Goal: Task Accomplishment & Management: Use online tool/utility

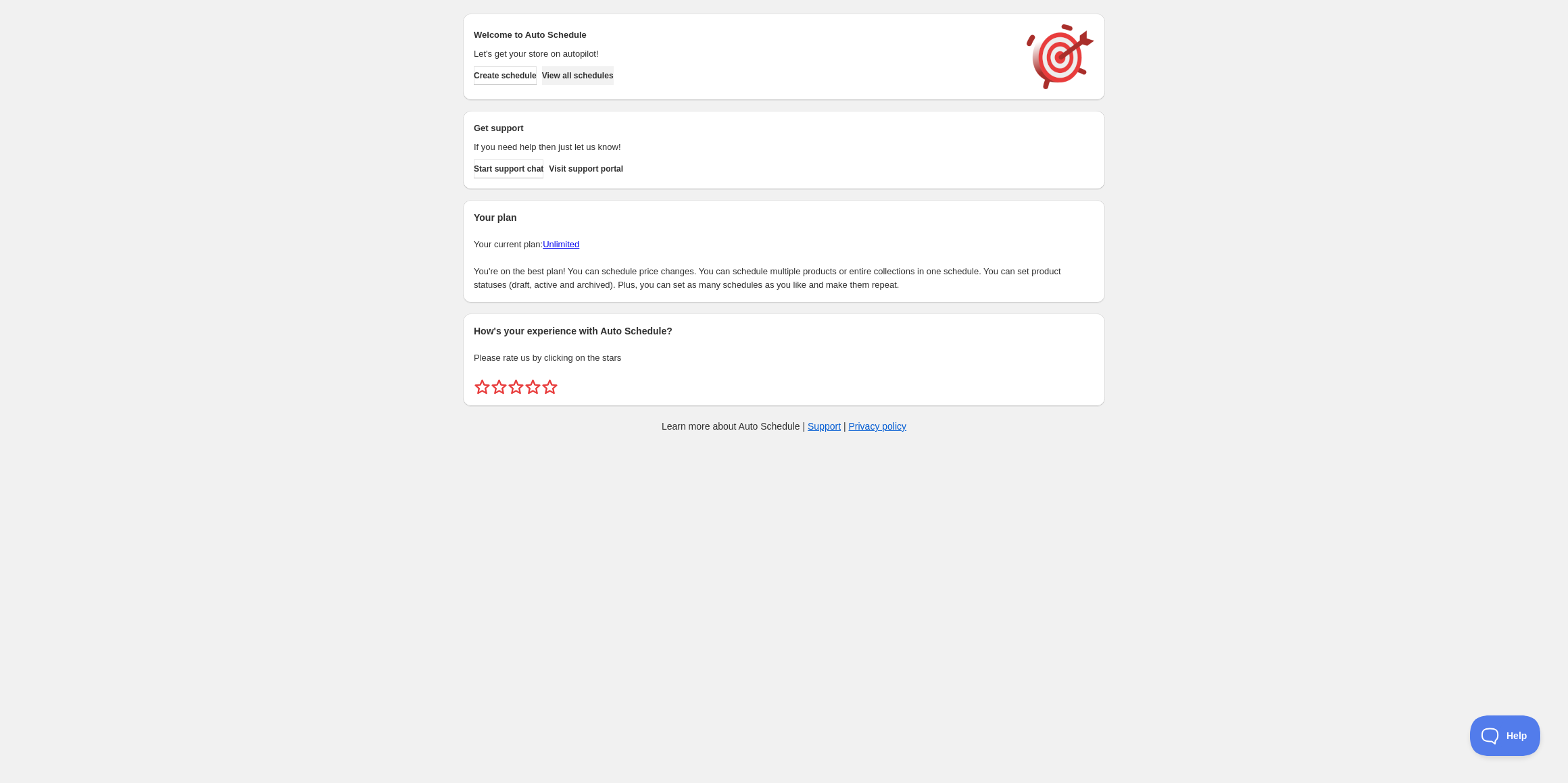
click at [593, 71] on span "View all schedules" at bounding box center [577, 76] width 71 height 11
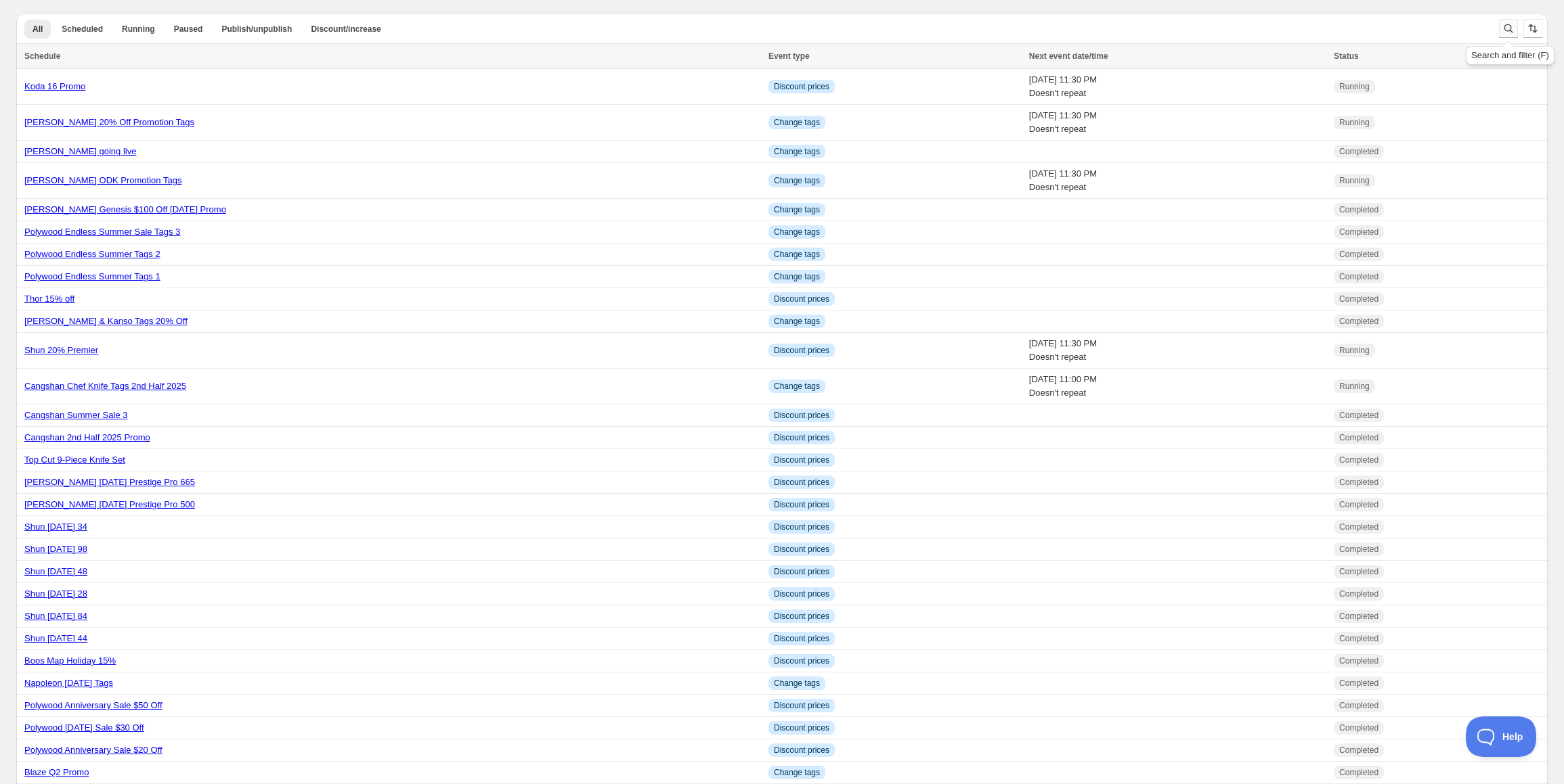
click at [1506, 30] on icon "Search and filter results" at bounding box center [1509, 28] width 14 height 14
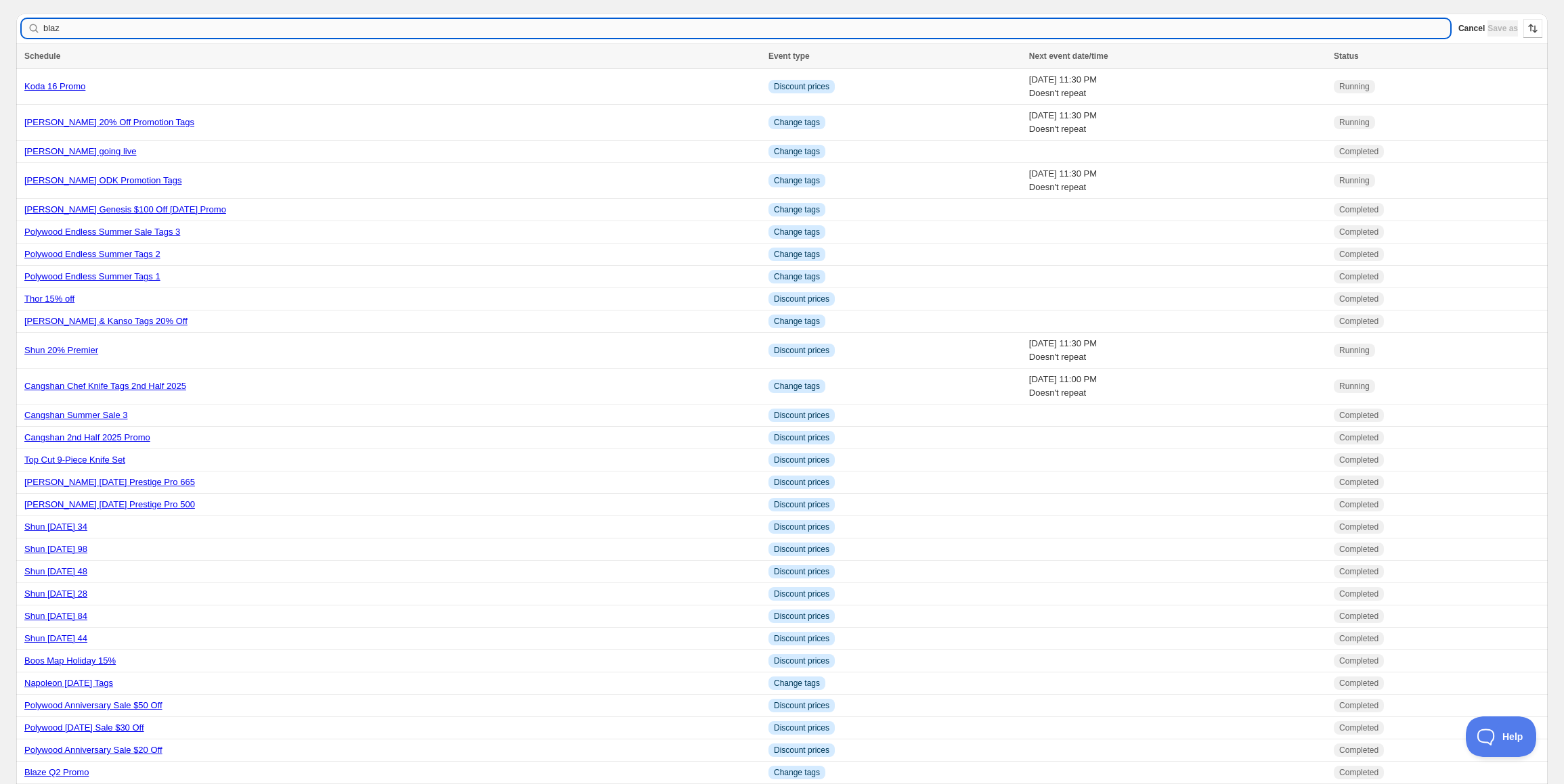
type input "blaze"
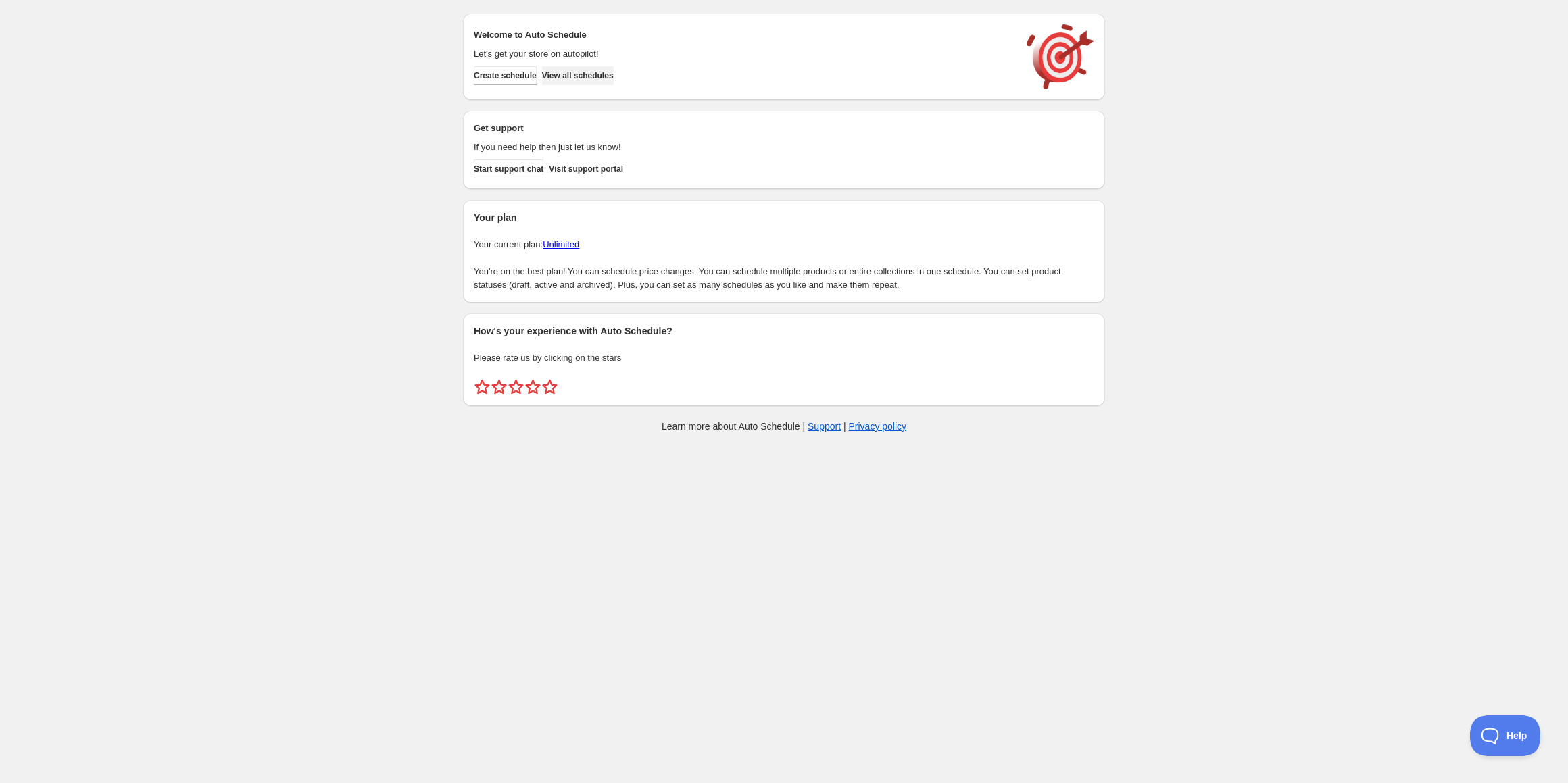
click at [597, 74] on span "View all schedules" at bounding box center [577, 76] width 71 height 11
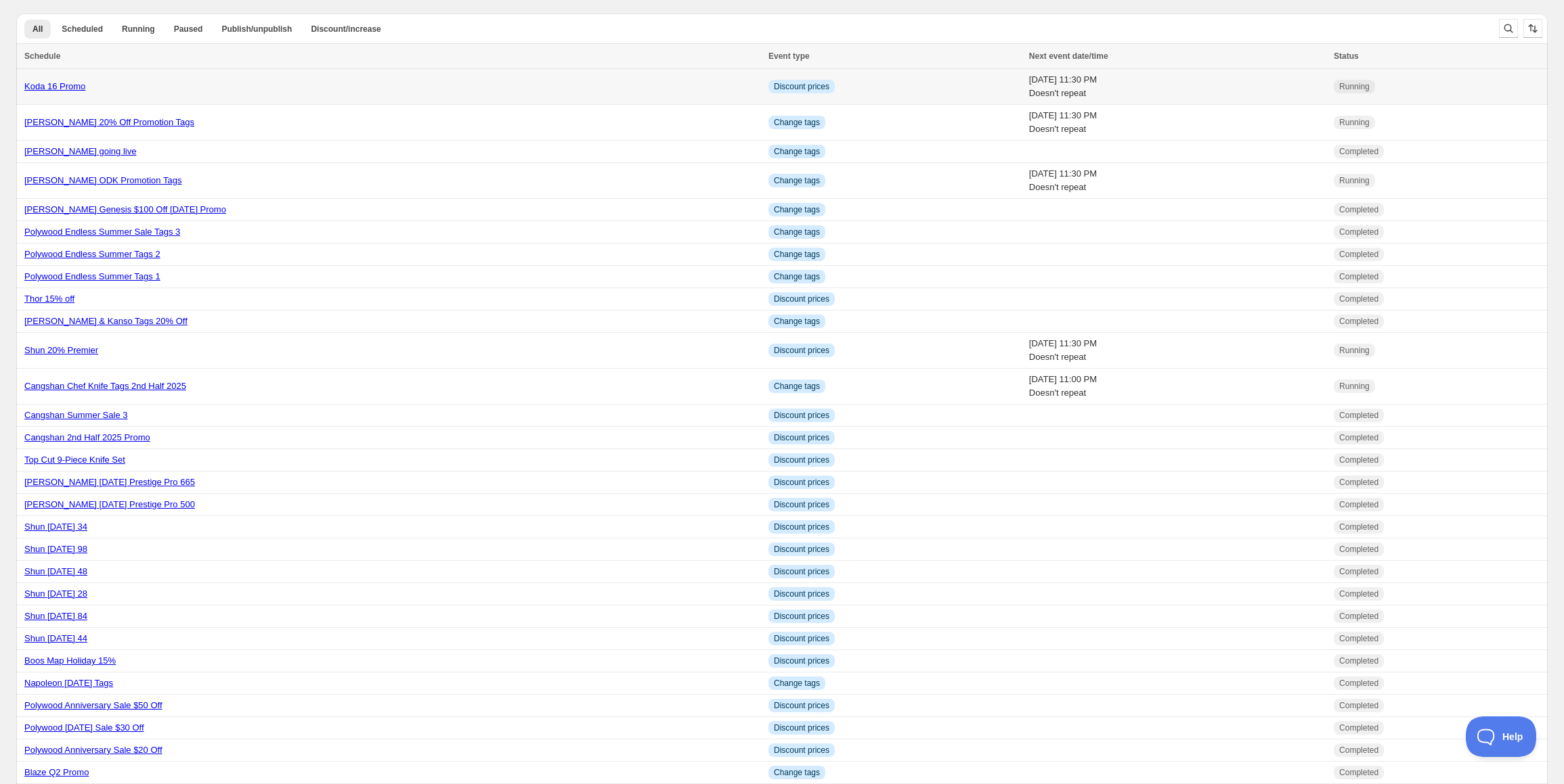
click at [266, 82] on div "Koda 16 Promo" at bounding box center [392, 87] width 736 height 14
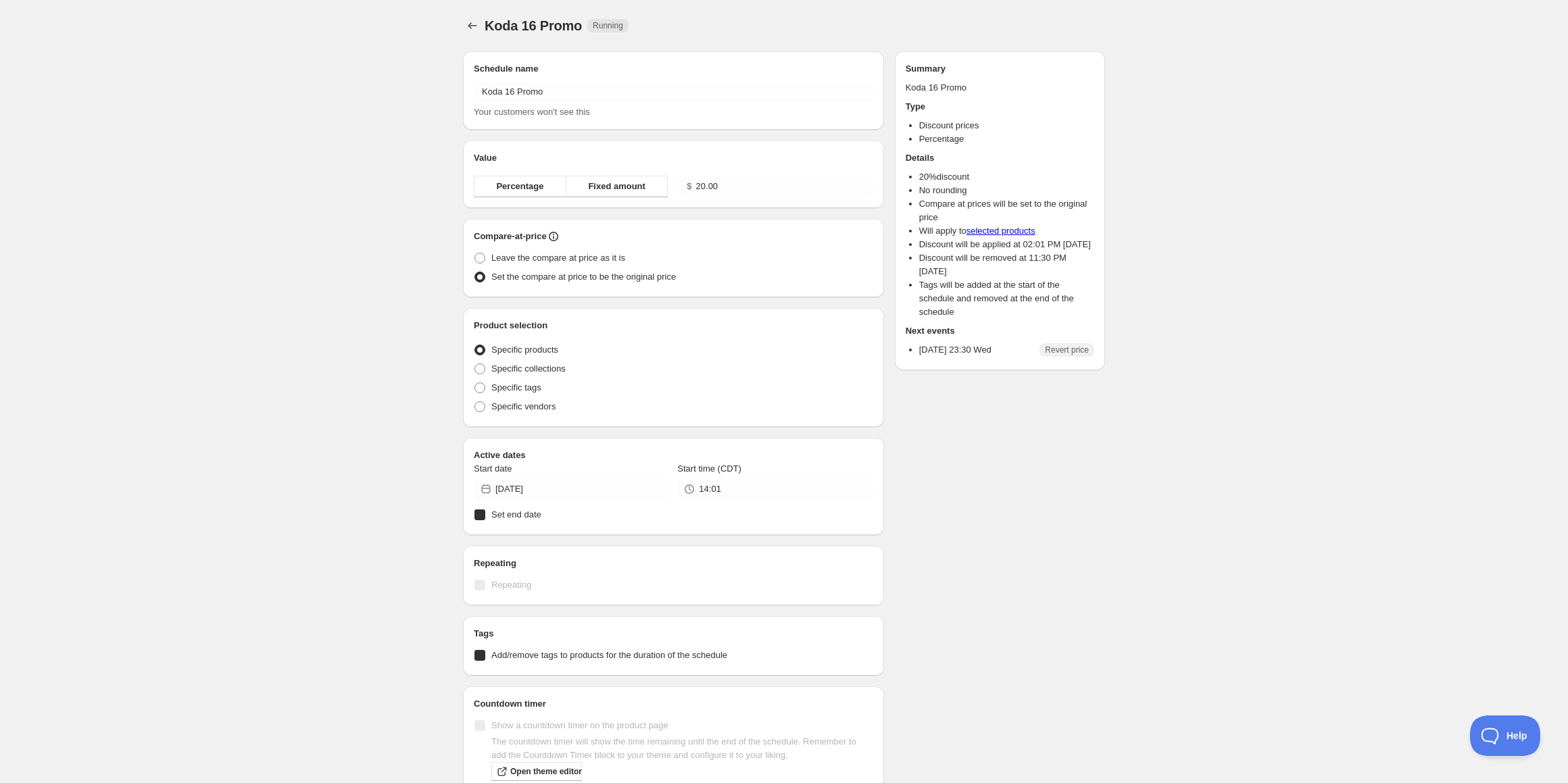
radio input "true"
checkbox input "true"
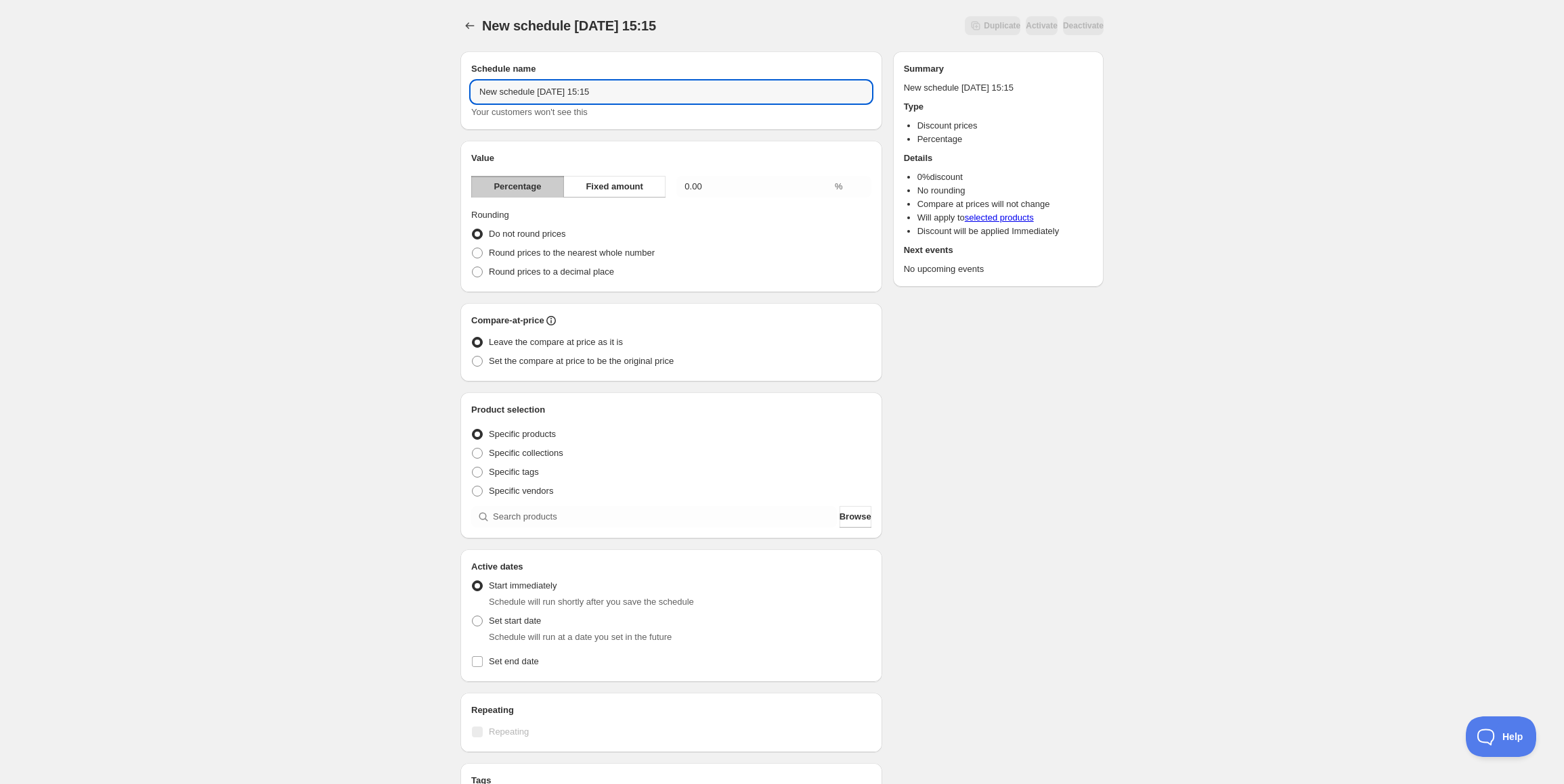
click at [616, 93] on input "New schedule Oct 07 2025 15:15" at bounding box center [671, 92] width 400 height 21
click at [572, 92] on input "Blaze Q4 Promotion" at bounding box center [671, 92] width 400 height 21
type input "Blaze Q4 Promotion 5%"
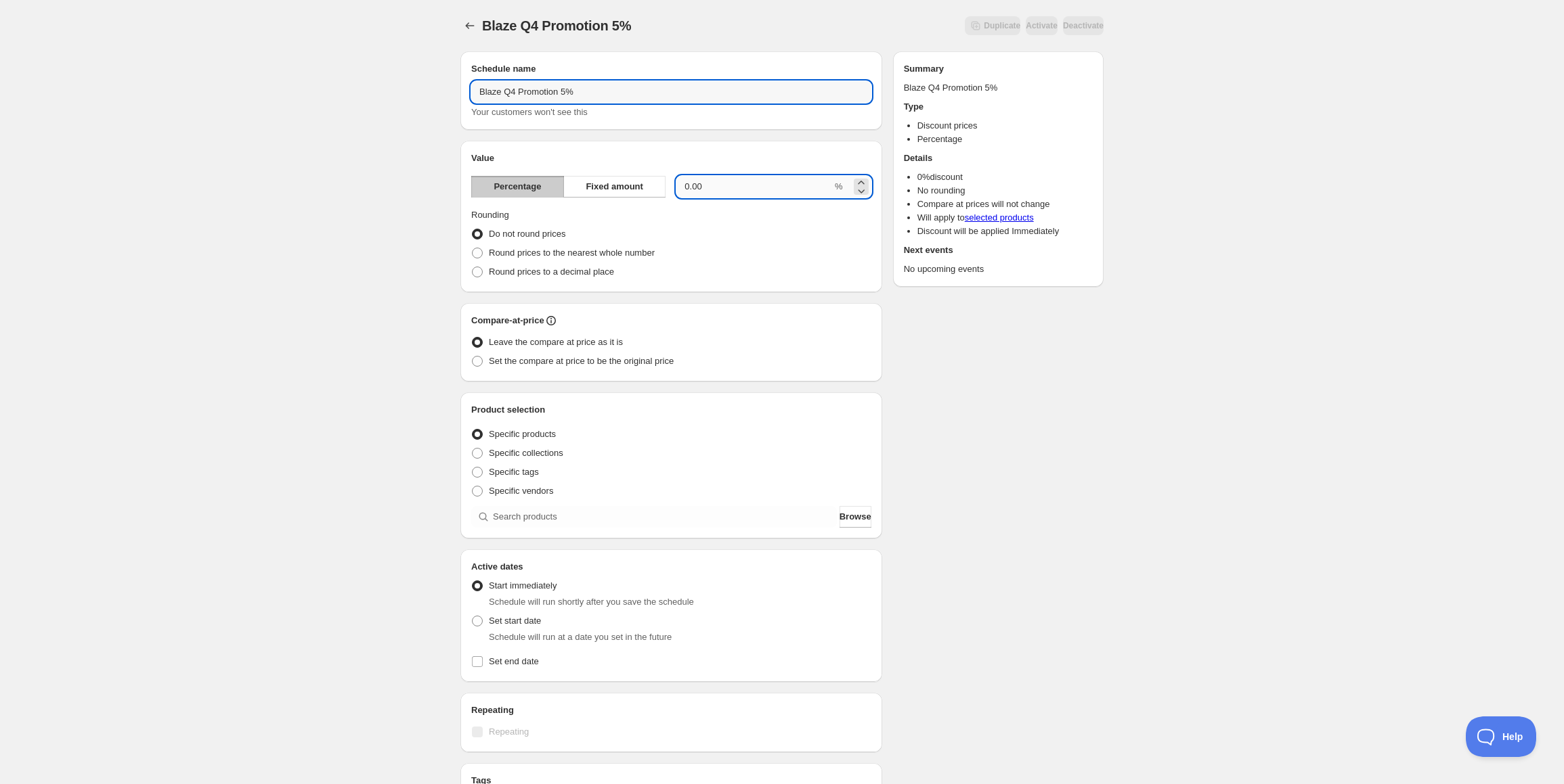
click at [722, 191] on input "0.00" at bounding box center [754, 186] width 156 height 21
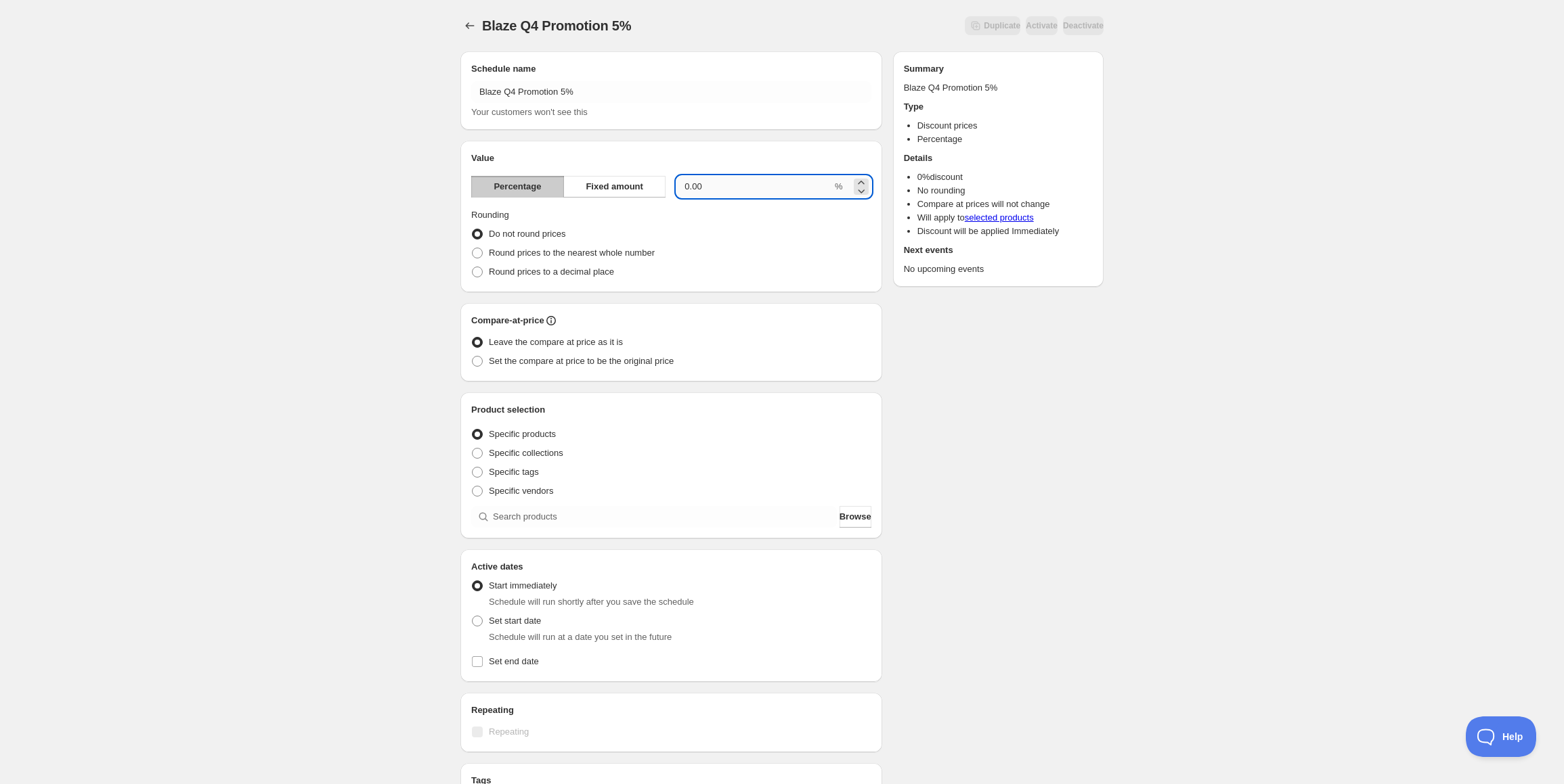
click at [722, 191] on input "0.00" at bounding box center [754, 186] width 156 height 21
drag, startPoint x: 722, startPoint y: 191, endPoint x: 674, endPoint y: 189, distance: 48.0
click at [674, 189] on div "Percentage Fixed amount 0.00 %" at bounding box center [671, 186] width 400 height 21
type input "5"
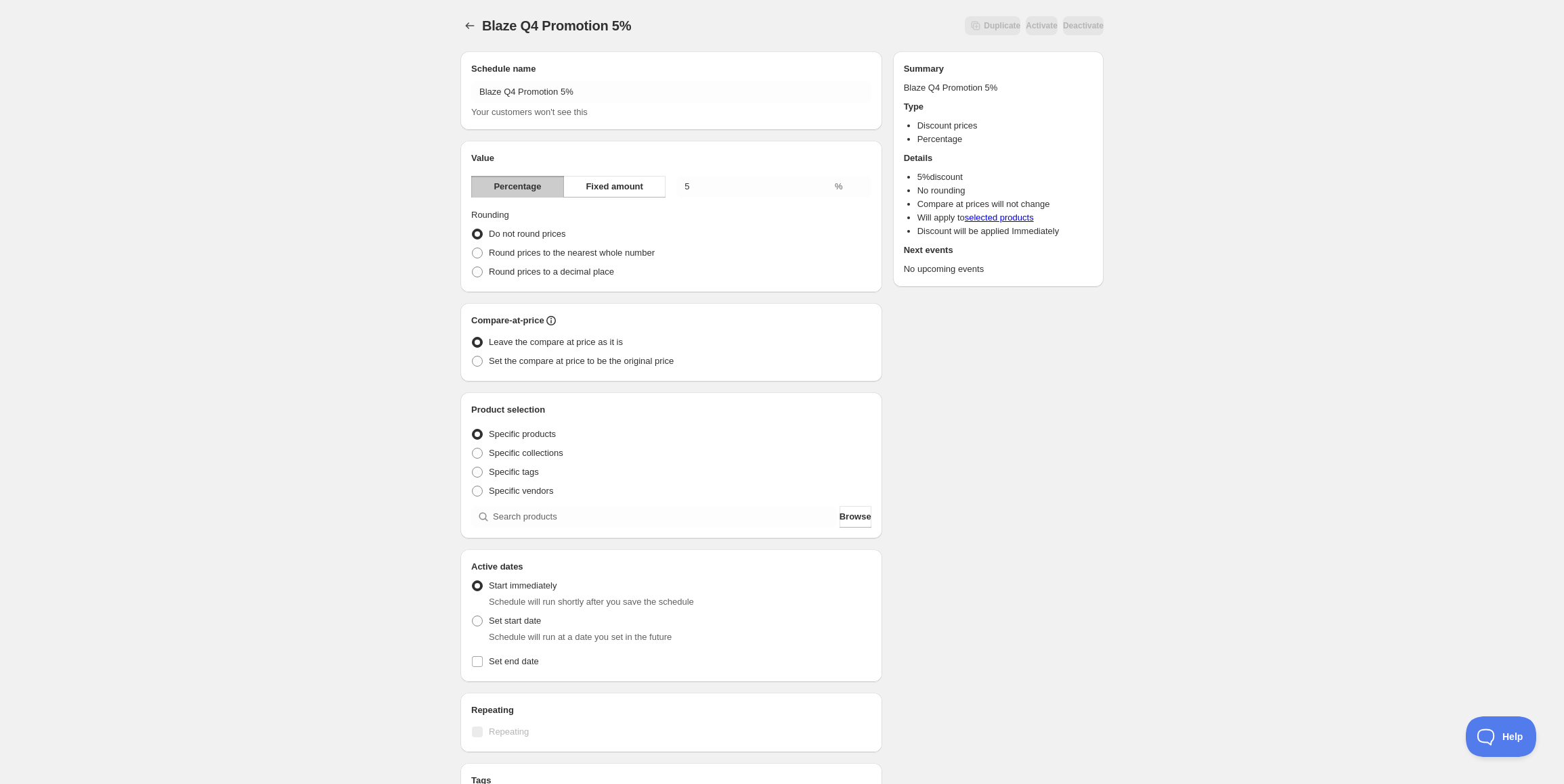
click at [702, 260] on div "Round prices to the nearest whole number" at bounding box center [671, 252] width 400 height 19
click at [479, 624] on span at bounding box center [477, 621] width 11 height 11
click at [472, 616] on input "Set start date" at bounding box center [472, 616] width 1 height 1
radio input "true"
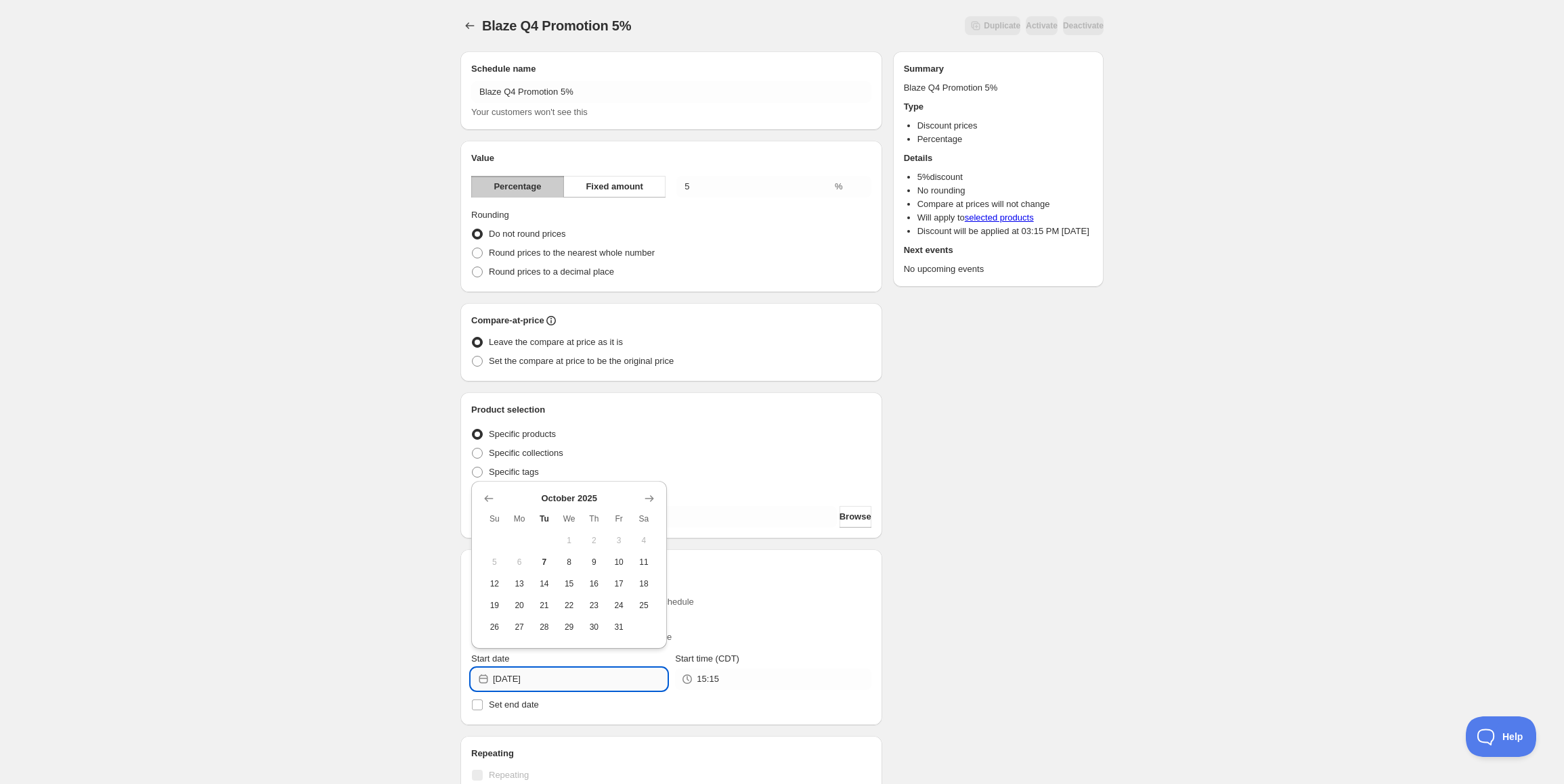
click at [562, 677] on input "2025-10-07" at bounding box center [580, 679] width 174 height 21
click at [575, 563] on span "8" at bounding box center [569, 562] width 15 height 11
type input "2025-10-08"
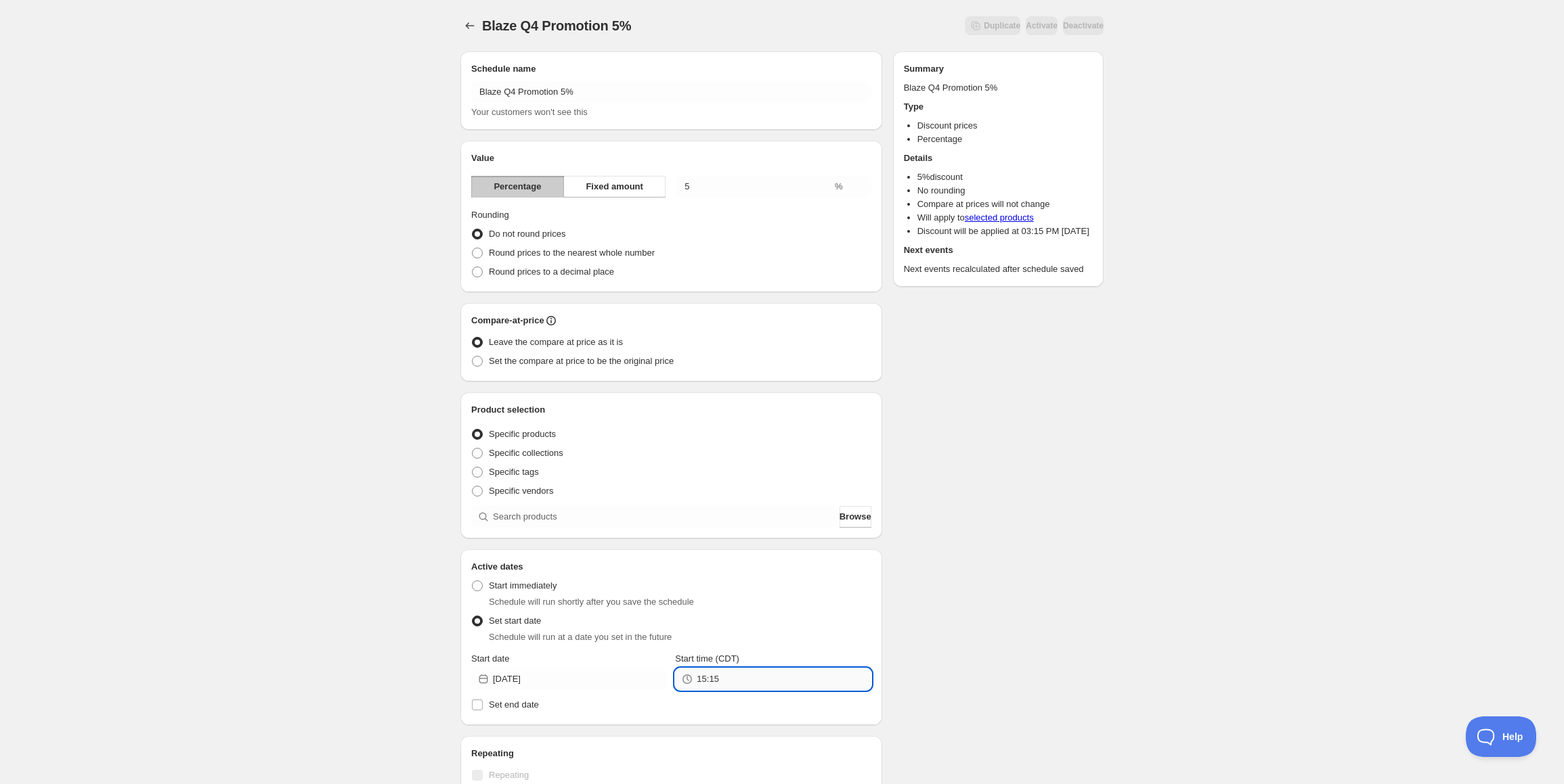
click at [723, 688] on input "15:15" at bounding box center [784, 679] width 174 height 21
click at [711, 325] on button "00:00" at bounding box center [773, 325] width 187 height 21
type input "00:00"
click at [526, 711] on span "Set end date" at bounding box center [514, 705] width 50 height 14
click at [483, 711] on input "Set end date" at bounding box center [477, 705] width 11 height 11
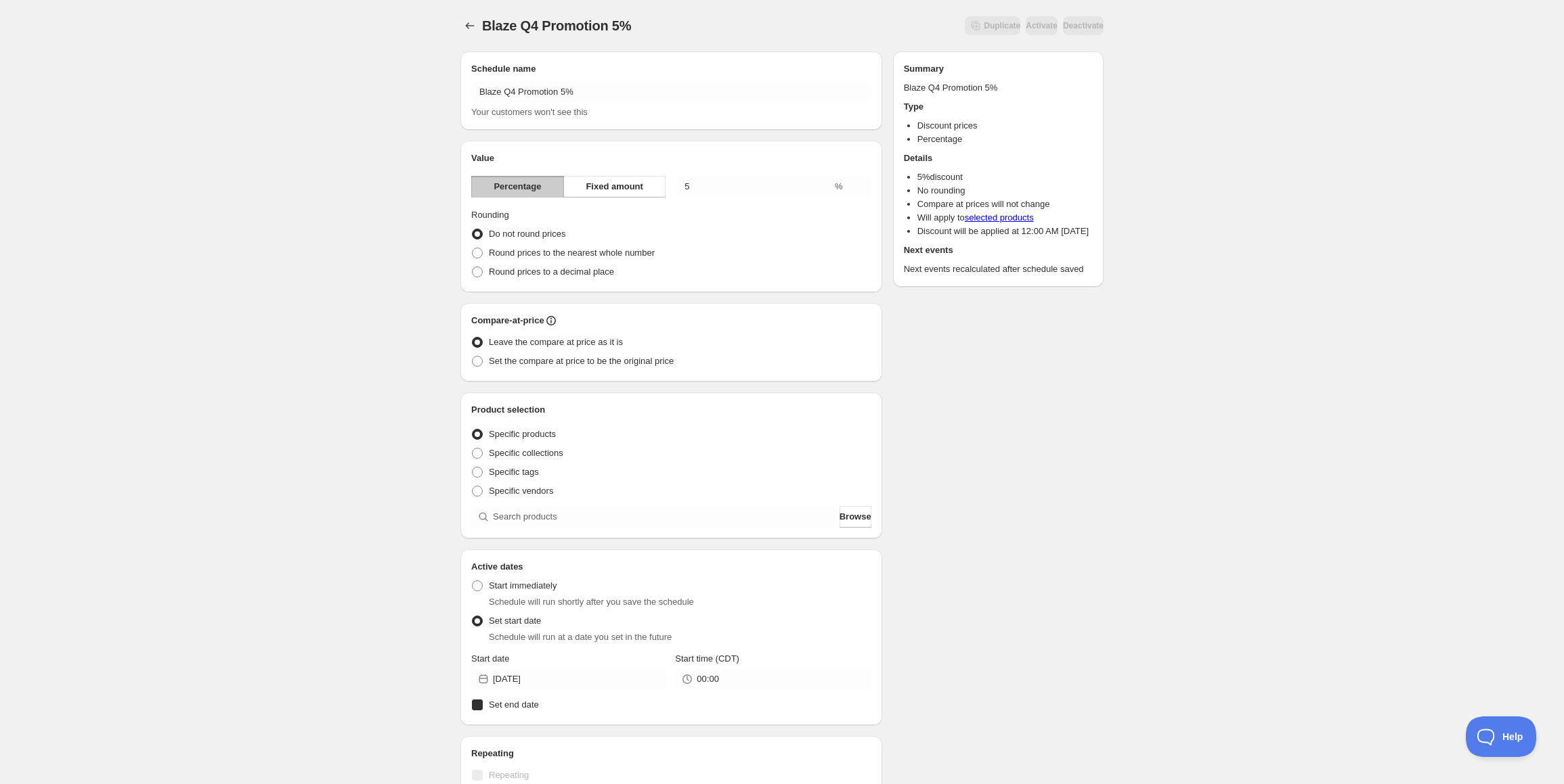
checkbox input "true"
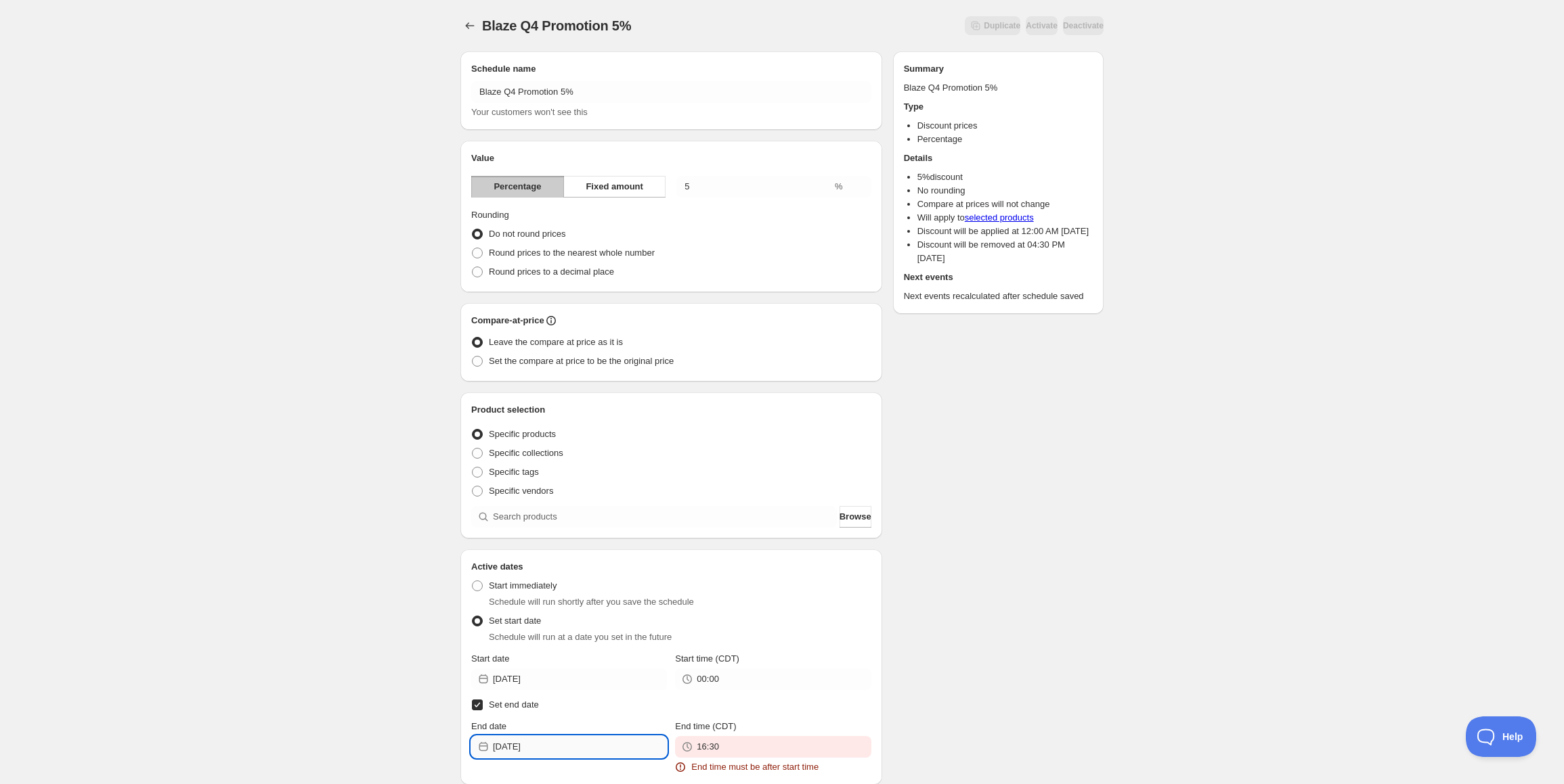
click at [543, 745] on input "2025-10-07" at bounding box center [580, 747] width 174 height 21
click at [643, 563] on icon "Show next month, November 2025" at bounding box center [649, 566] width 14 height 14
click at [649, 548] on icon "Show next month, December 2025" at bounding box center [649, 545] width 14 height 14
click at [523, 654] on span "15" at bounding box center [519, 652] width 15 height 11
type input "2025-12-15"
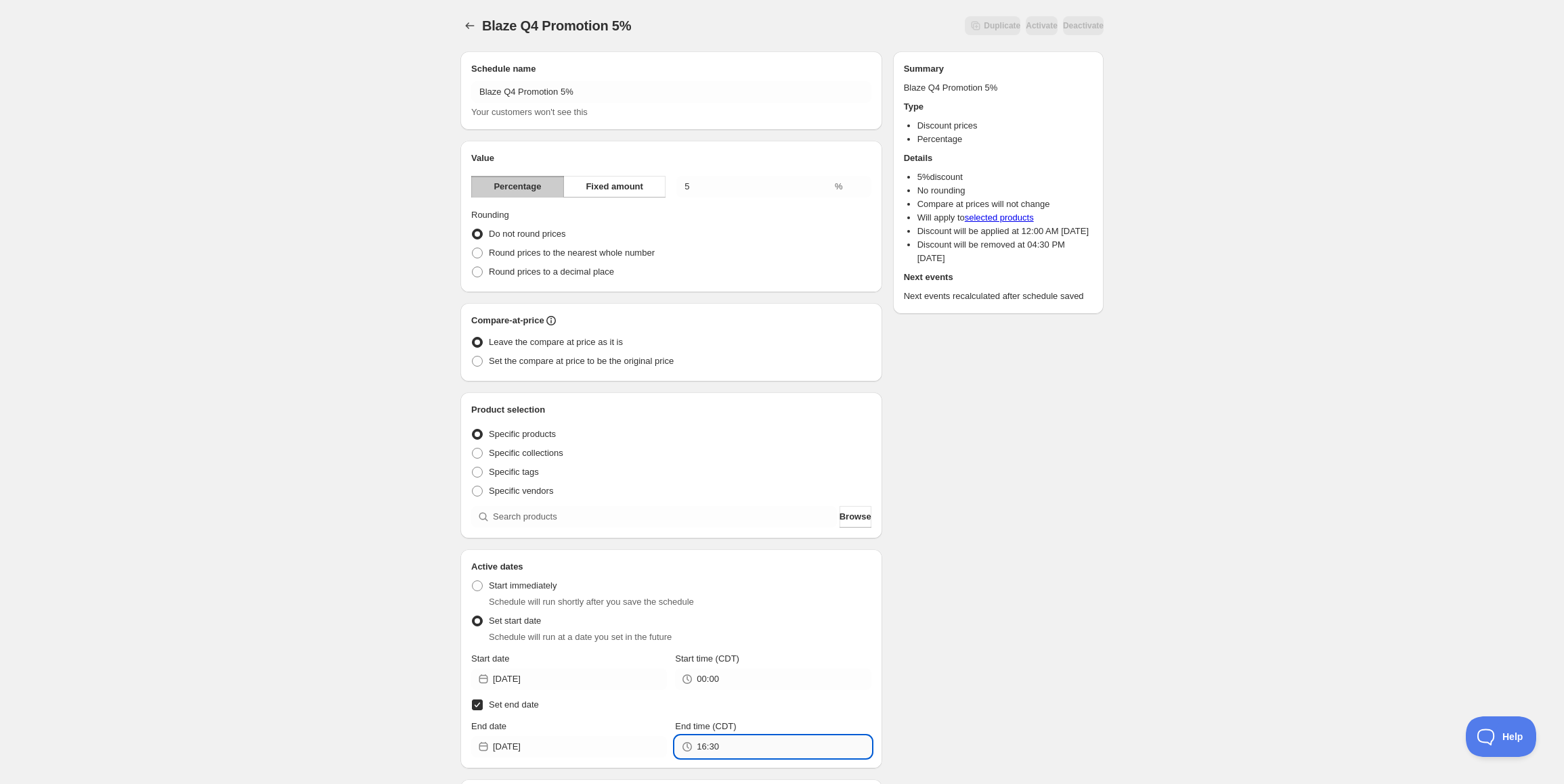
click at [766, 755] on input "16:30" at bounding box center [784, 747] width 174 height 21
click at [779, 703] on button "23:30" at bounding box center [773, 702] width 187 height 21
type input "23:30"
click at [839, 711] on label "Set end date" at bounding box center [671, 705] width 400 height 19
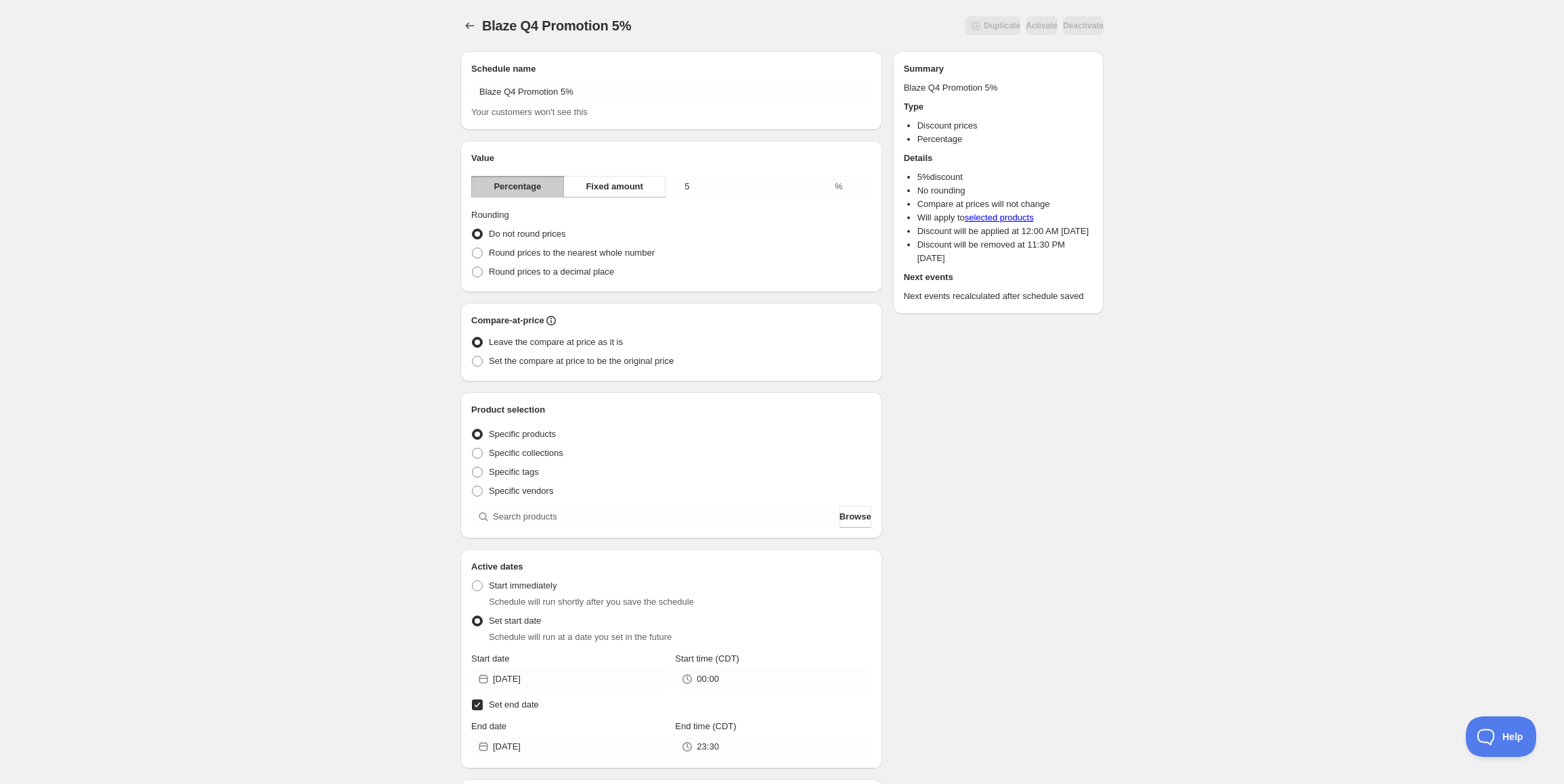
click at [483, 711] on input "Set end date" at bounding box center [477, 705] width 11 height 11
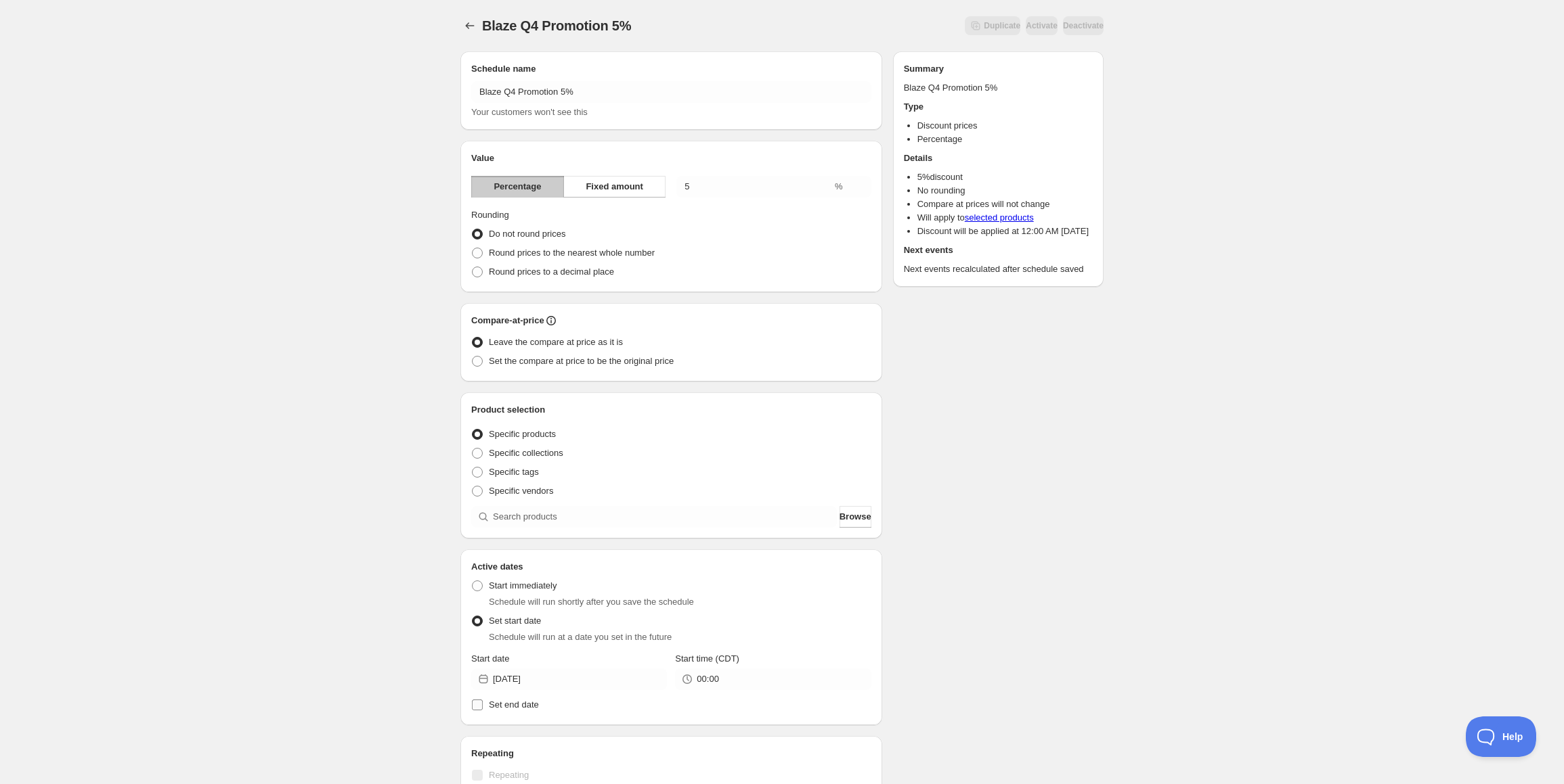
click at [539, 702] on label "Set end date" at bounding box center [671, 705] width 400 height 19
click at [483, 702] on input "Set end date" at bounding box center [477, 705] width 11 height 11
checkbox input "true"
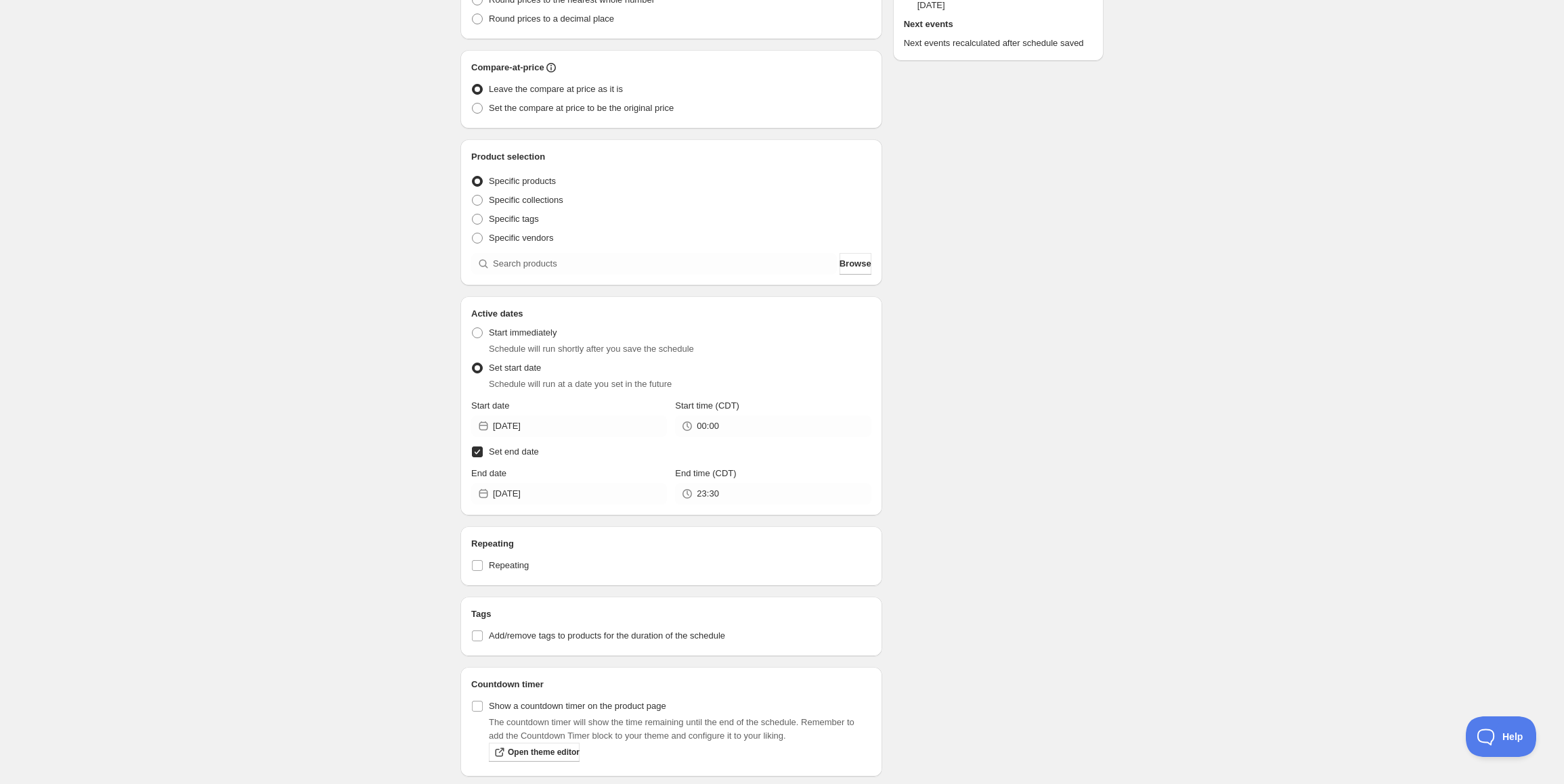
scroll to position [302, 0]
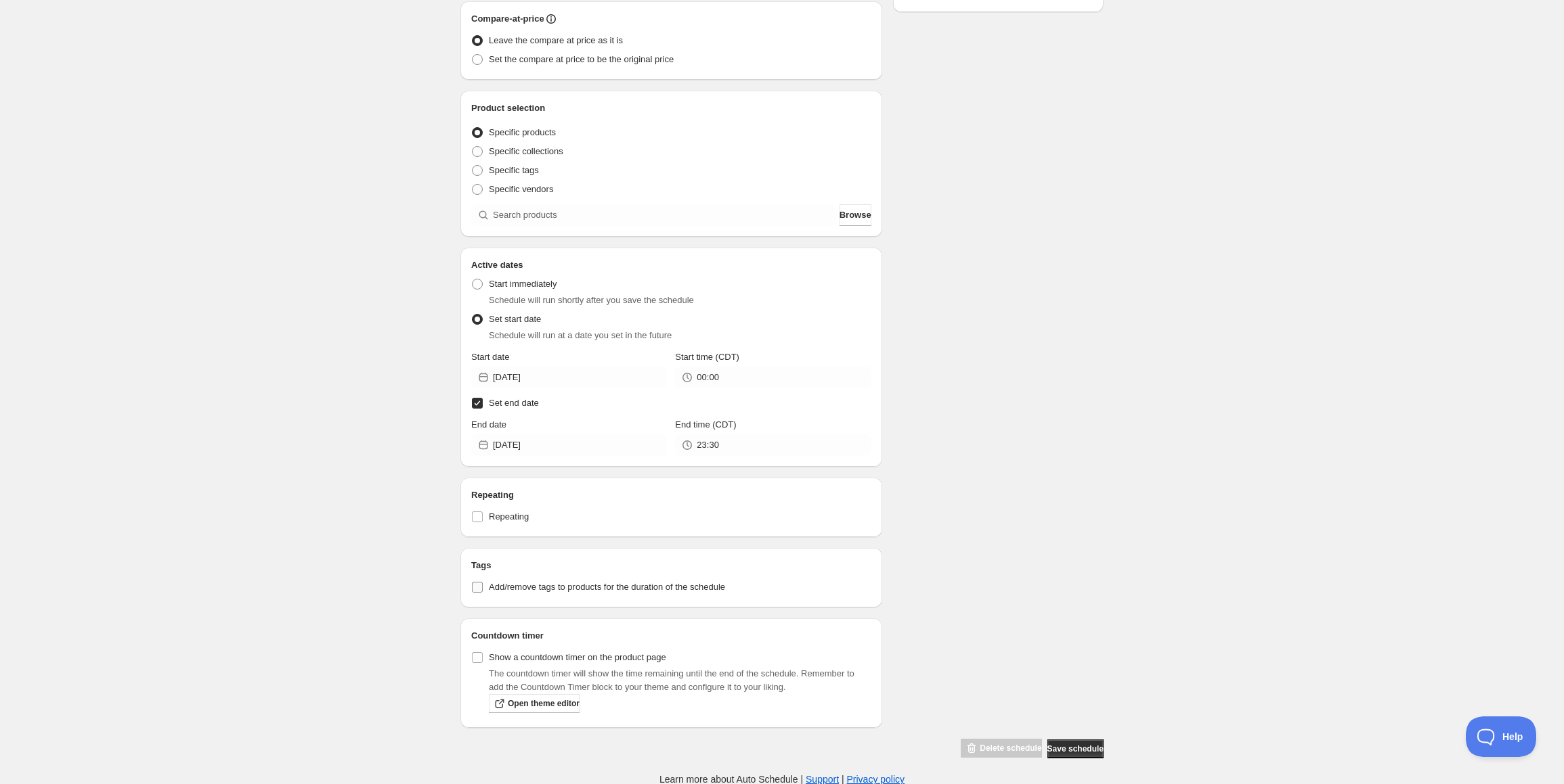
click at [481, 588] on input "Add/remove tags to products for the duration of the schedule" at bounding box center [477, 588] width 11 height 11
checkbox input "true"
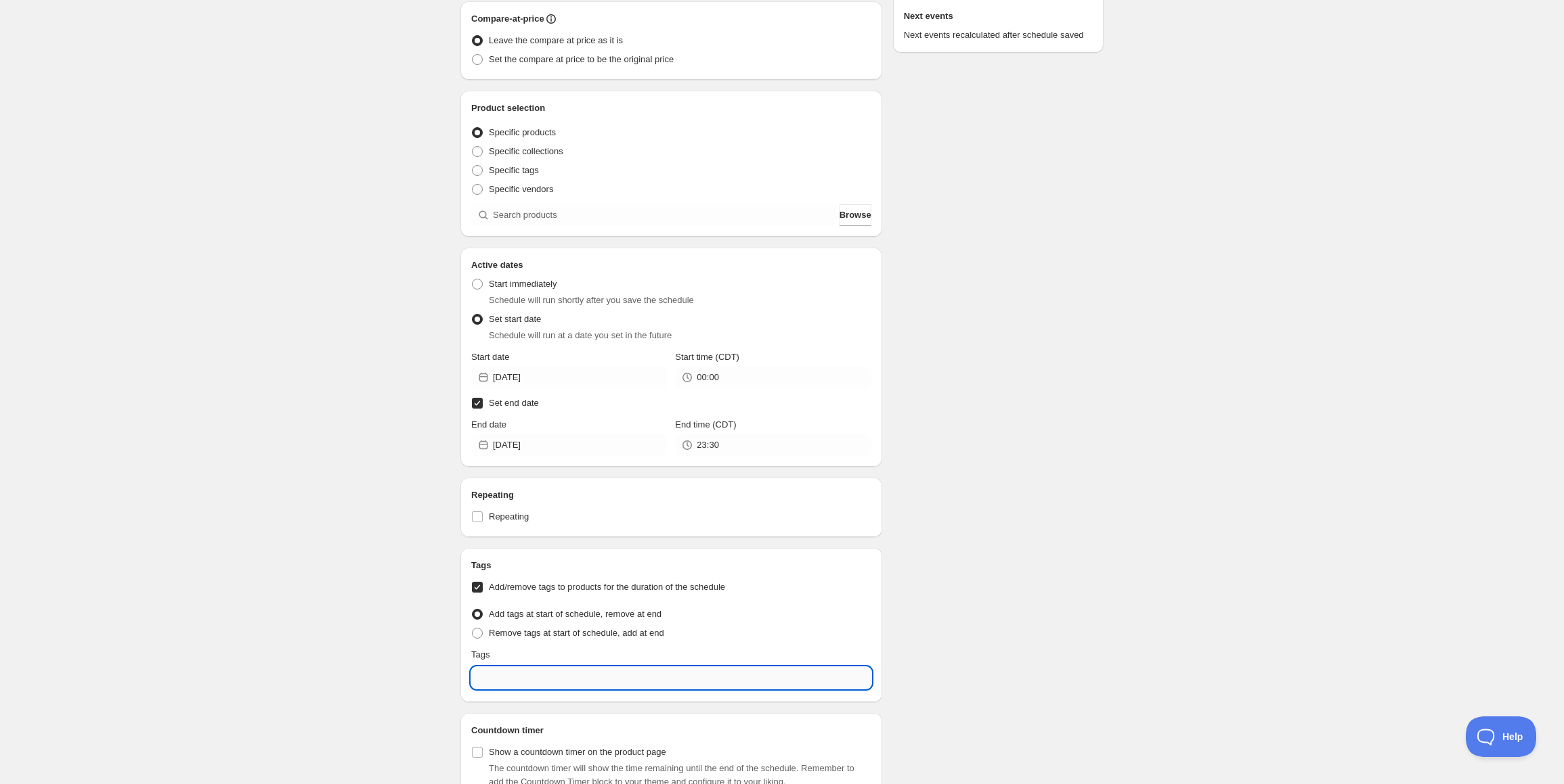
click at [499, 674] on input "text" at bounding box center [671, 678] width 400 height 21
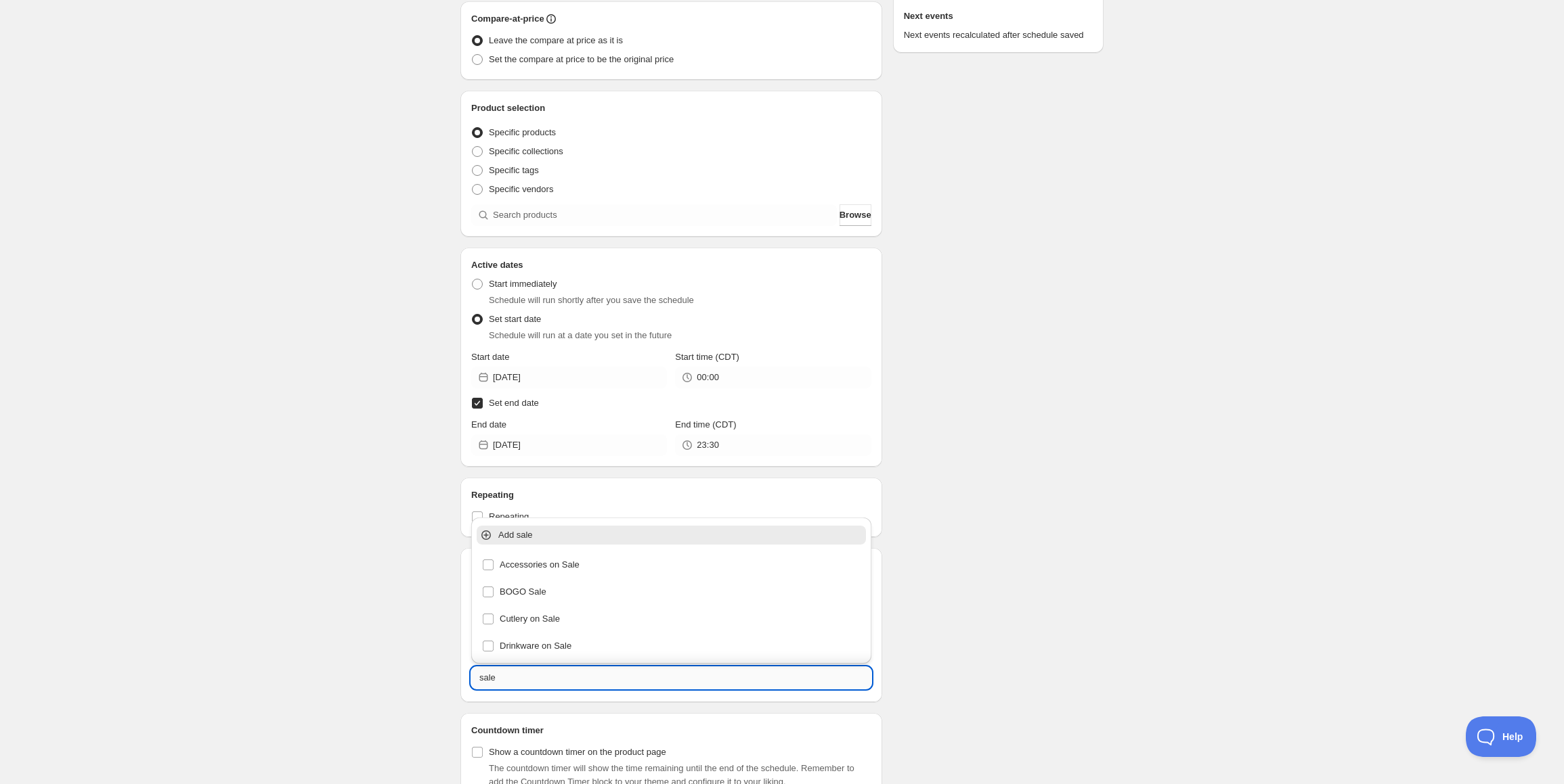
type input "sale"
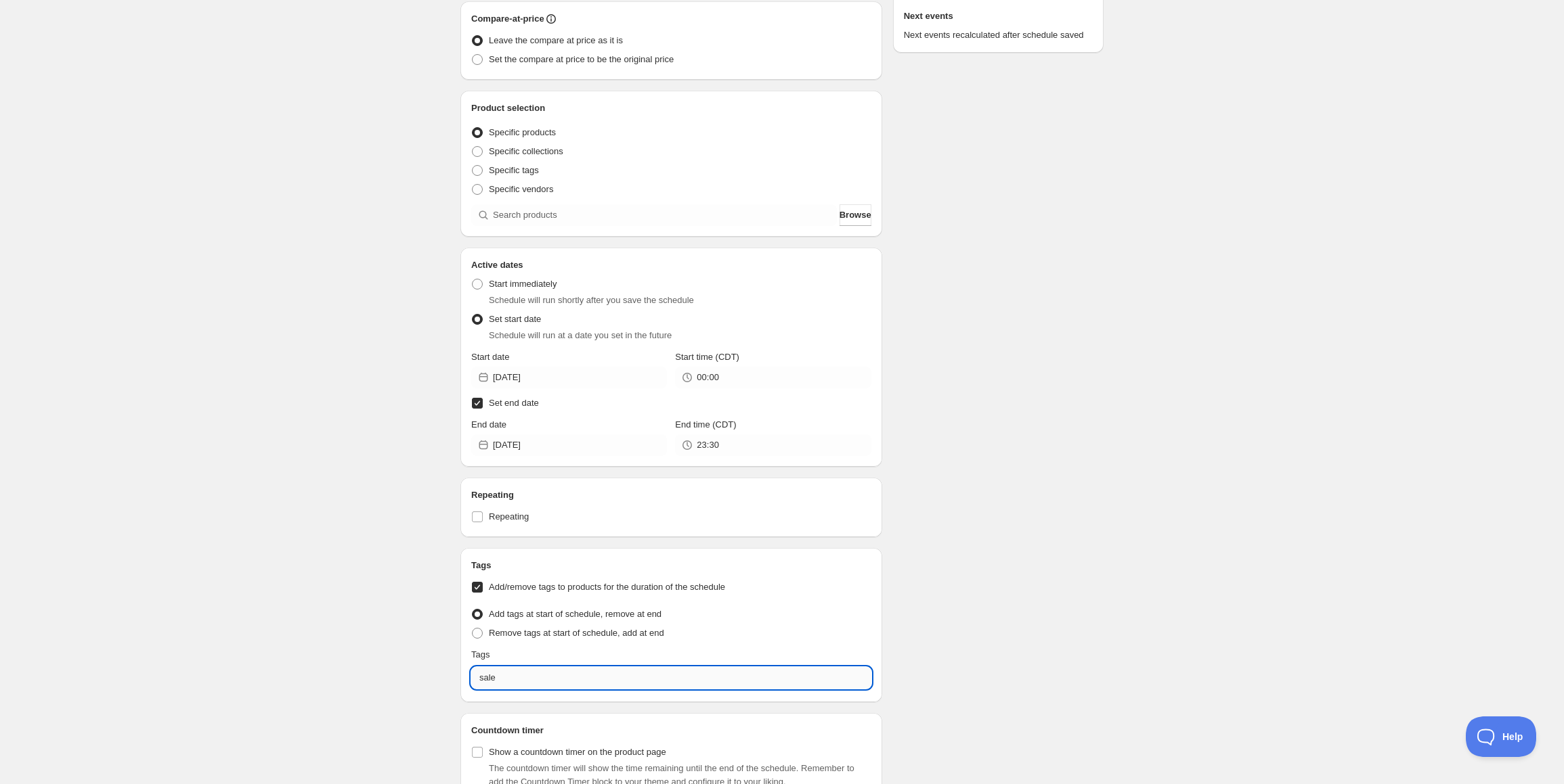
click at [532, 680] on input "sale" at bounding box center [671, 678] width 400 height 21
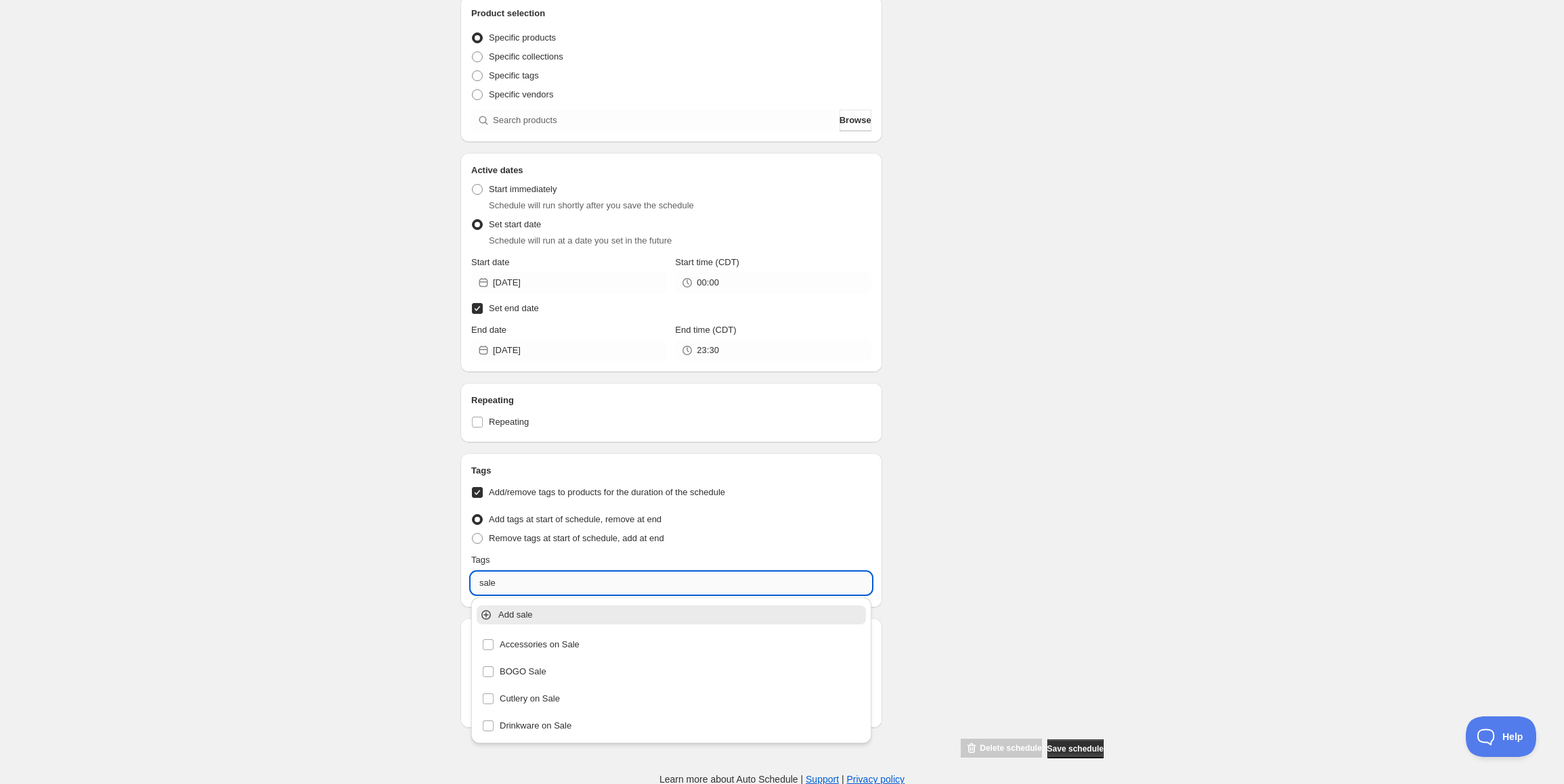
click at [546, 586] on input "sale" at bounding box center [671, 583] width 400 height 21
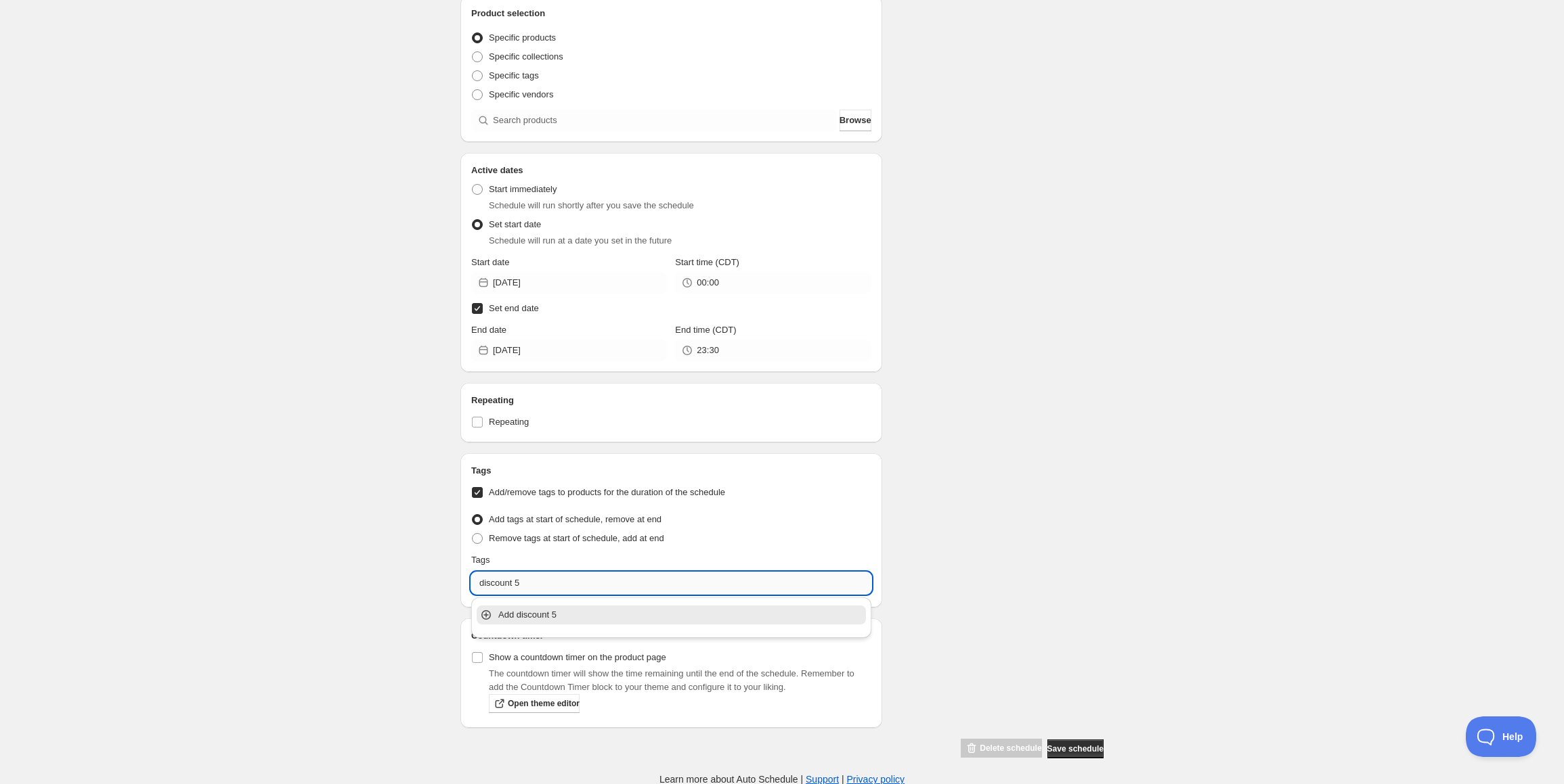
click at [513, 583] on input "discount 5" at bounding box center [671, 583] width 400 height 21
click at [486, 616] on icon at bounding box center [486, 616] width 6 height 6
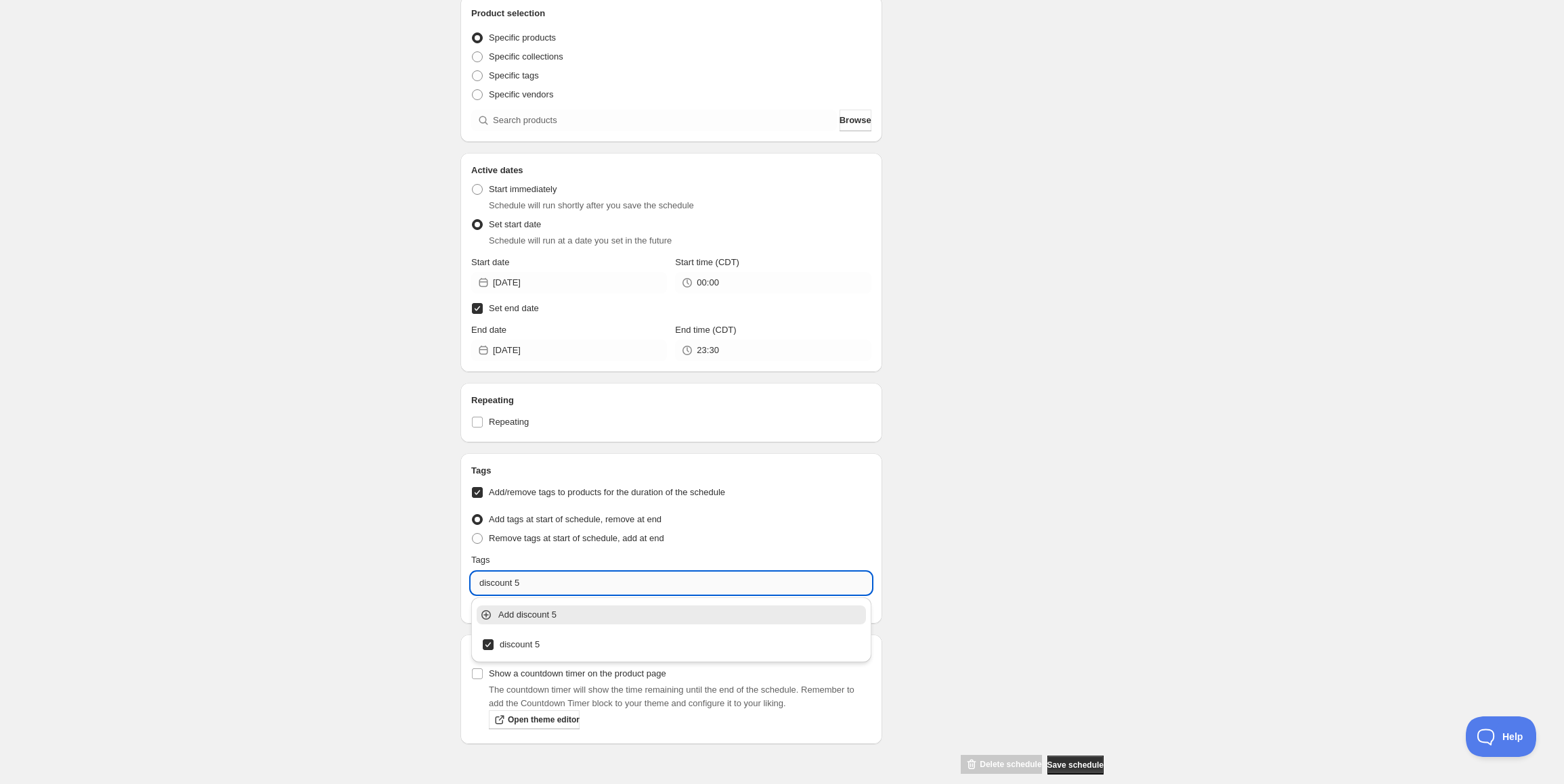
click at [546, 582] on input "discount 5" at bounding box center [671, 583] width 400 height 21
type input "sale"
click at [546, 582] on input "sale" at bounding box center [671, 583] width 400 height 21
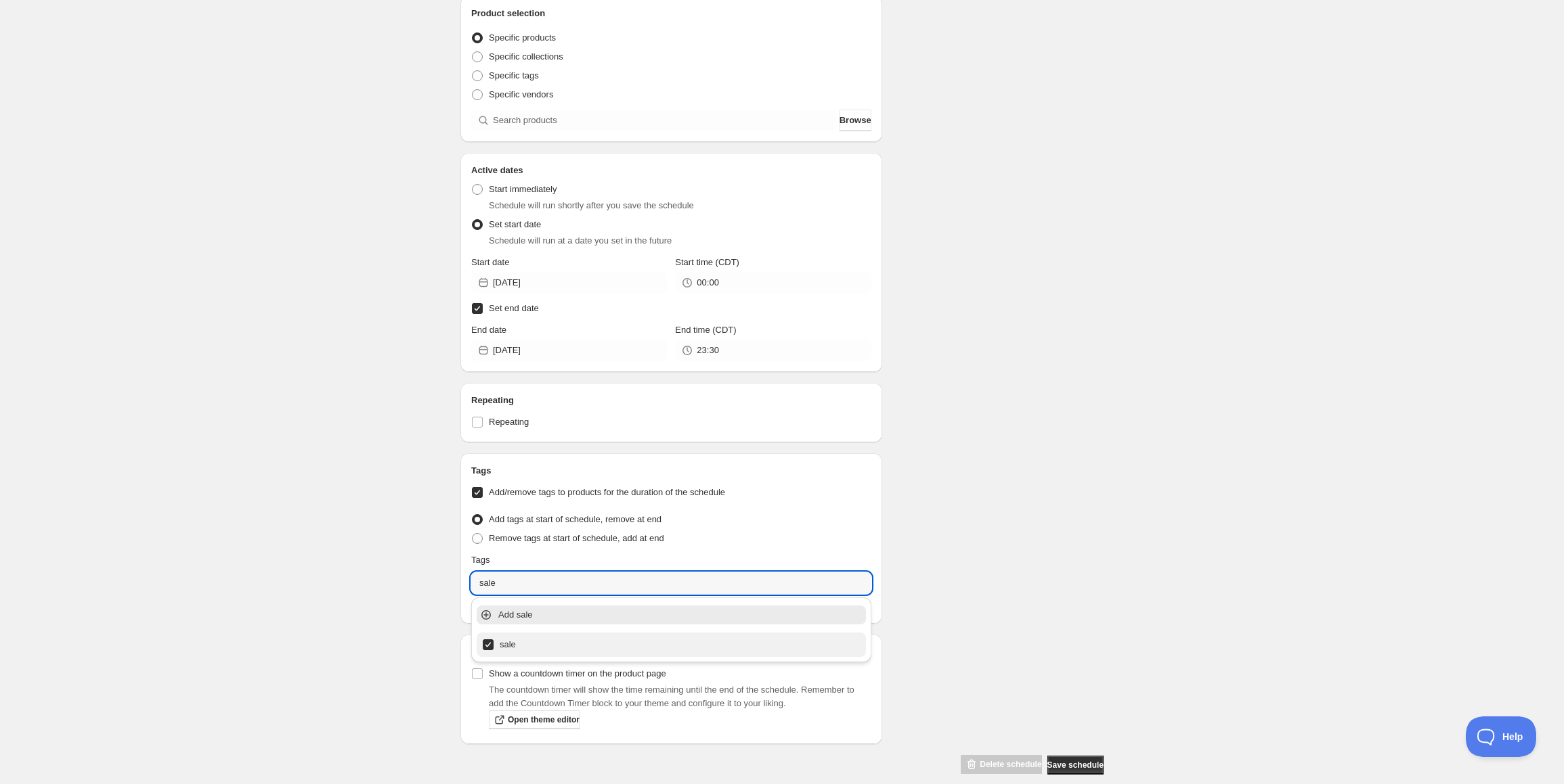
click at [572, 637] on div "sale" at bounding box center [671, 645] width 379 height 19
type input "discount 5"
checkbox input "false"
click at [572, 637] on div "sale" at bounding box center [671, 645] width 379 height 19
type input "sale"
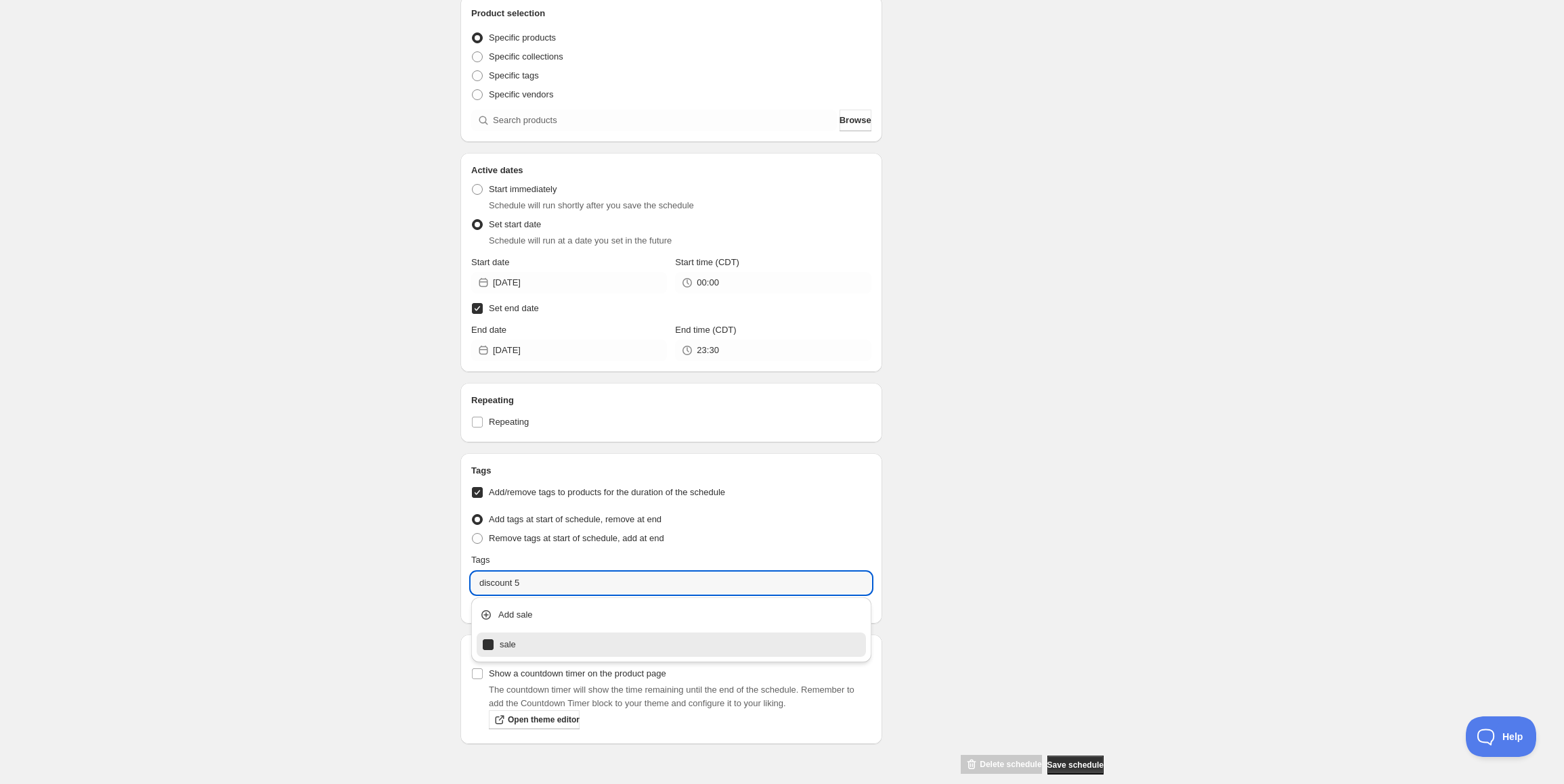
checkbox input "true"
click at [724, 555] on div "Tags" at bounding box center [671, 561] width 400 height 14
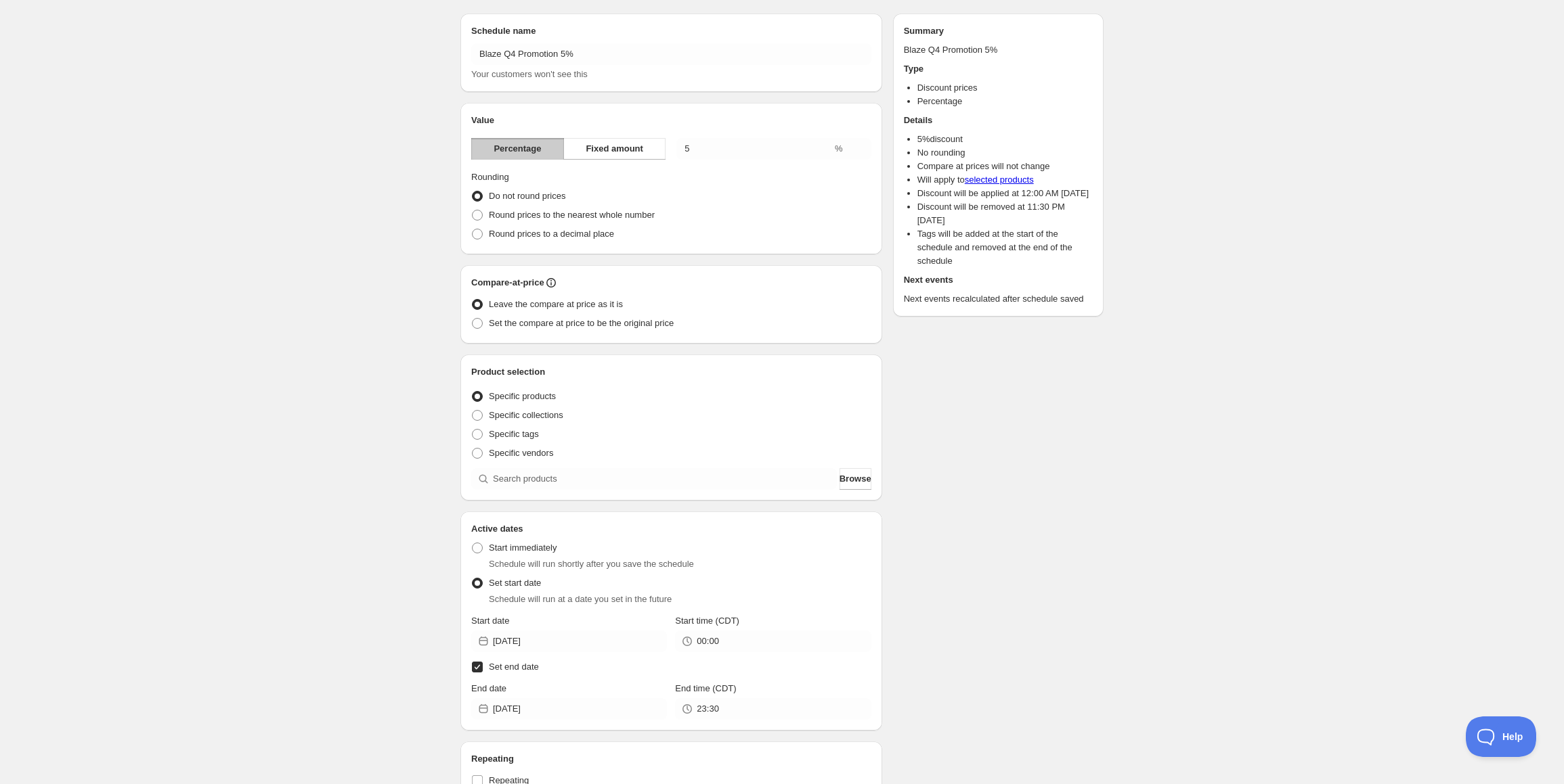
scroll to position [0, 0]
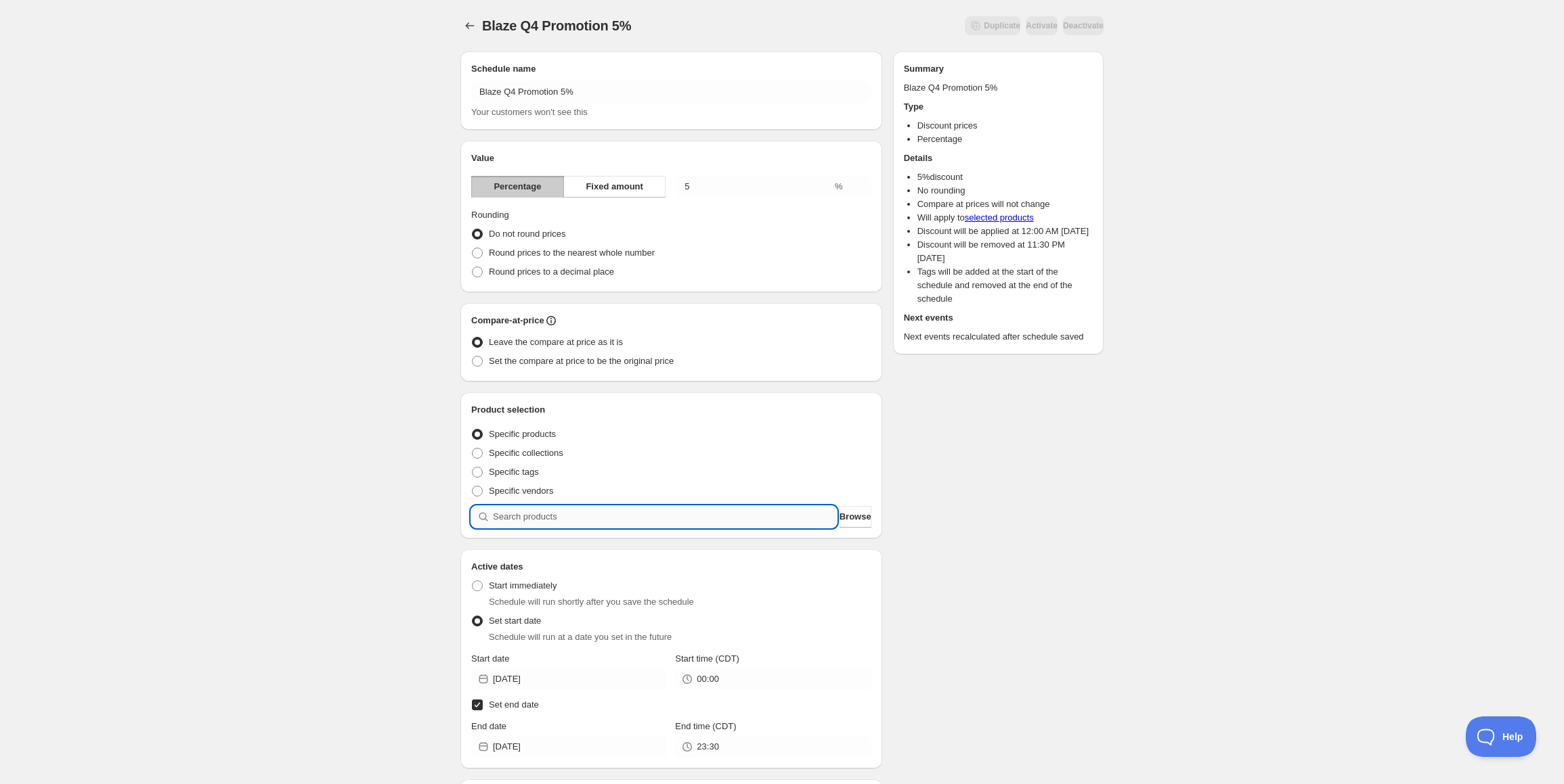
click at [658, 510] on input "search" at bounding box center [665, 516] width 344 height 21
click at [842, 508] on button "Browse" at bounding box center [856, 516] width 32 height 21
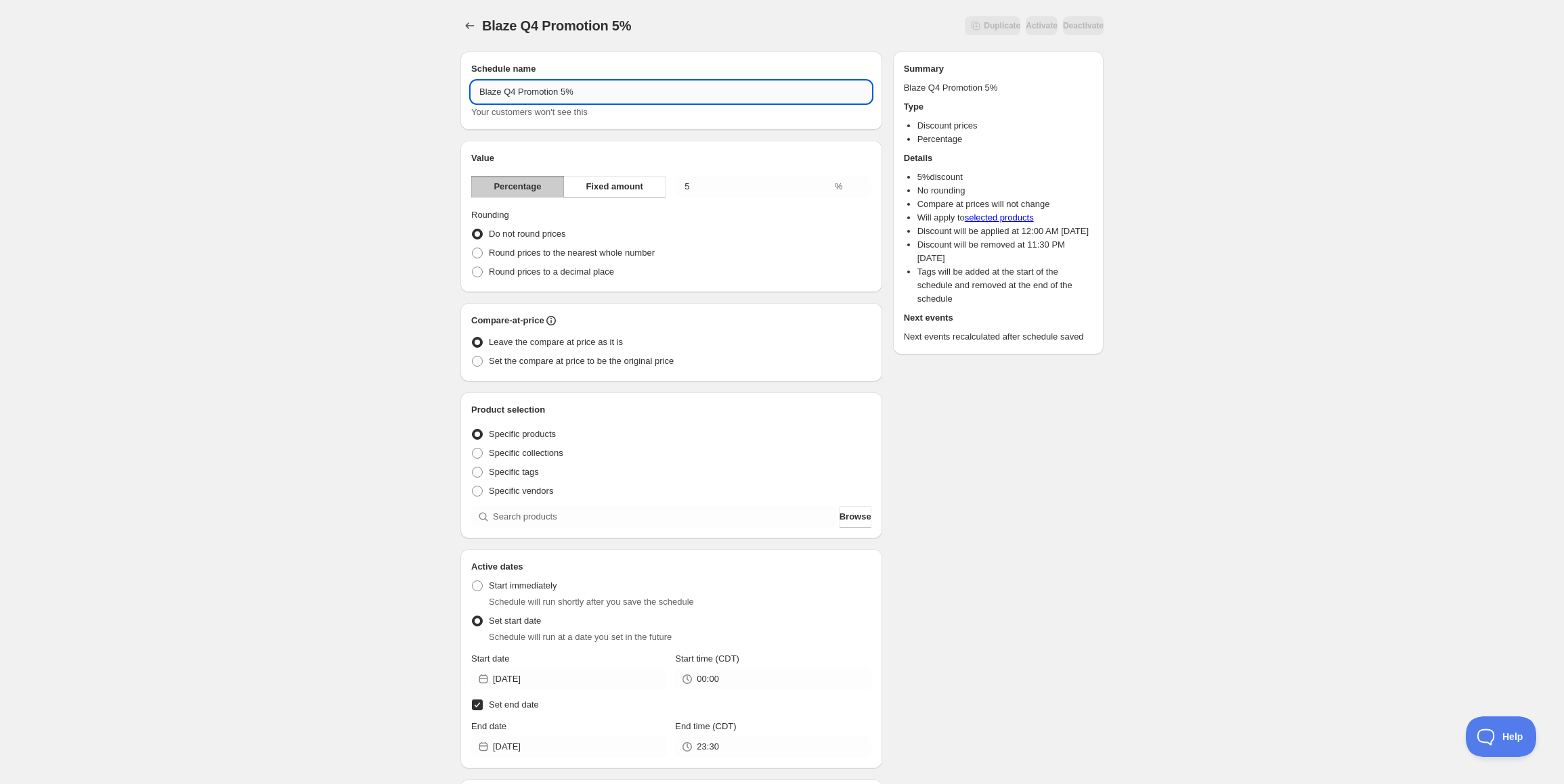
click at [652, 96] on input "Blaze Q4 Promotion 5%" at bounding box center [671, 92] width 400 height 21
type input "Blaze Q4 Promotion 10%"
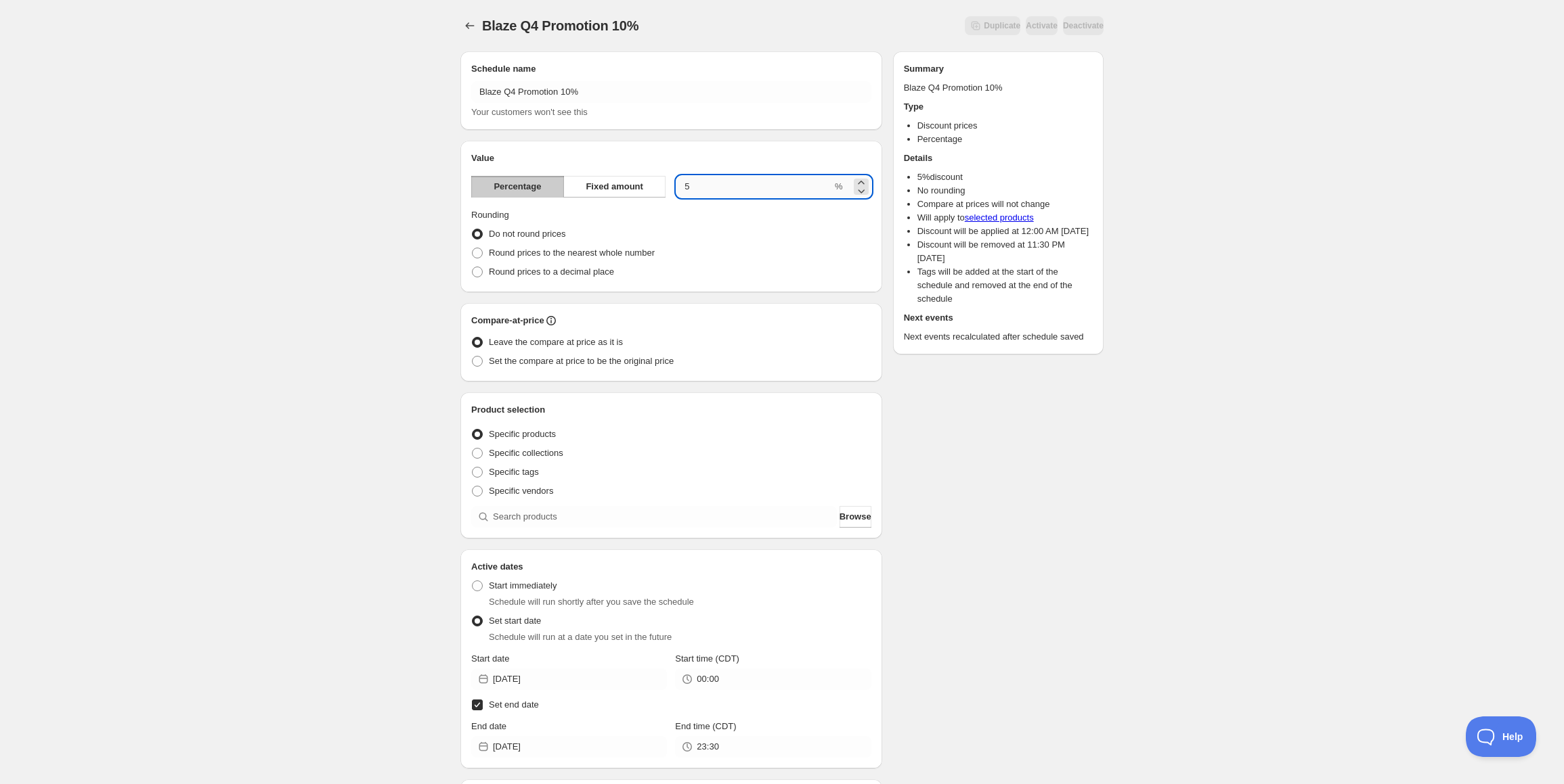
click at [694, 178] on input "5" at bounding box center [754, 186] width 156 height 21
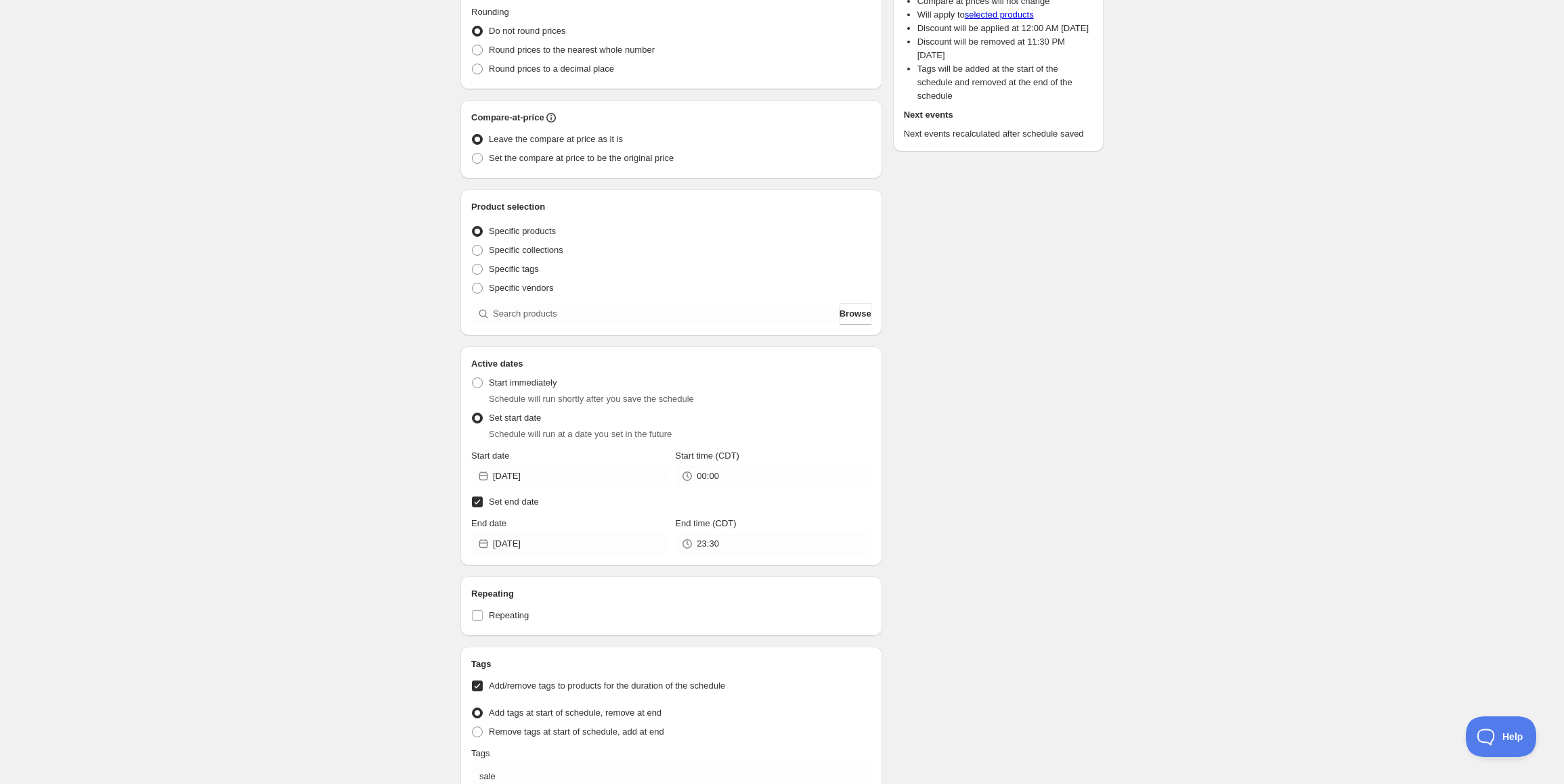
scroll to position [413, 0]
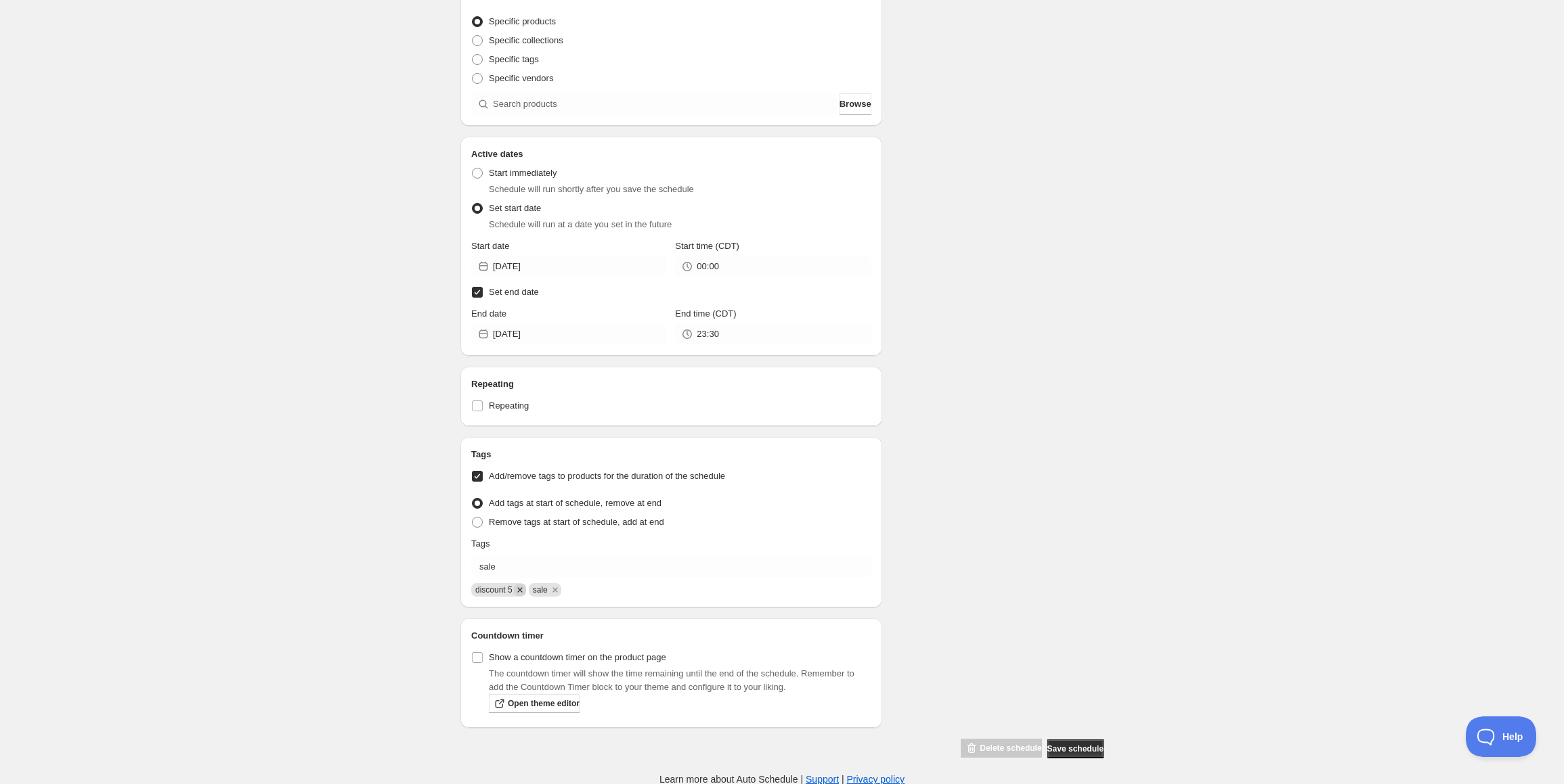
type input "10"
click at [517, 589] on icon "Remove discount 5" at bounding box center [520, 591] width 12 height 12
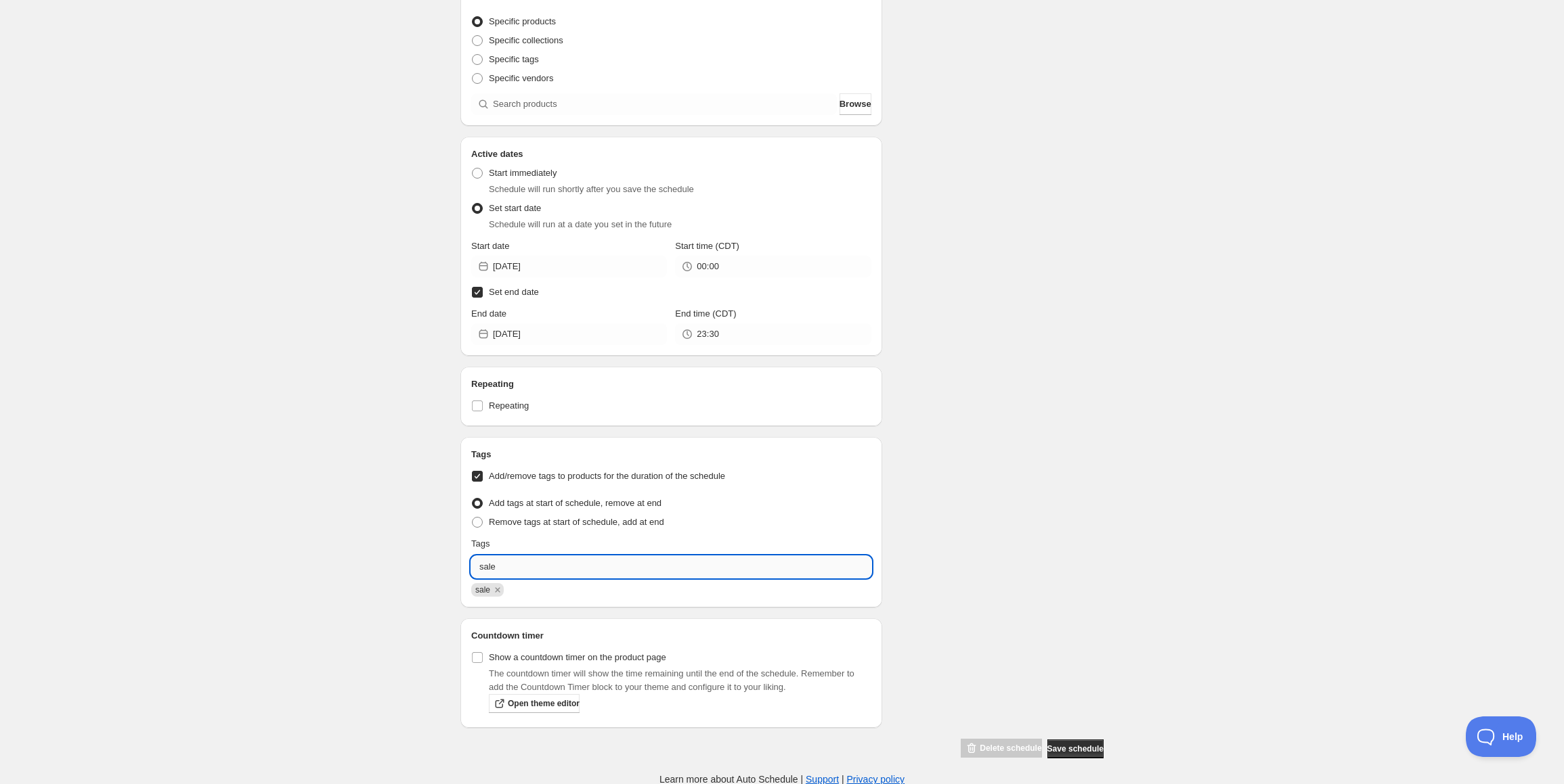
click at [513, 569] on input "sale" at bounding box center [671, 566] width 400 height 21
type input "s"
drag, startPoint x: 556, startPoint y: 570, endPoint x: 515, endPoint y: 568, distance: 41.0
click at [515, 568] on input "discount percent" at bounding box center [671, 566] width 400 height 21
type input "discount percentage"
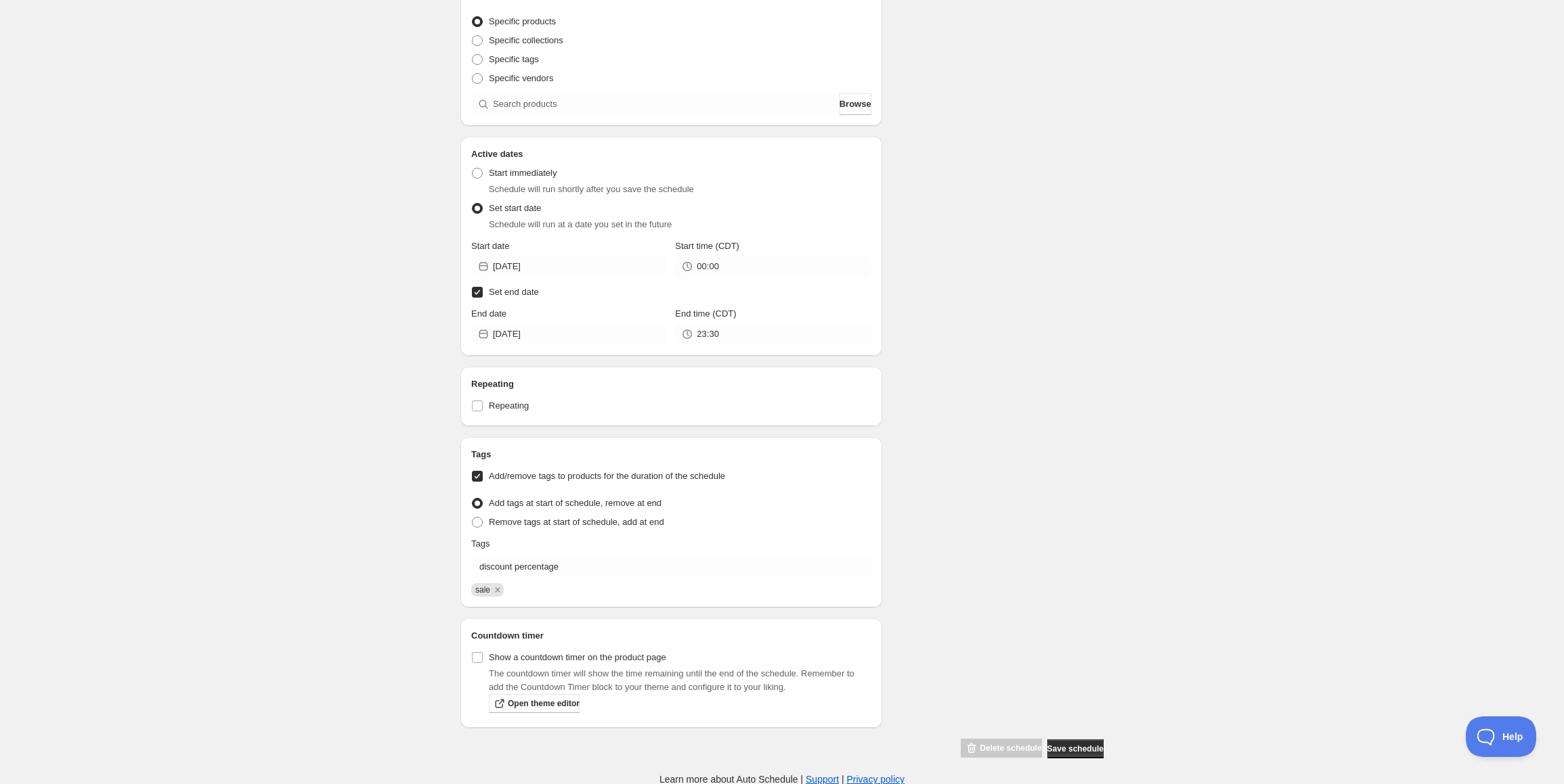
click at [542, 593] on div "sale" at bounding box center [670, 589] width 403 height 16
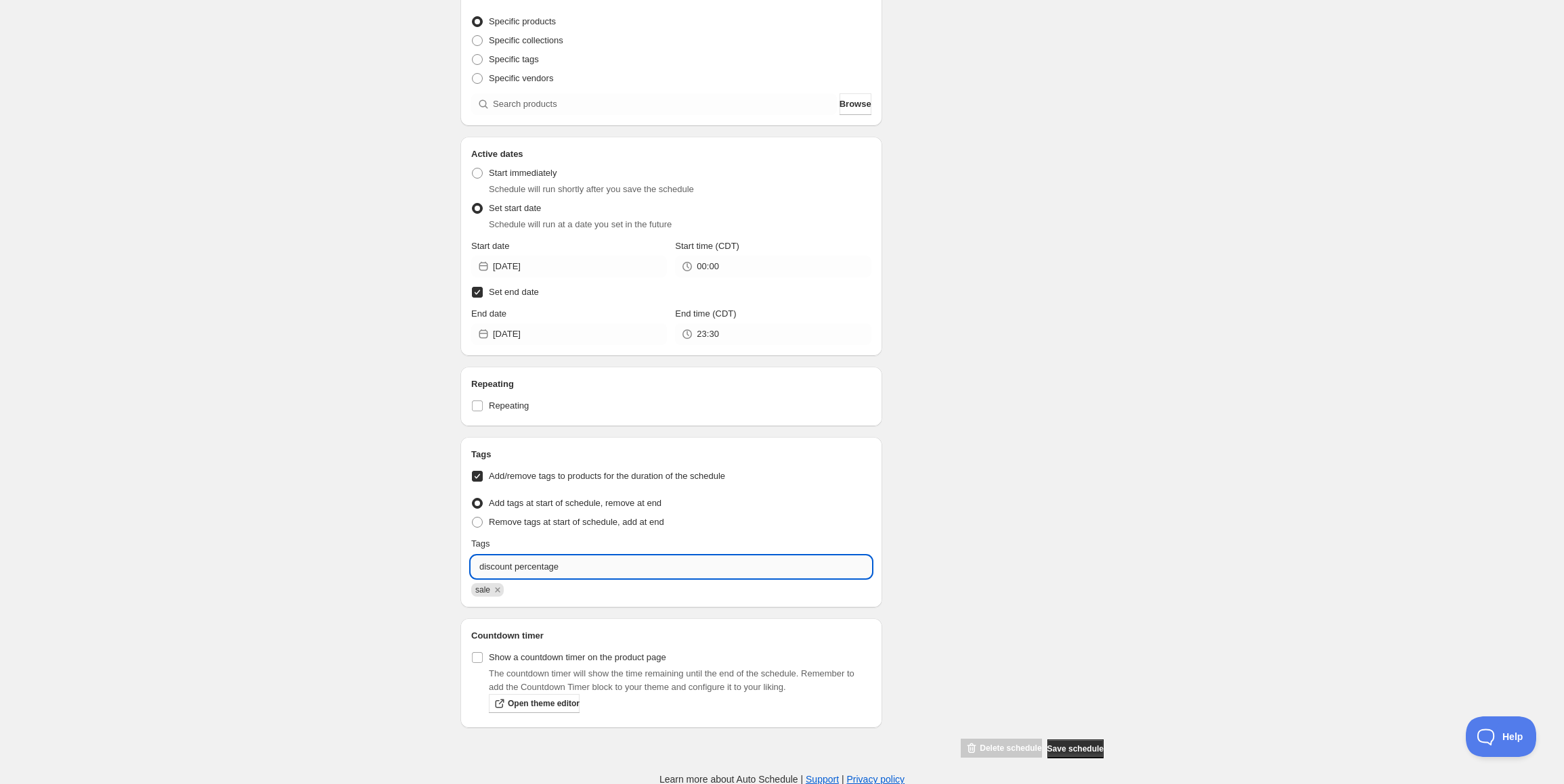
click at [572, 568] on input "discount percentage" at bounding box center [671, 566] width 400 height 21
drag, startPoint x: 572, startPoint y: 568, endPoint x: 401, endPoint y: 561, distance: 171.1
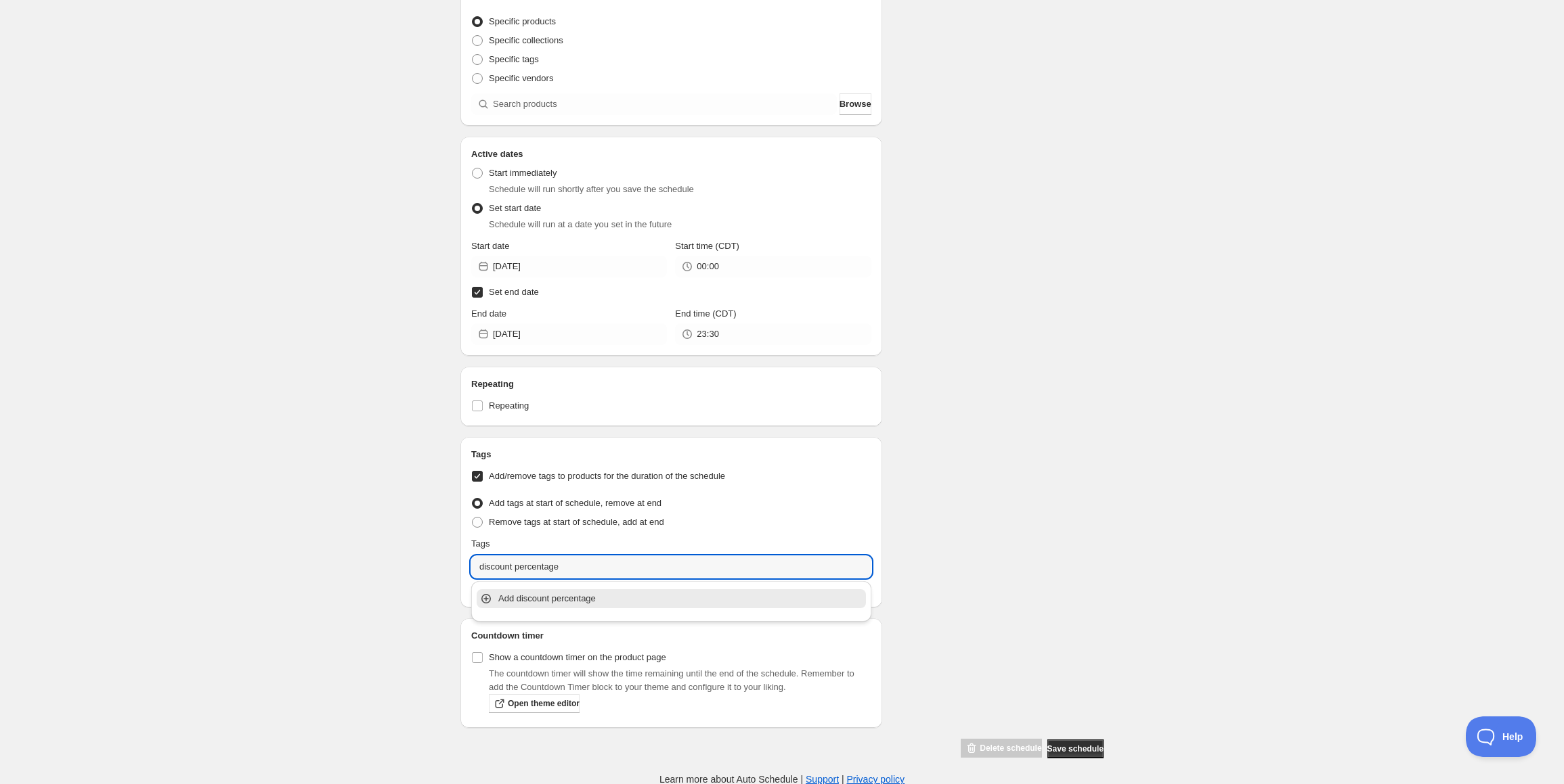
click at [401, 561] on div "Blaze Q4 Promotion 10%. This page is ready Blaze Q4 Promotion 10% Duplicate Act…" at bounding box center [782, 186] width 1564 height 1199
type input "discount percent 10"
click at [755, 515] on div "Remove tags at start of schedule, add at end" at bounding box center [671, 522] width 400 height 19
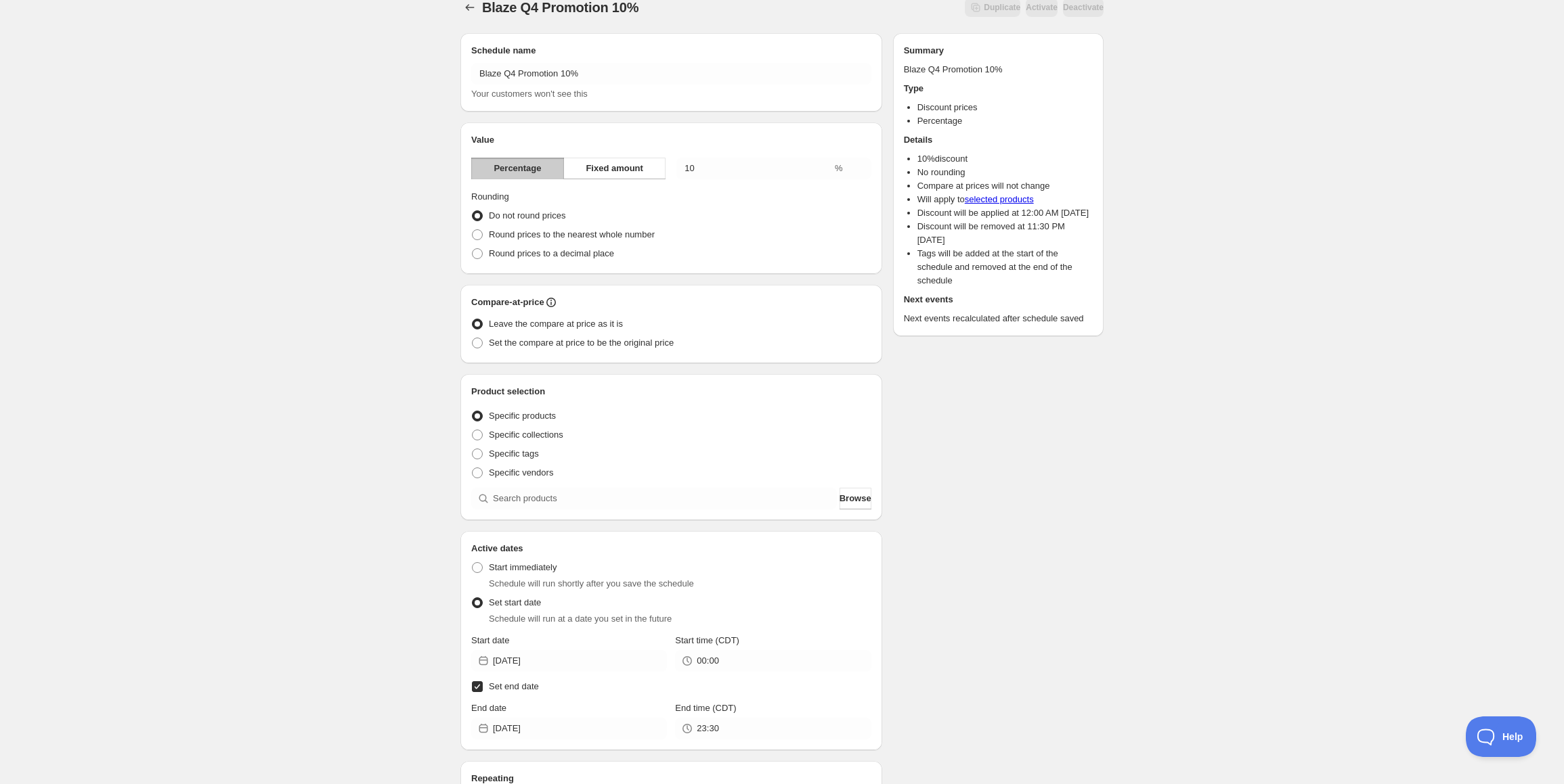
scroll to position [0, 0]
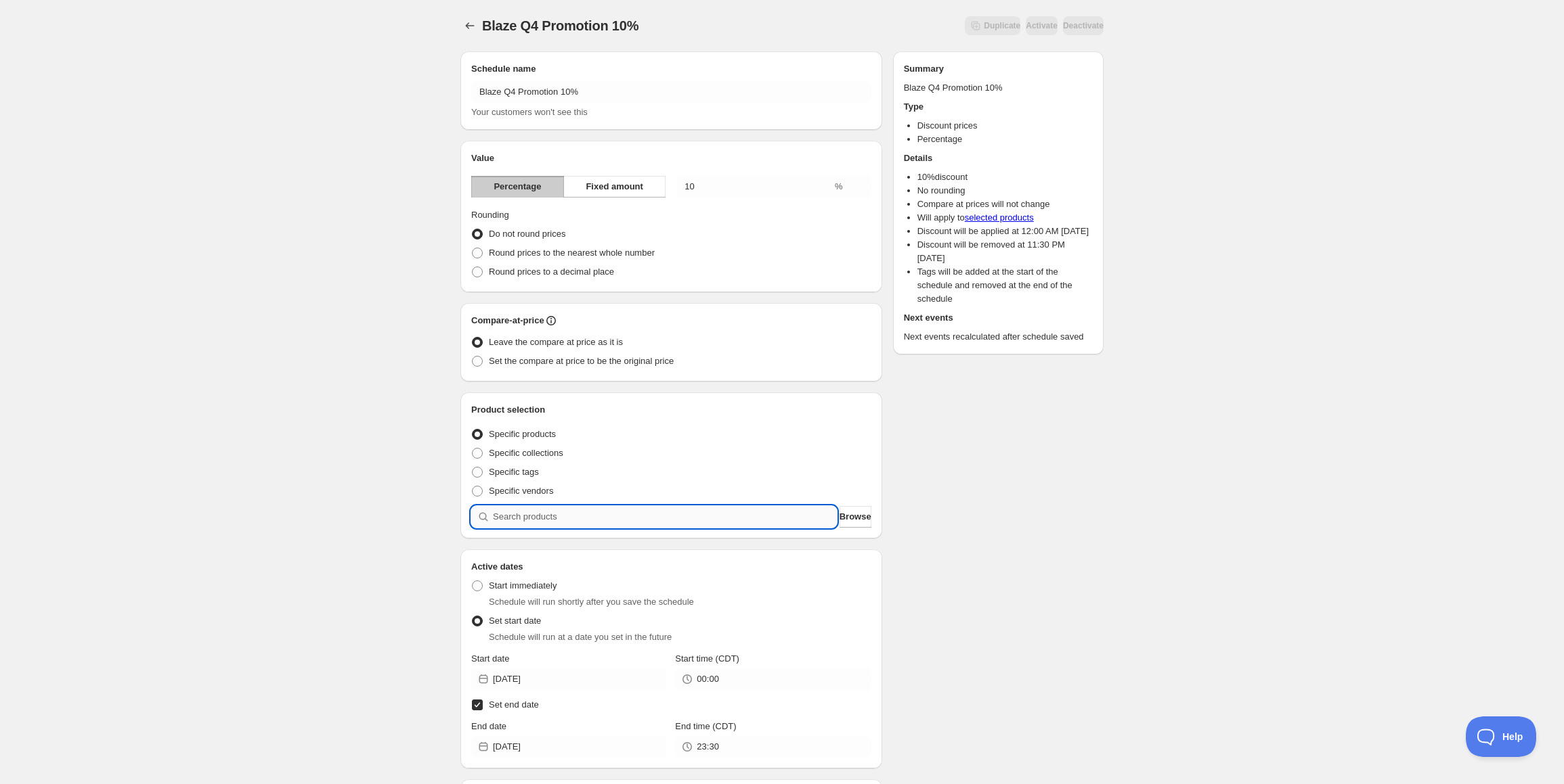
click at [587, 512] on input "search" at bounding box center [665, 516] width 344 height 21
click at [854, 518] on span "Browse" at bounding box center [856, 517] width 32 height 14
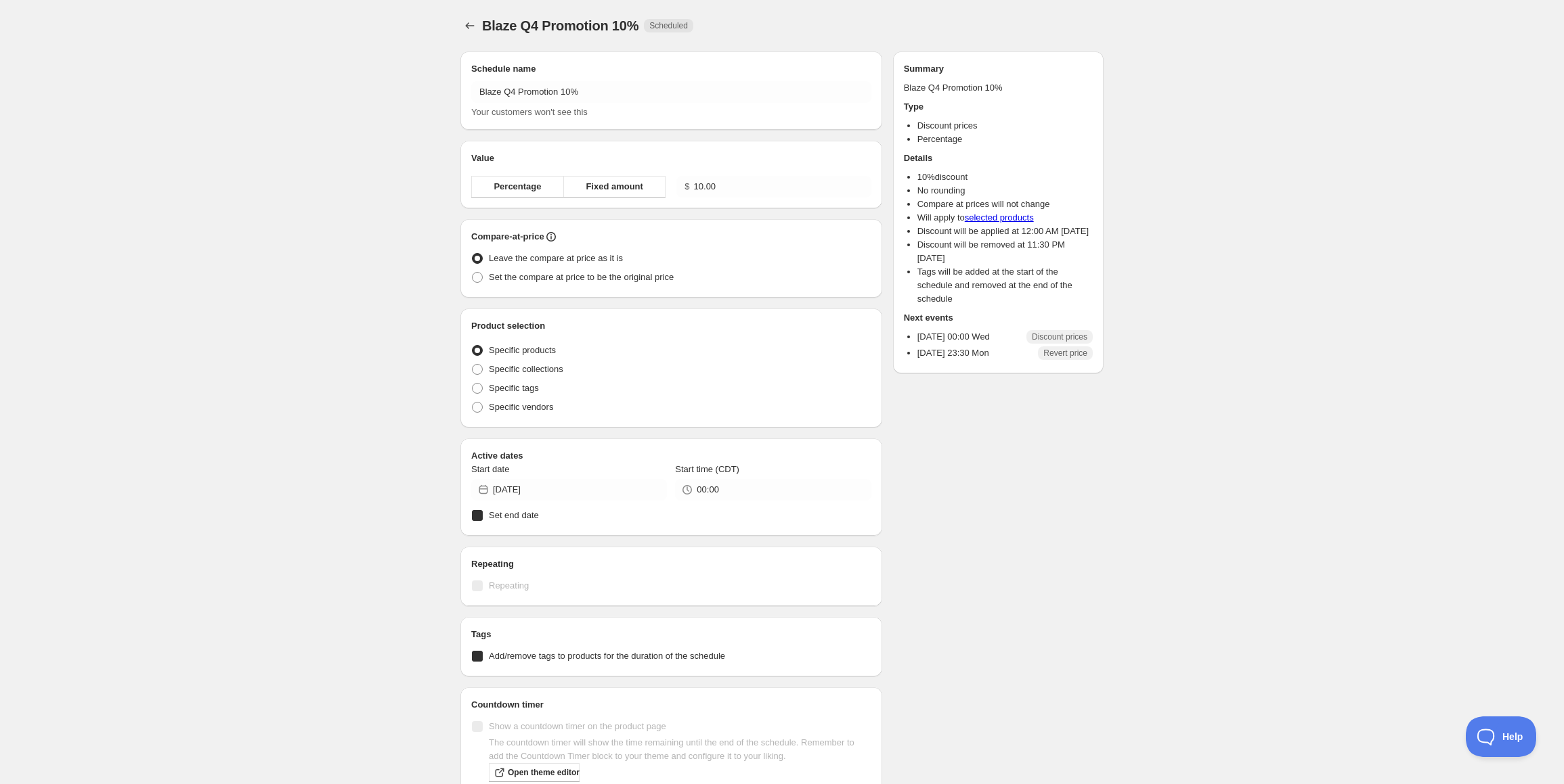
radio input "true"
checkbox input "true"
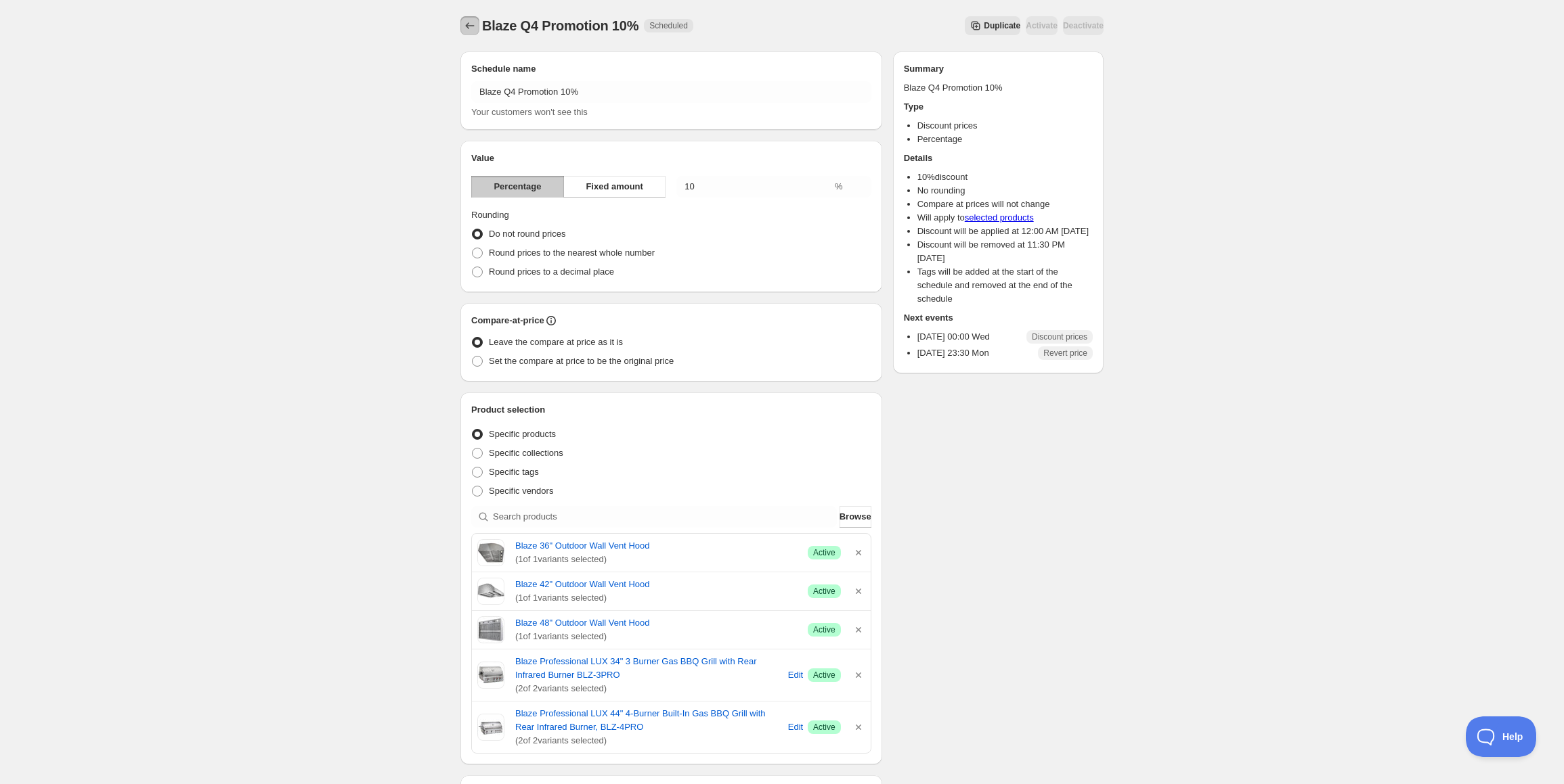
click at [476, 28] on button "Schedules" at bounding box center [470, 25] width 19 height 19
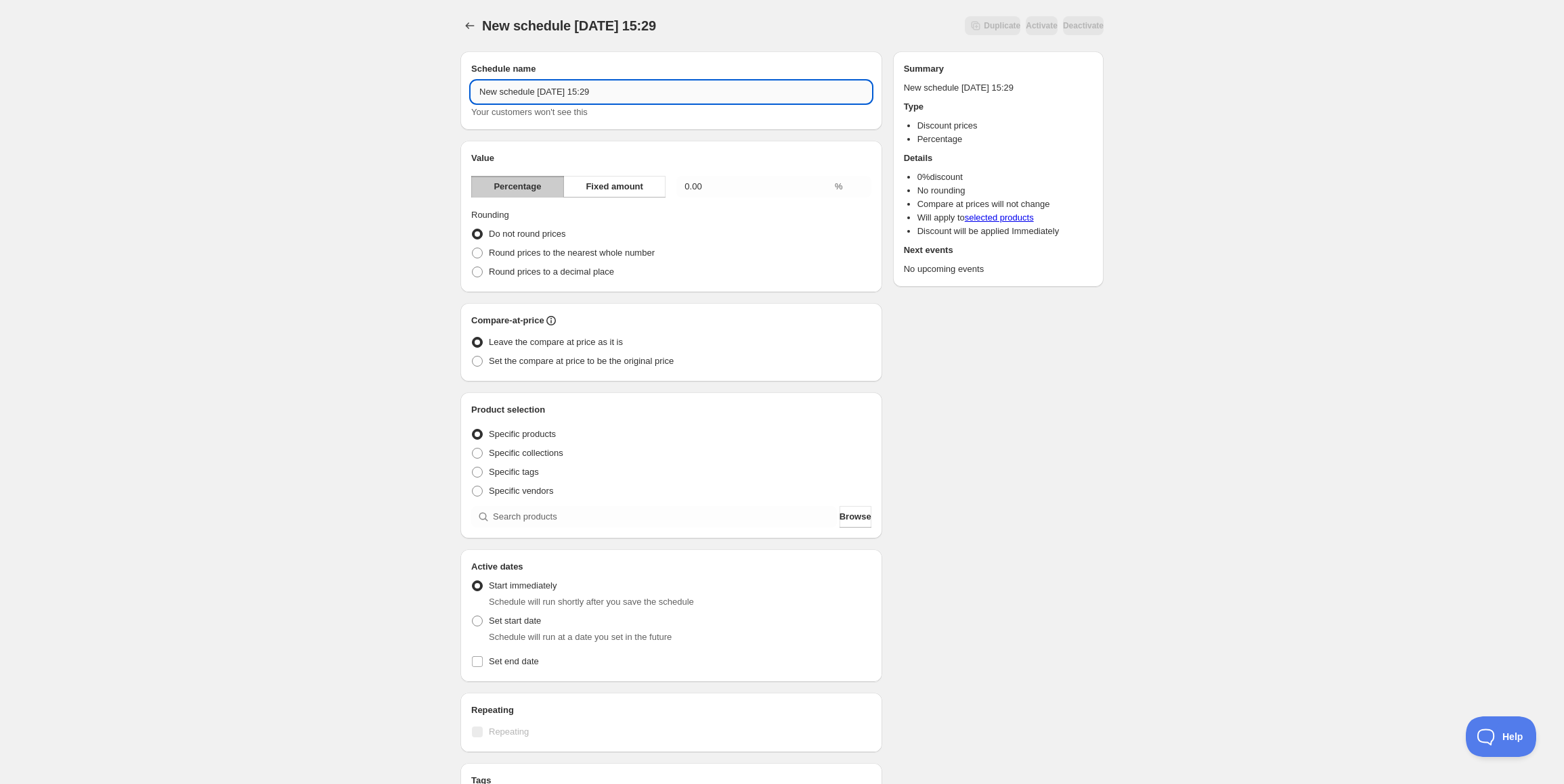
click at [515, 93] on input "New schedule Oct 07 2025 15:29" at bounding box center [671, 92] width 400 height 21
type input "Blaze Q4 Promotions 5%"
click at [714, 188] on input "0.00" at bounding box center [754, 186] width 156 height 21
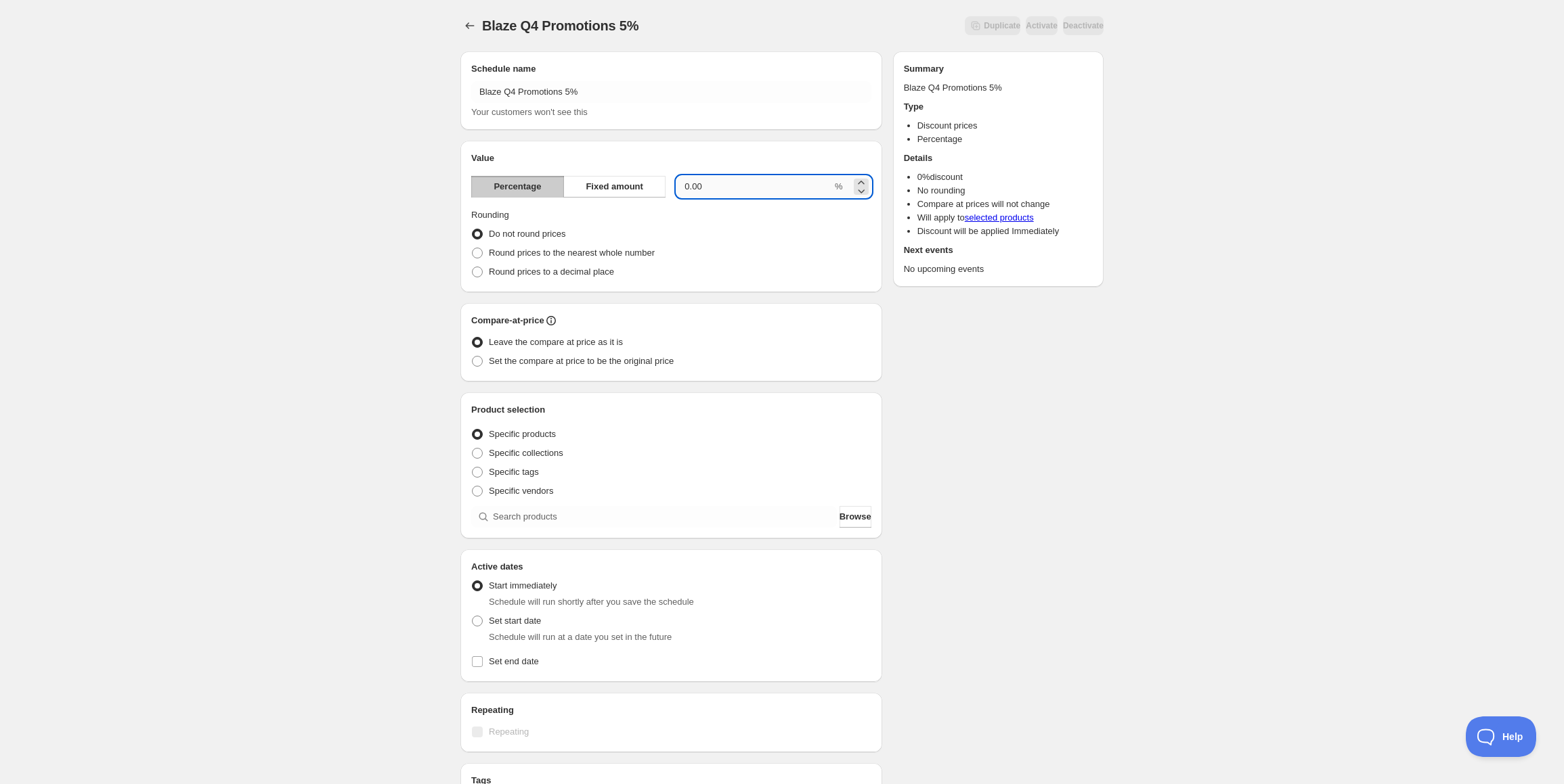
click at [714, 188] on input "0.00" at bounding box center [754, 186] width 156 height 21
type input "5"
click at [793, 224] on fieldset "Rounding Do not round prices Round prices to the nearest whole number Round pri…" at bounding box center [671, 245] width 400 height 73
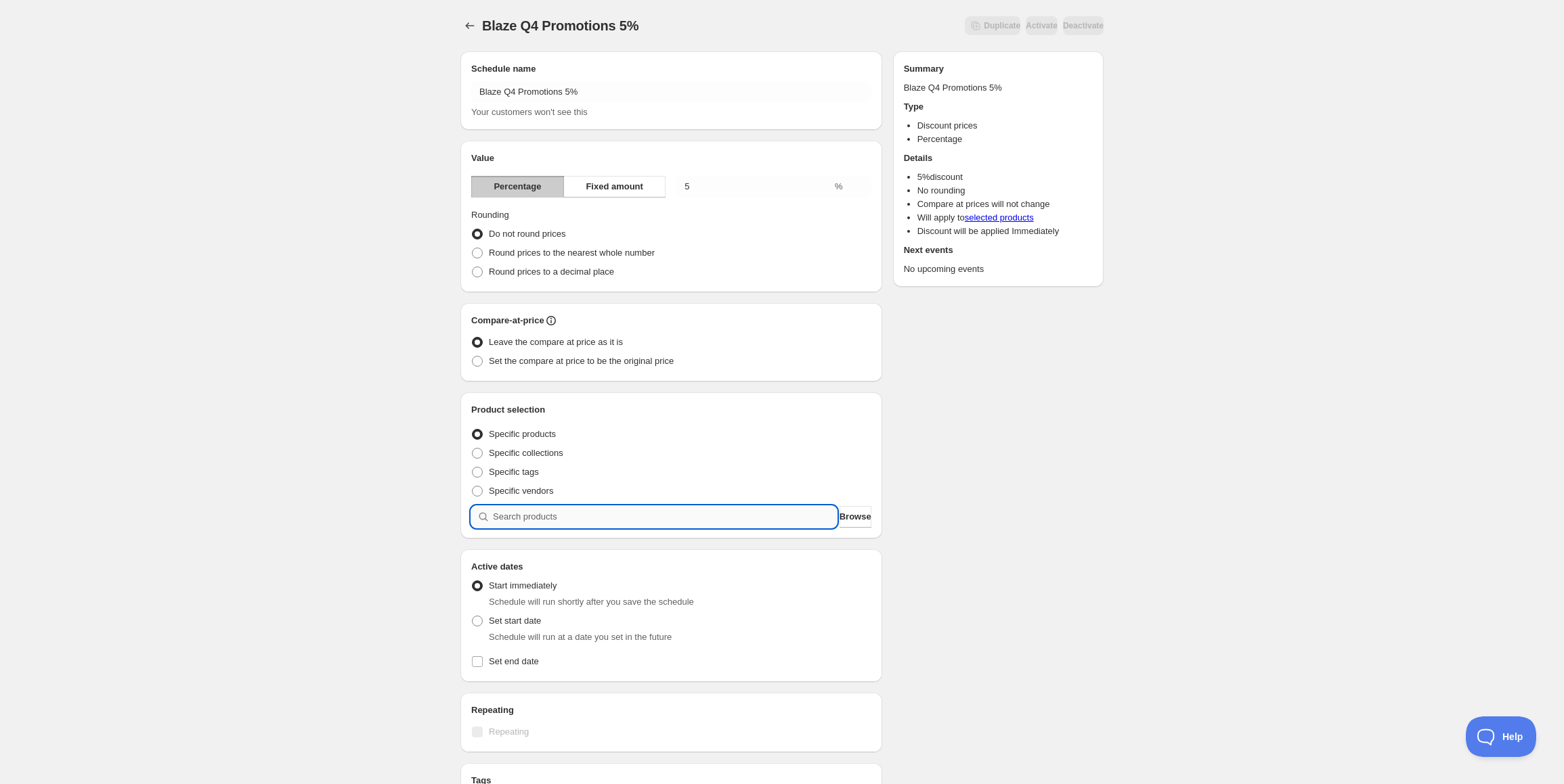
click at [500, 519] on input "search" at bounding box center [665, 516] width 344 height 21
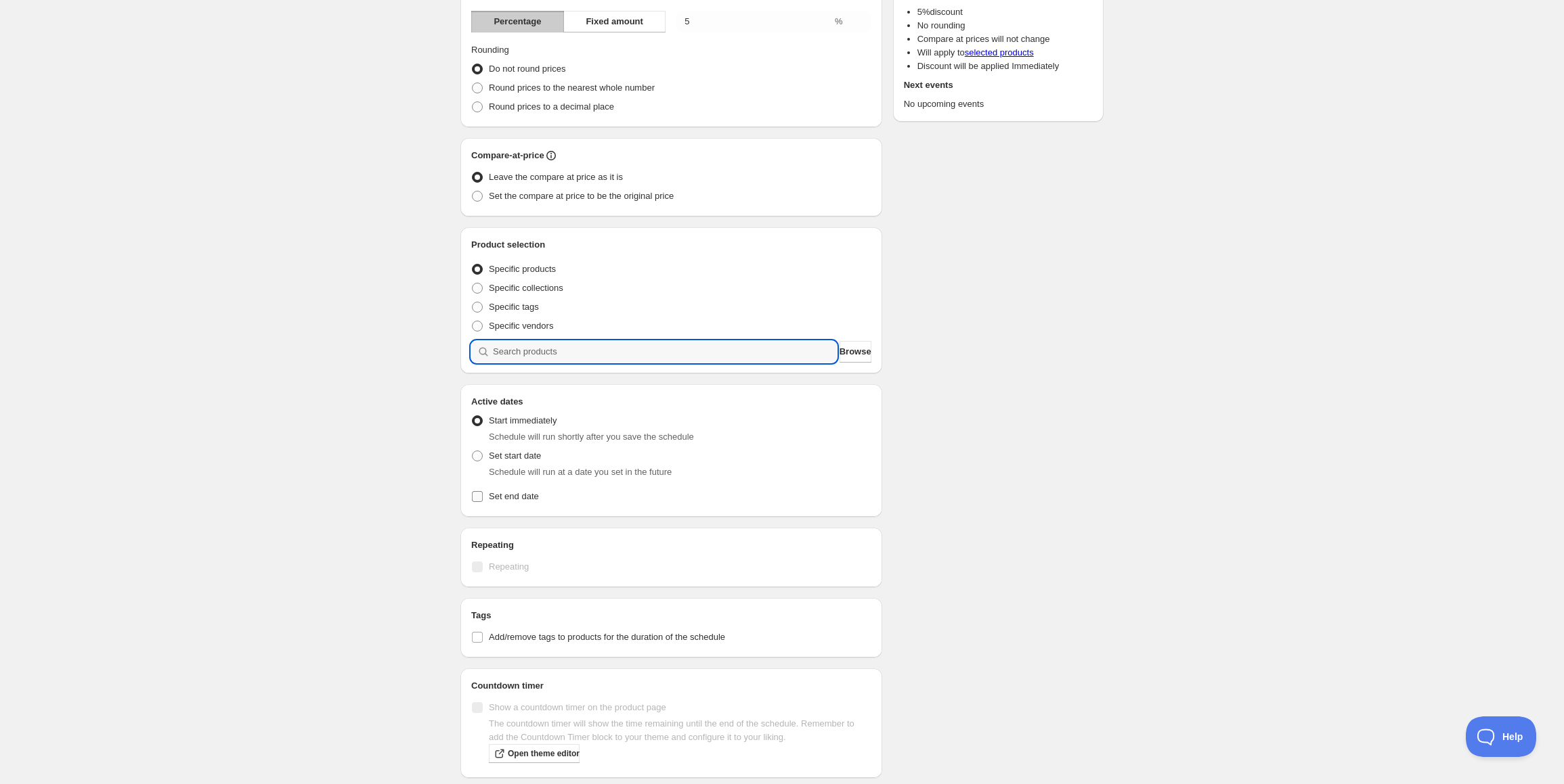
scroll to position [203, 0]
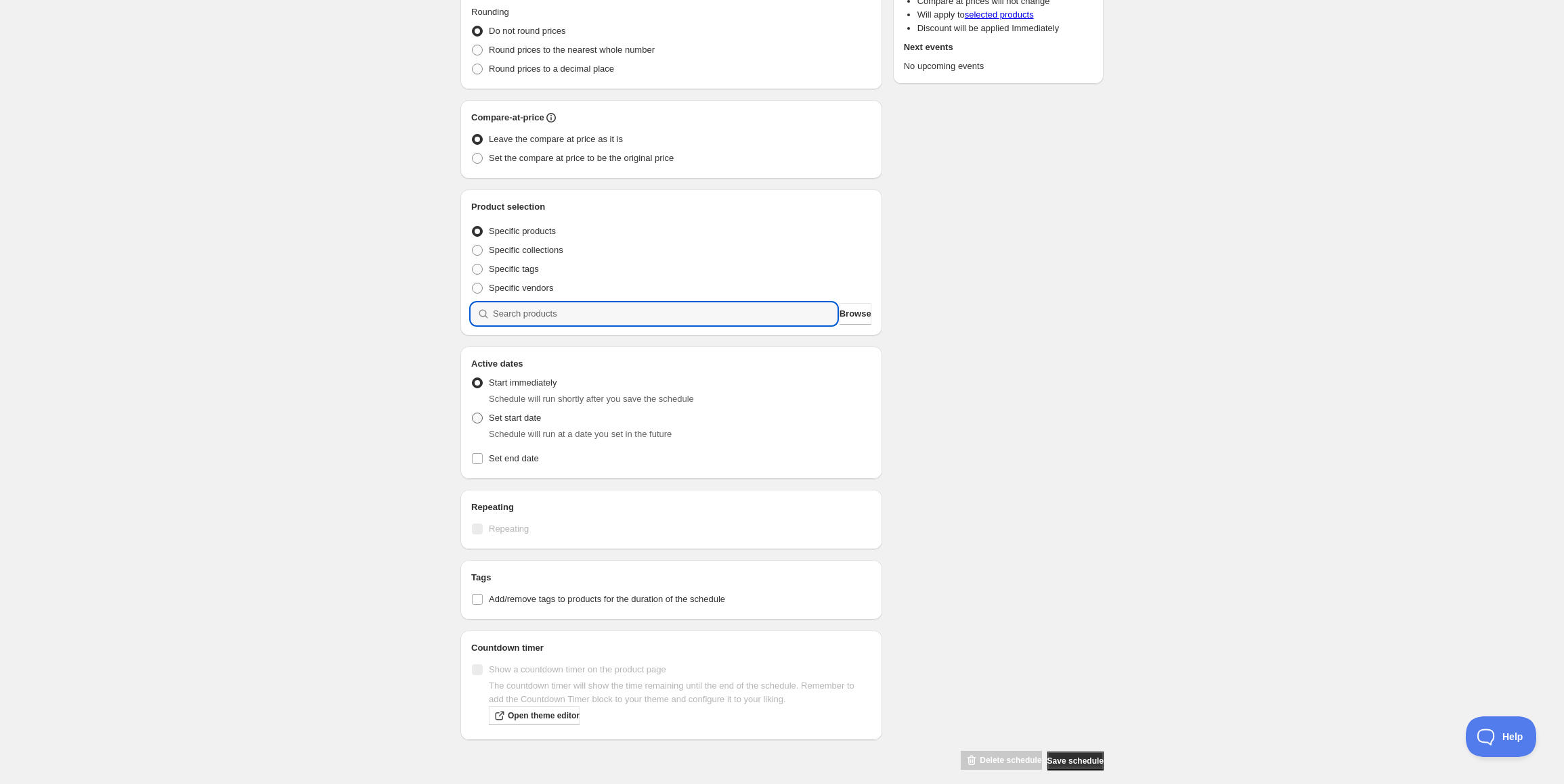
click at [473, 419] on span at bounding box center [477, 419] width 11 height 11
click at [472, 413] on input "Set start date" at bounding box center [472, 413] width 1 height 1
radio input "true"
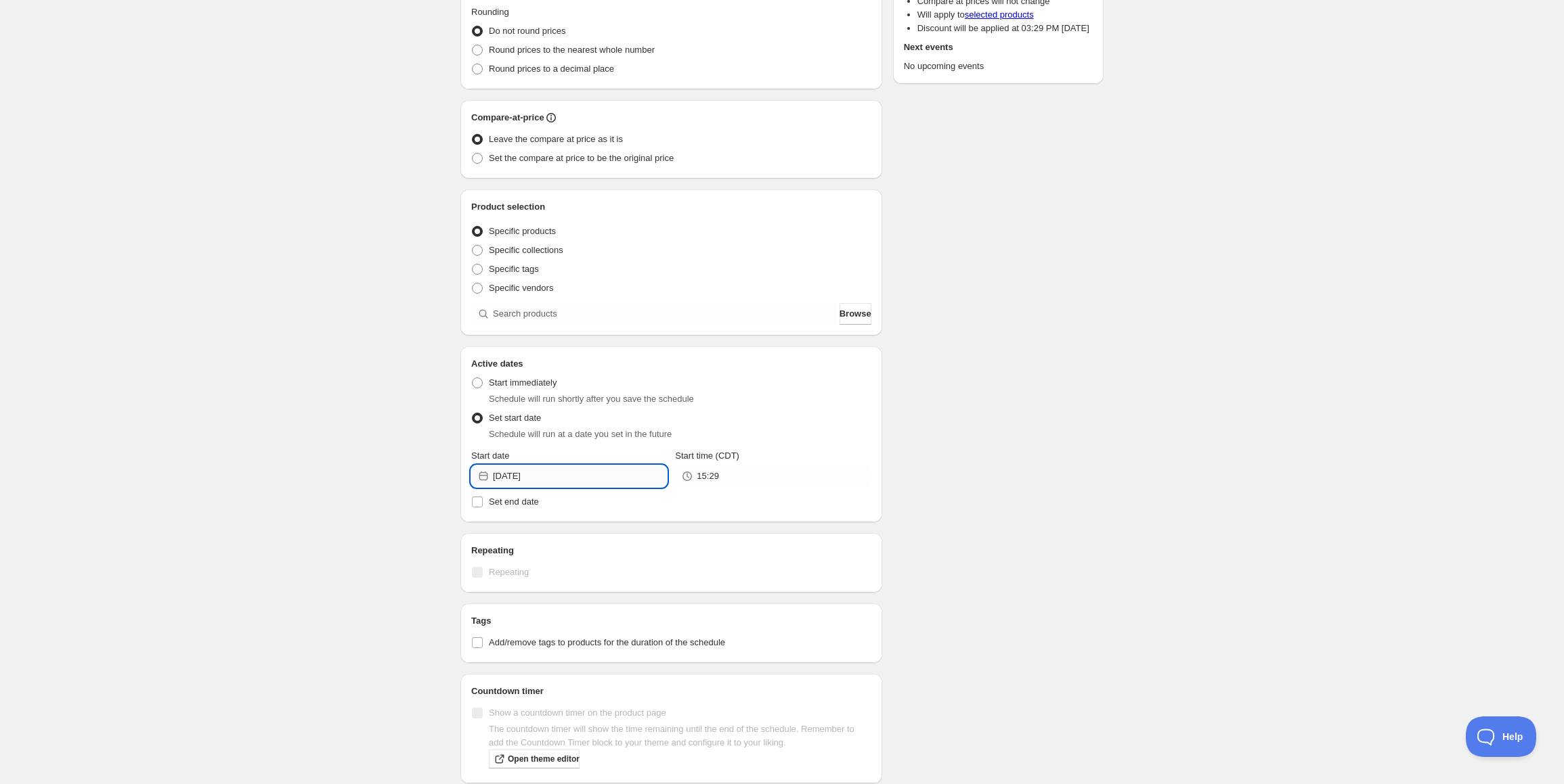
click at [535, 476] on input "2025-10-07" at bounding box center [580, 476] width 174 height 21
click at [569, 576] on span "8" at bounding box center [569, 572] width 15 height 11
type input "2025-10-08"
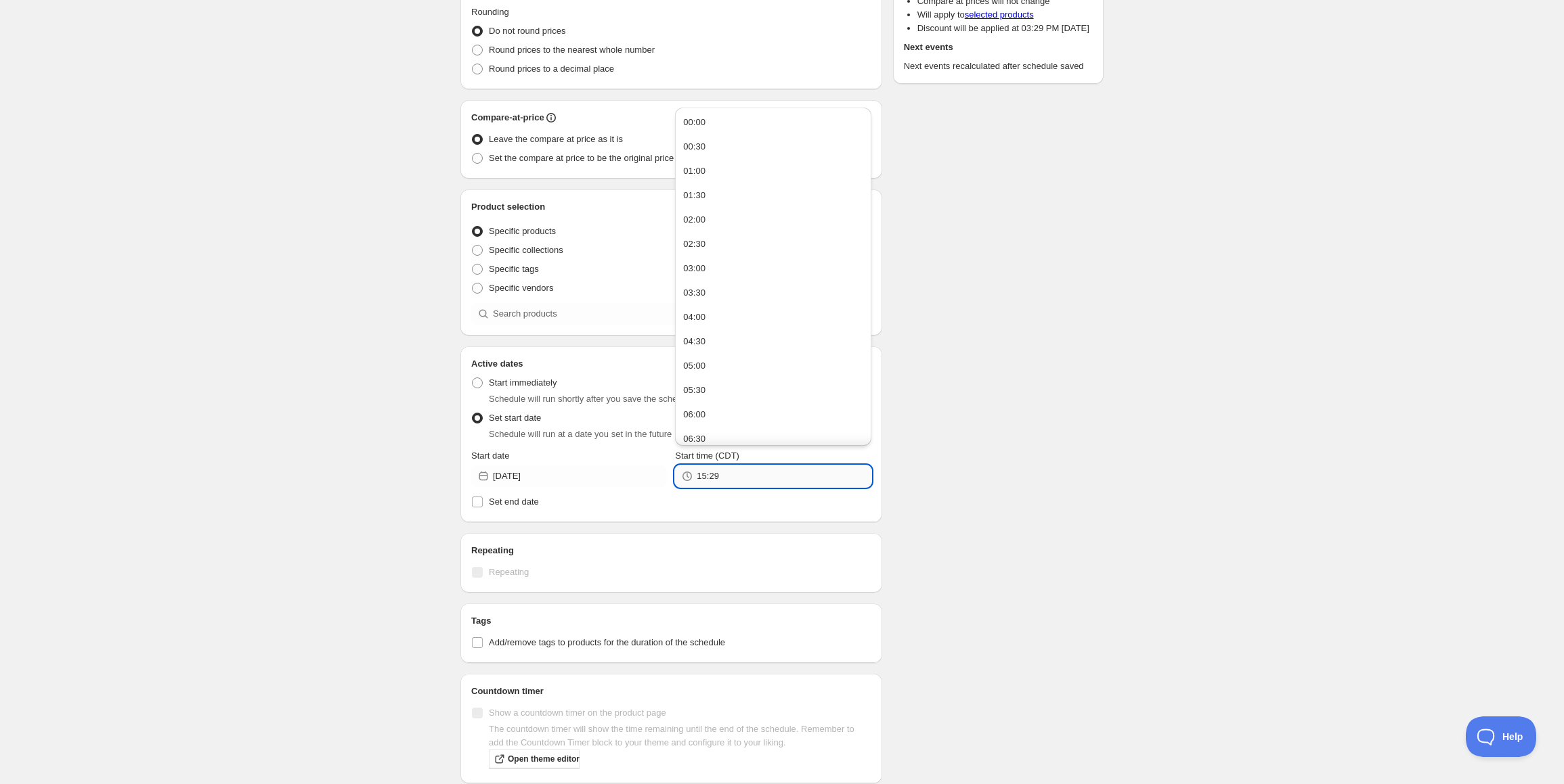
click at [737, 479] on input "15:29" at bounding box center [784, 476] width 174 height 21
click at [727, 130] on button "00:00" at bounding box center [773, 122] width 187 height 21
type input "00:00"
click at [493, 507] on span "Set end date" at bounding box center [514, 502] width 50 height 10
click at [483, 507] on input "Set end date" at bounding box center [477, 503] width 11 height 11
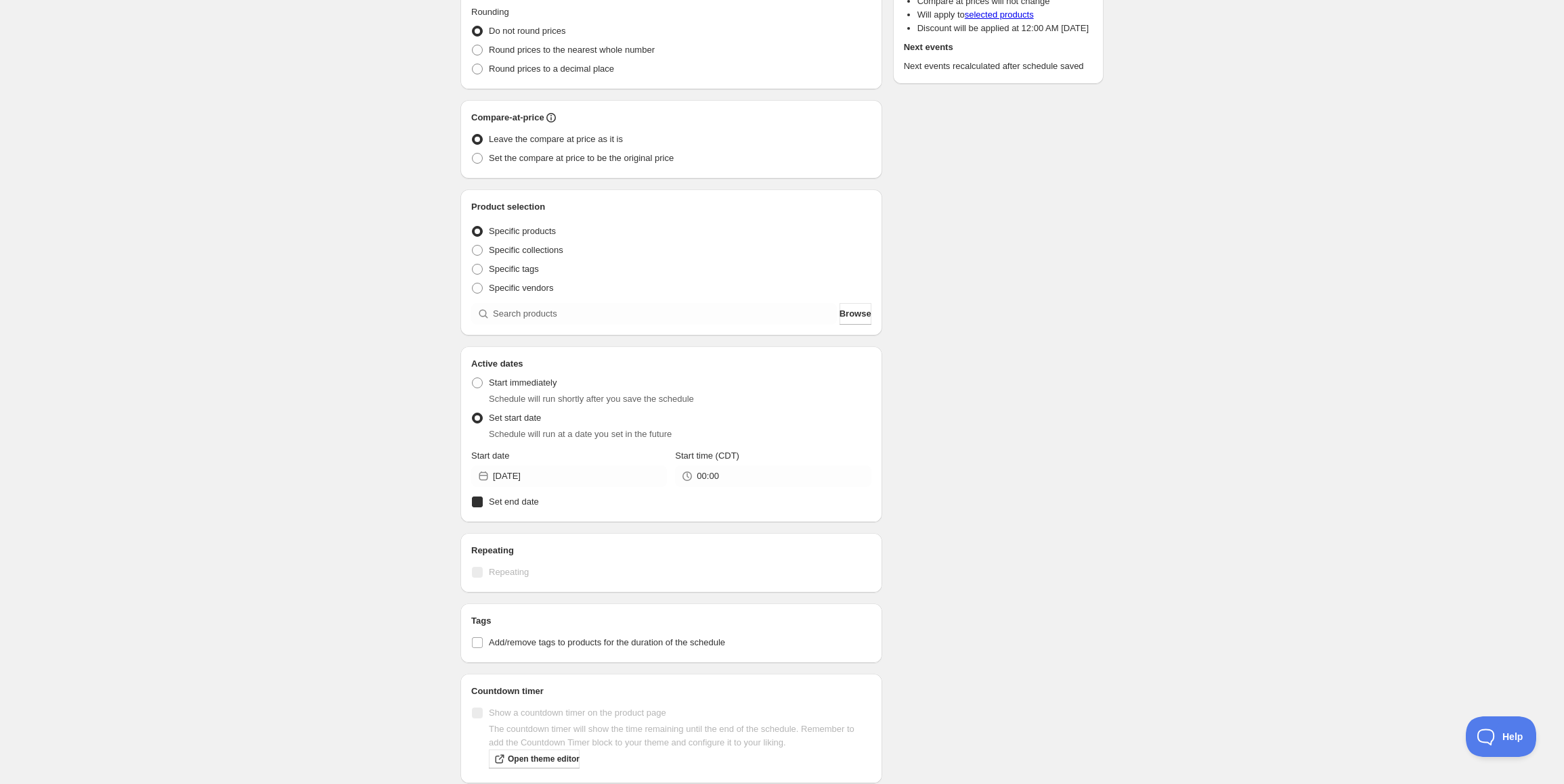
checkbox input "true"
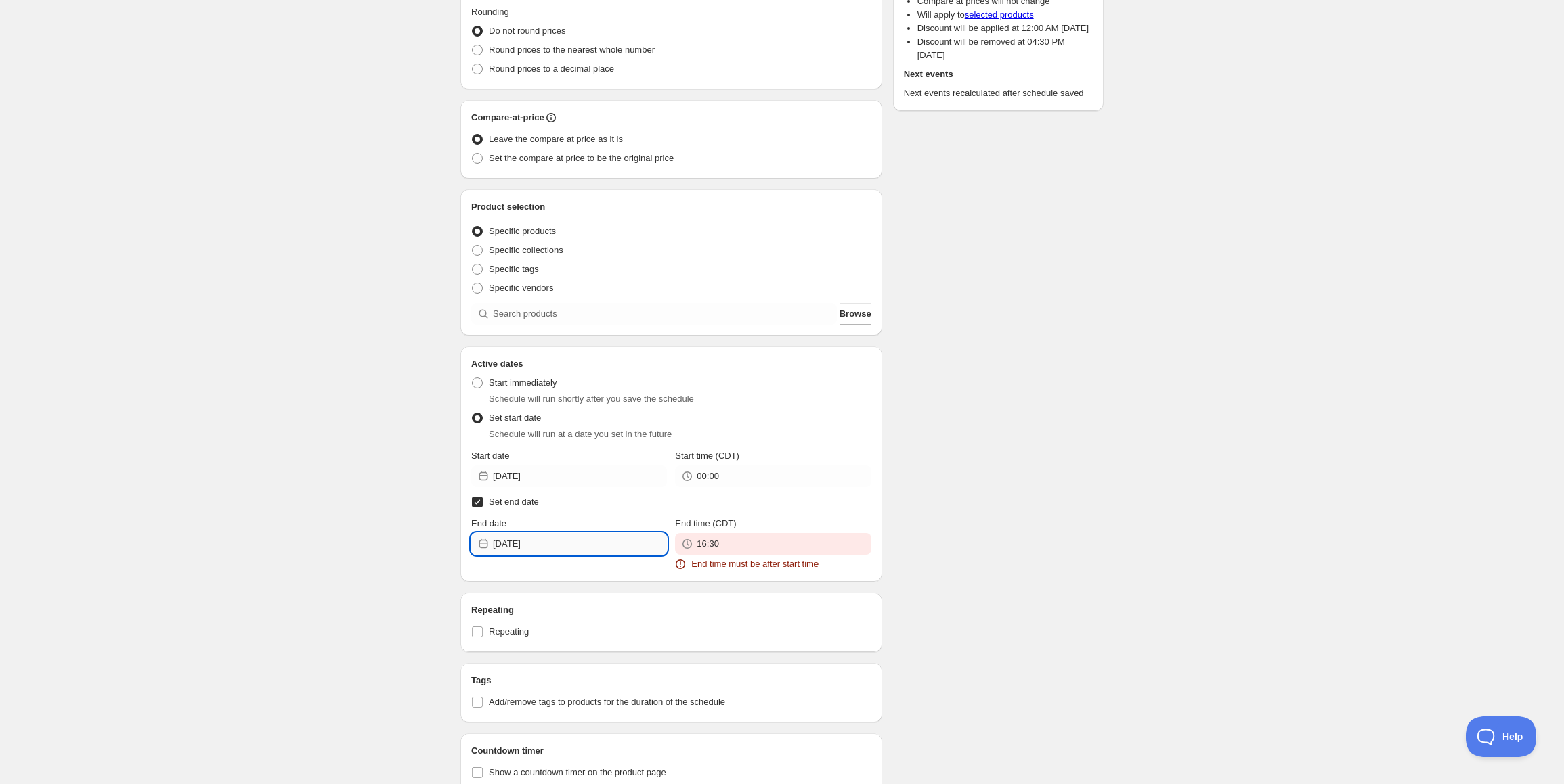
click at [522, 545] on input "2025-10-07" at bounding box center [580, 543] width 174 height 21
click at [645, 565] on div "October 2025 Su Mo Tu We Th Fr Sa 1 2 3 4 5 6 7 8 9 10 11 12 13 14 15 16 17 18 …" at bounding box center [563, 636] width 185 height 157
click at [648, 573] on icon "Show next month, November 2025" at bounding box center [649, 576] width 14 height 14
click at [526, 661] on span "15" at bounding box center [519, 661] width 15 height 11
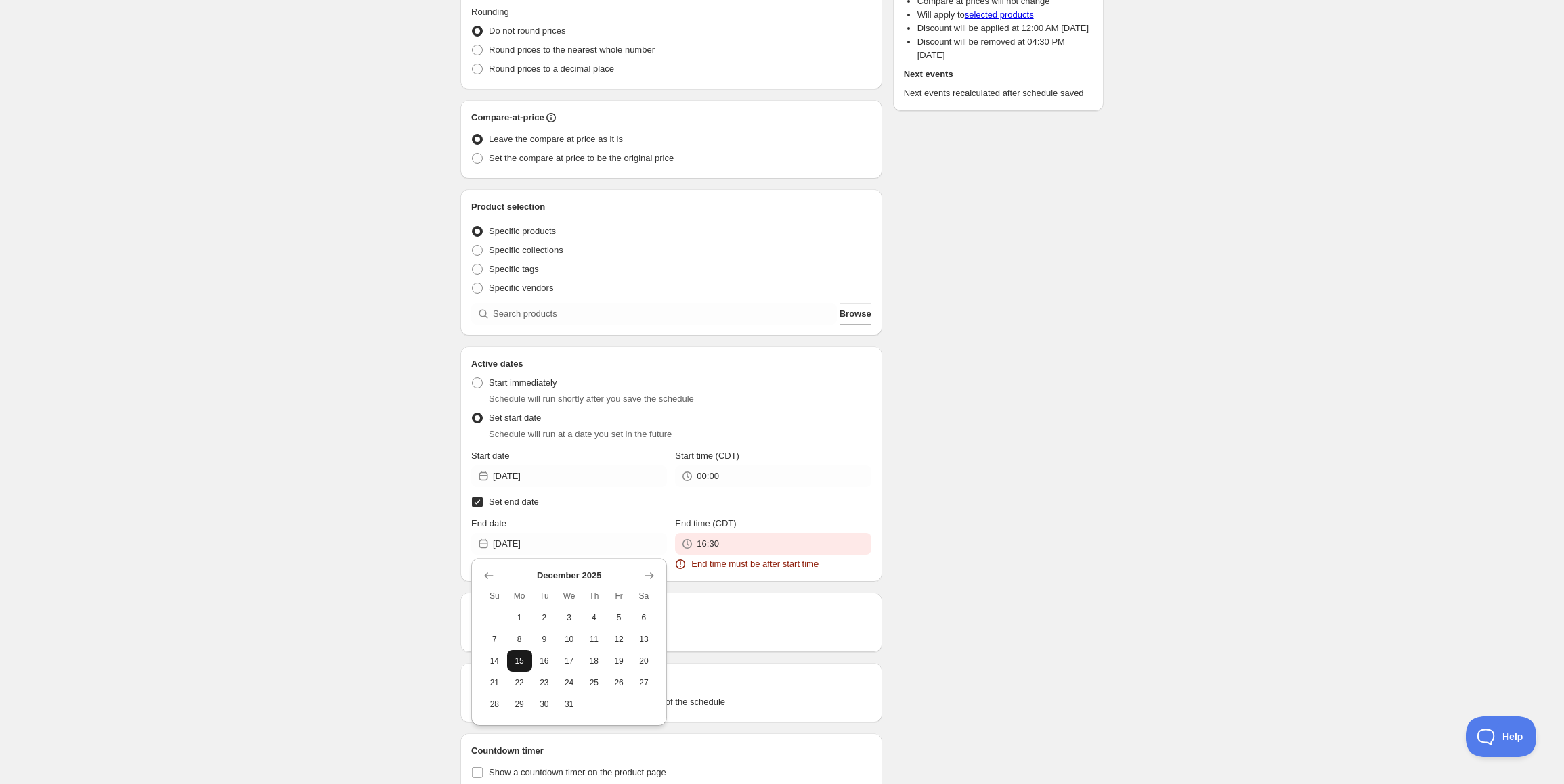
type input "2025-12-15"
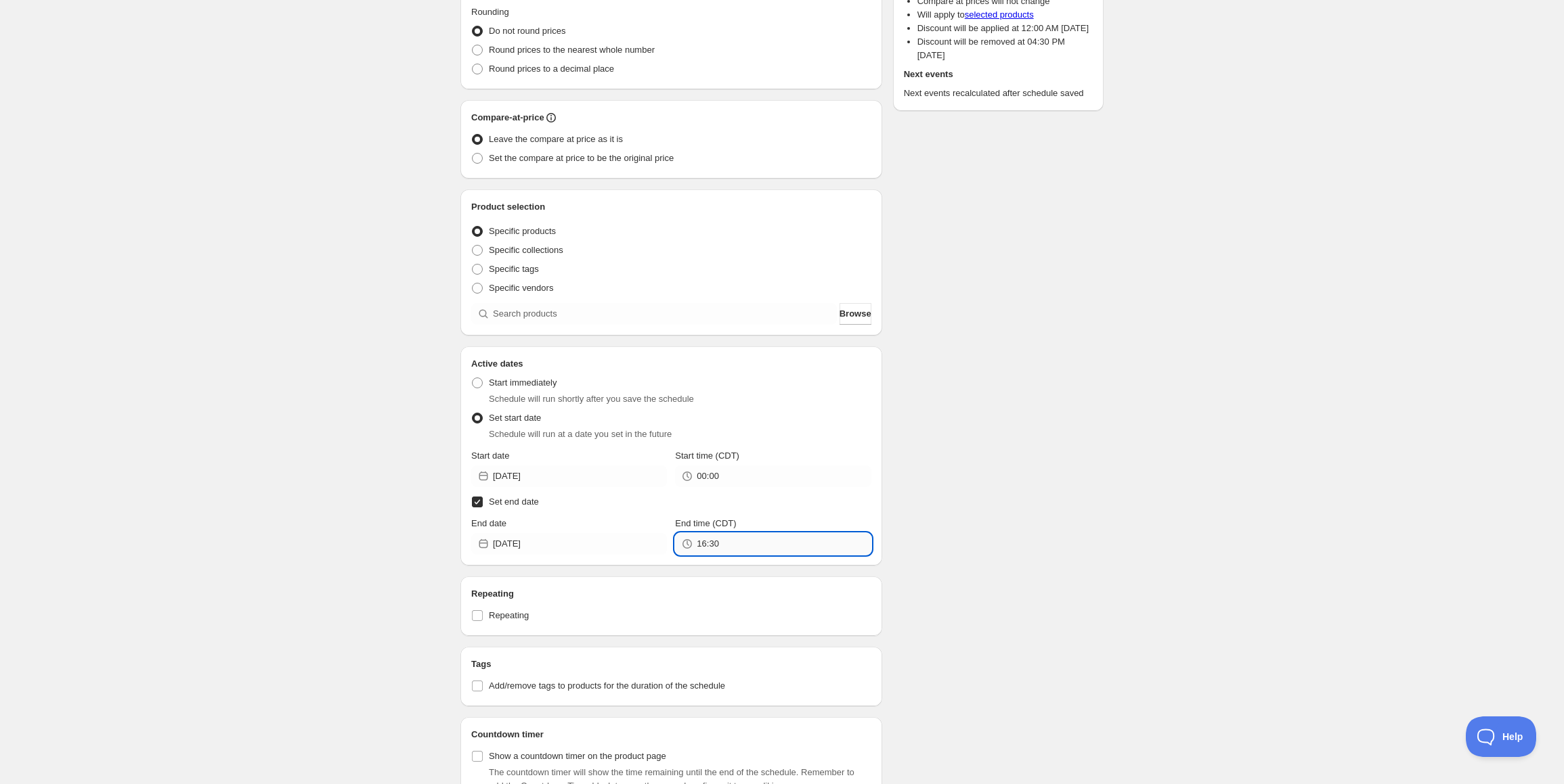
click at [765, 548] on input "16:30" at bounding box center [784, 543] width 174 height 21
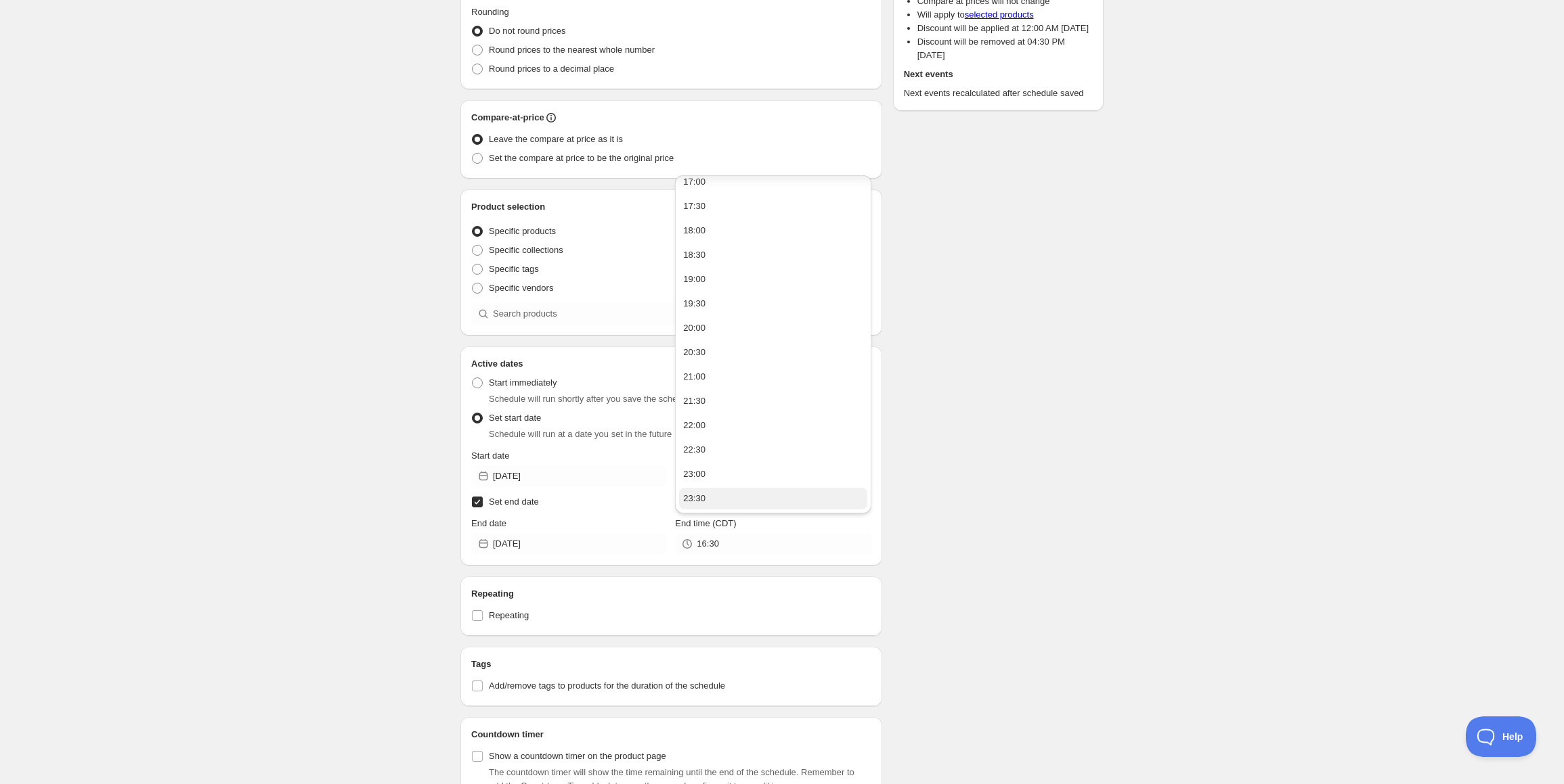
click at [746, 503] on button "23:30" at bounding box center [773, 498] width 187 height 21
type input "23:30"
click at [711, 607] on label "Repeating" at bounding box center [671, 616] width 400 height 19
click at [483, 611] on input "Repeating" at bounding box center [477, 616] width 11 height 11
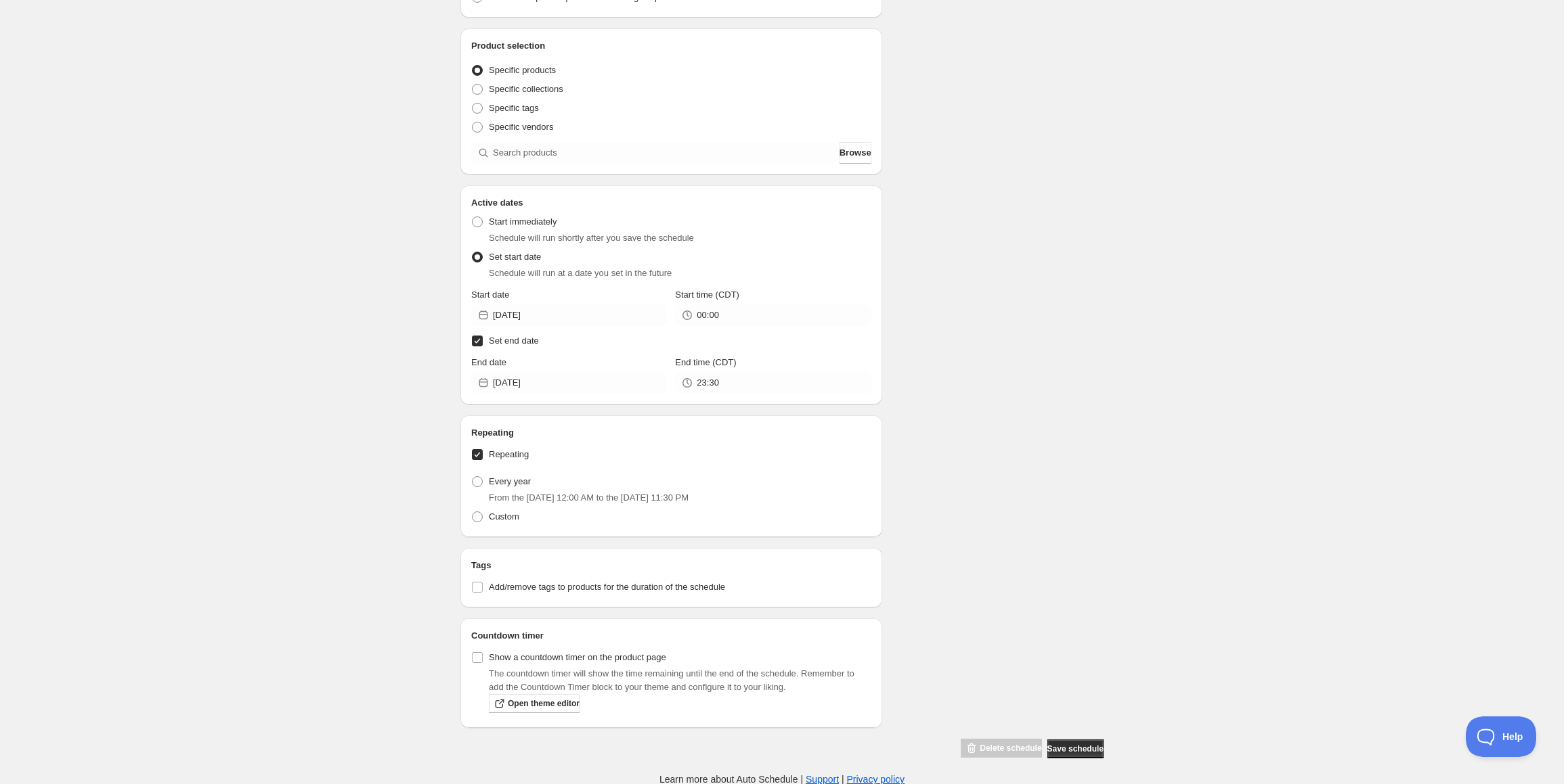
click at [475, 450] on input "Repeating" at bounding box center [477, 455] width 11 height 11
checkbox input "false"
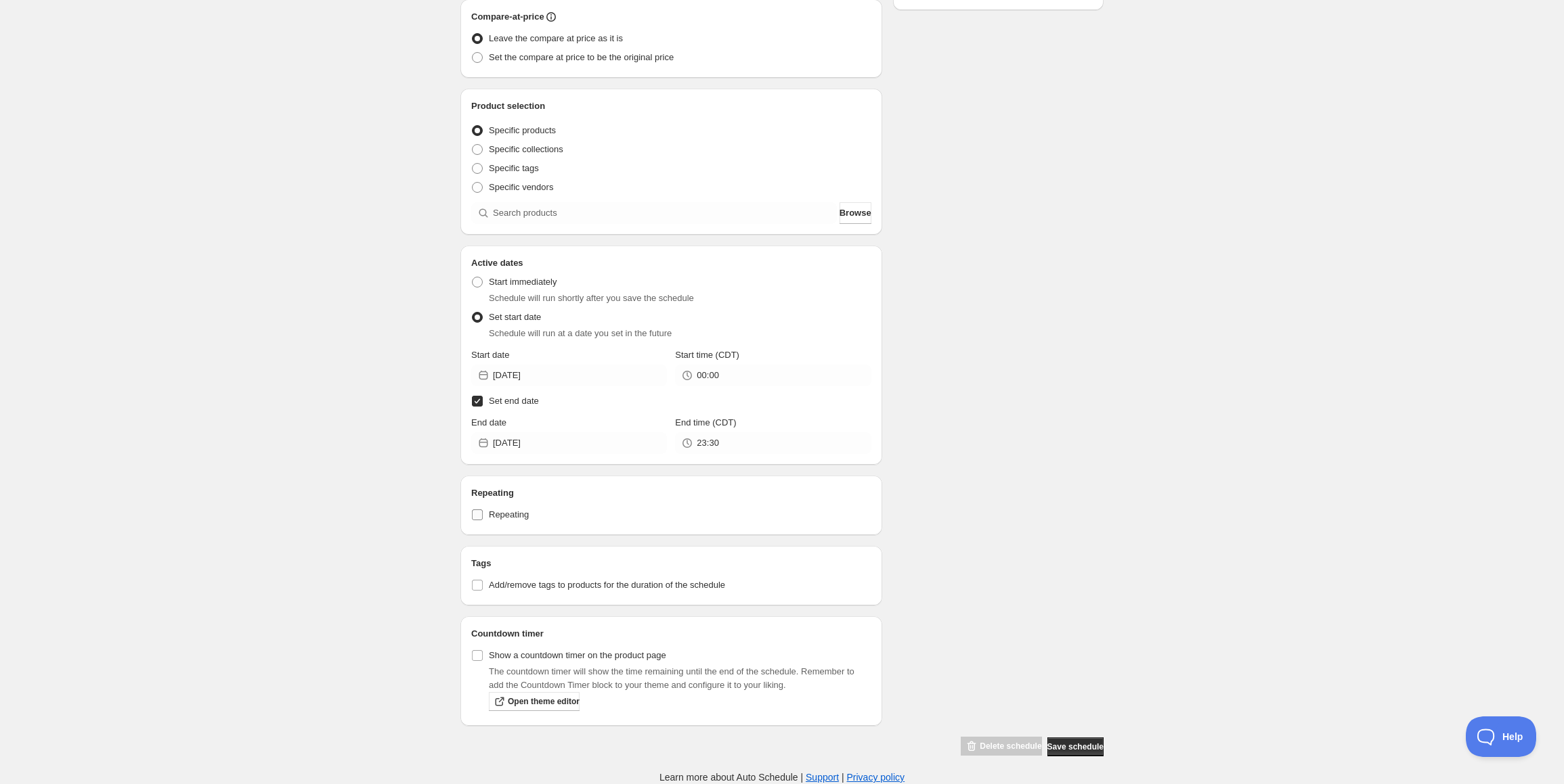
scroll to position [302, 0]
click at [482, 586] on input "Add/remove tags to products for the duration of the schedule" at bounding box center [477, 588] width 11 height 11
checkbox input "true"
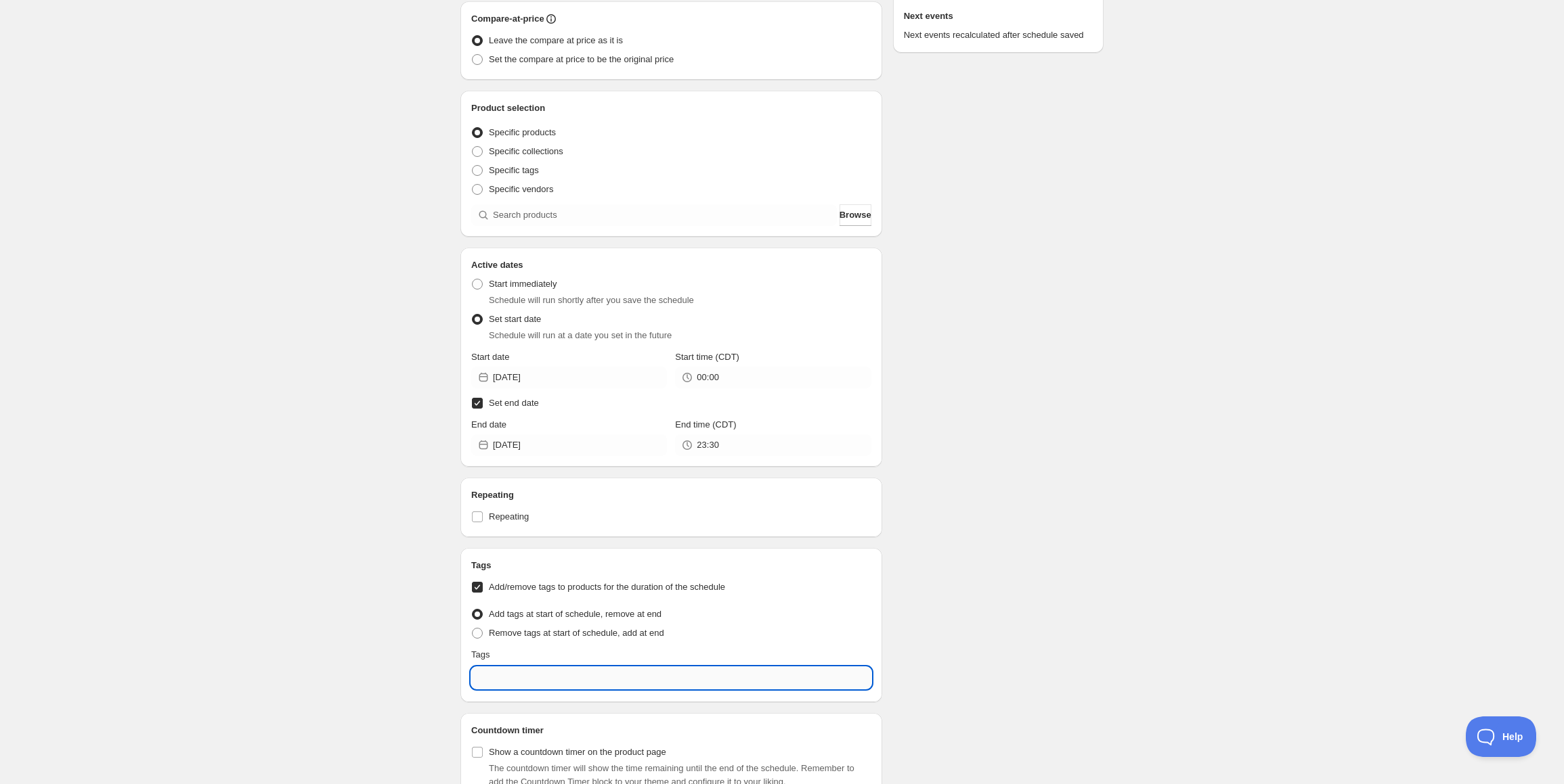
click at [501, 674] on input "text" at bounding box center [671, 678] width 400 height 21
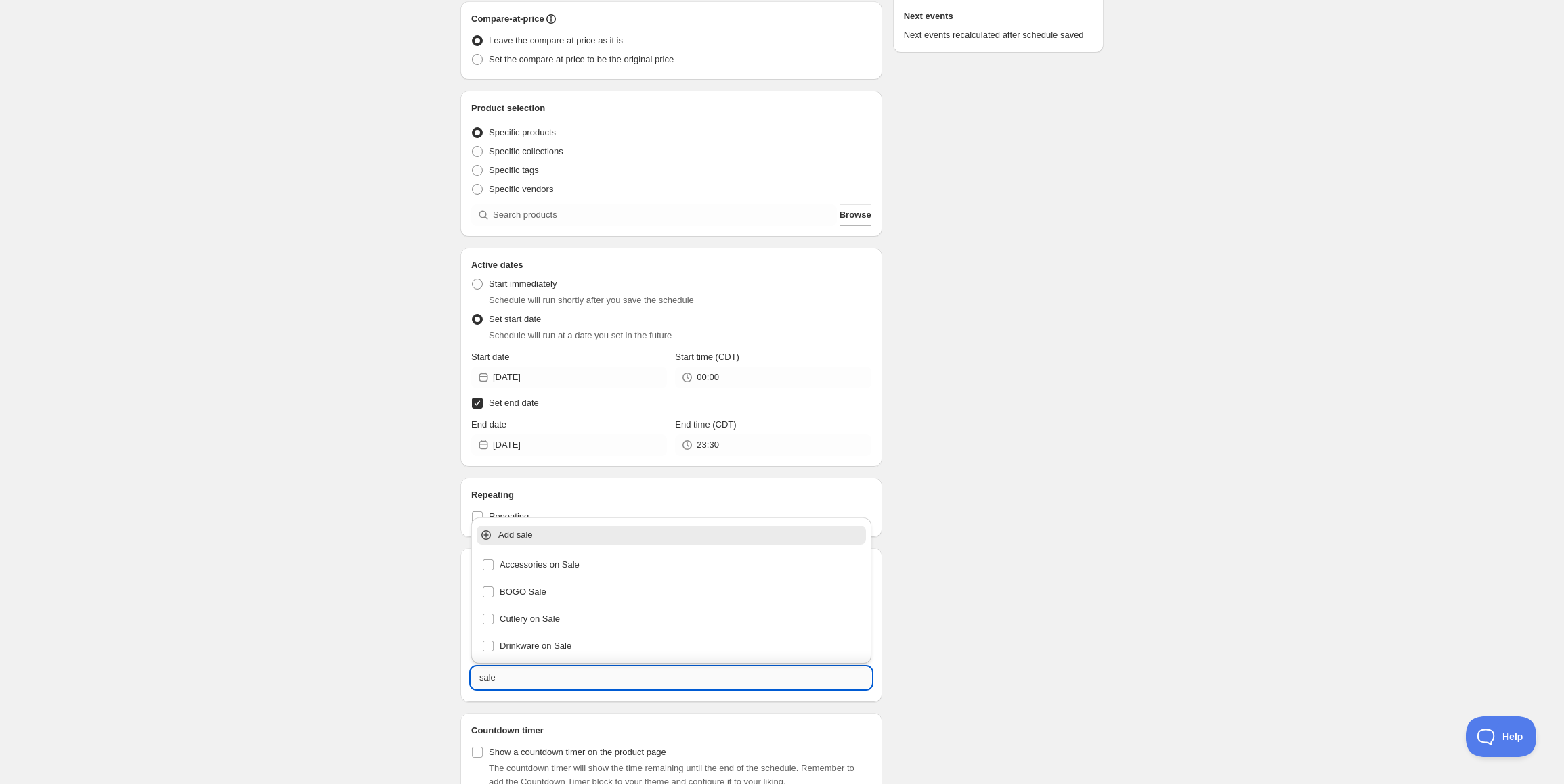
type input "sale"
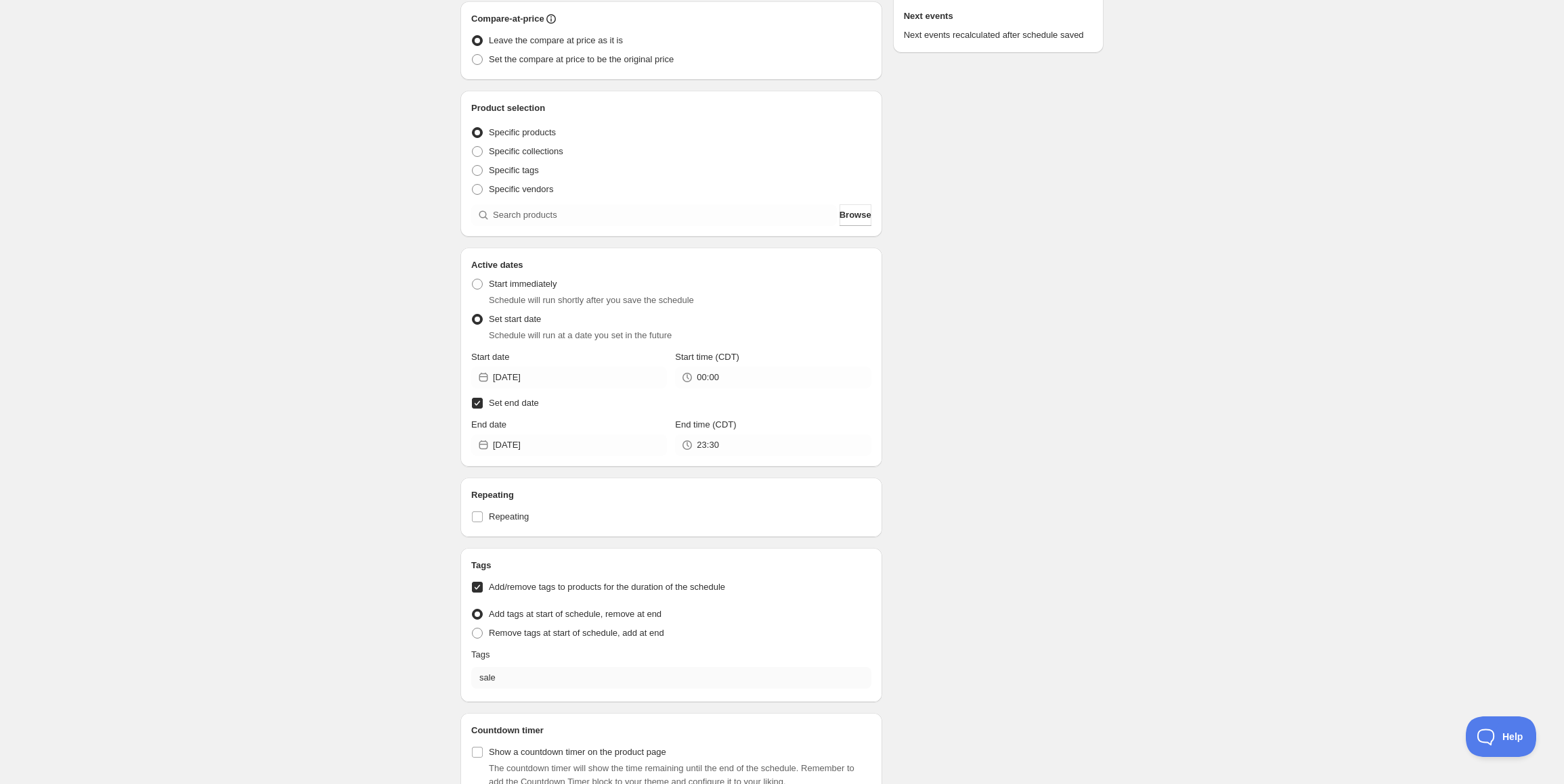
scroll to position [397, 0]
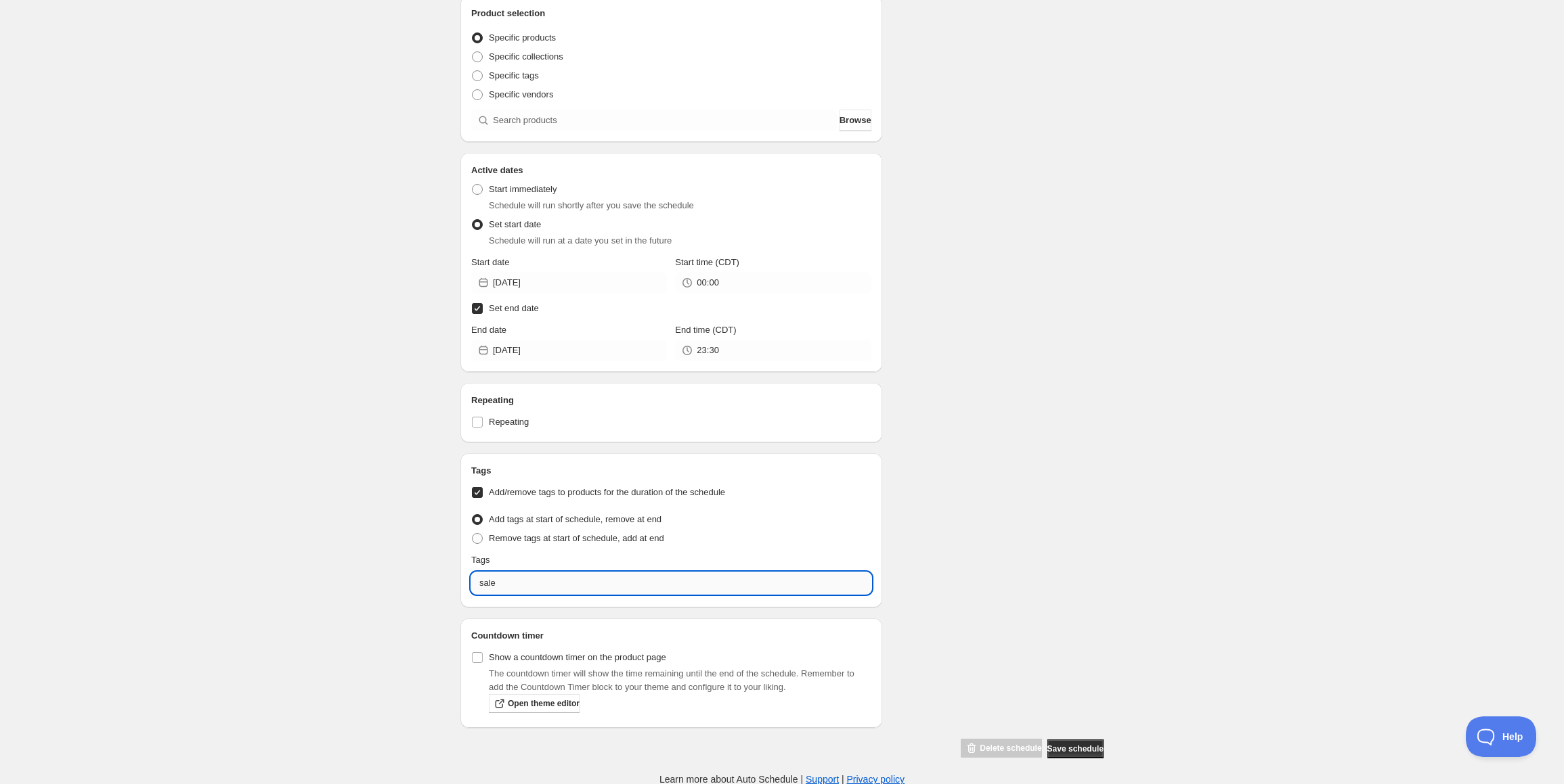
click at [520, 581] on input "sale" at bounding box center [671, 583] width 400 height 21
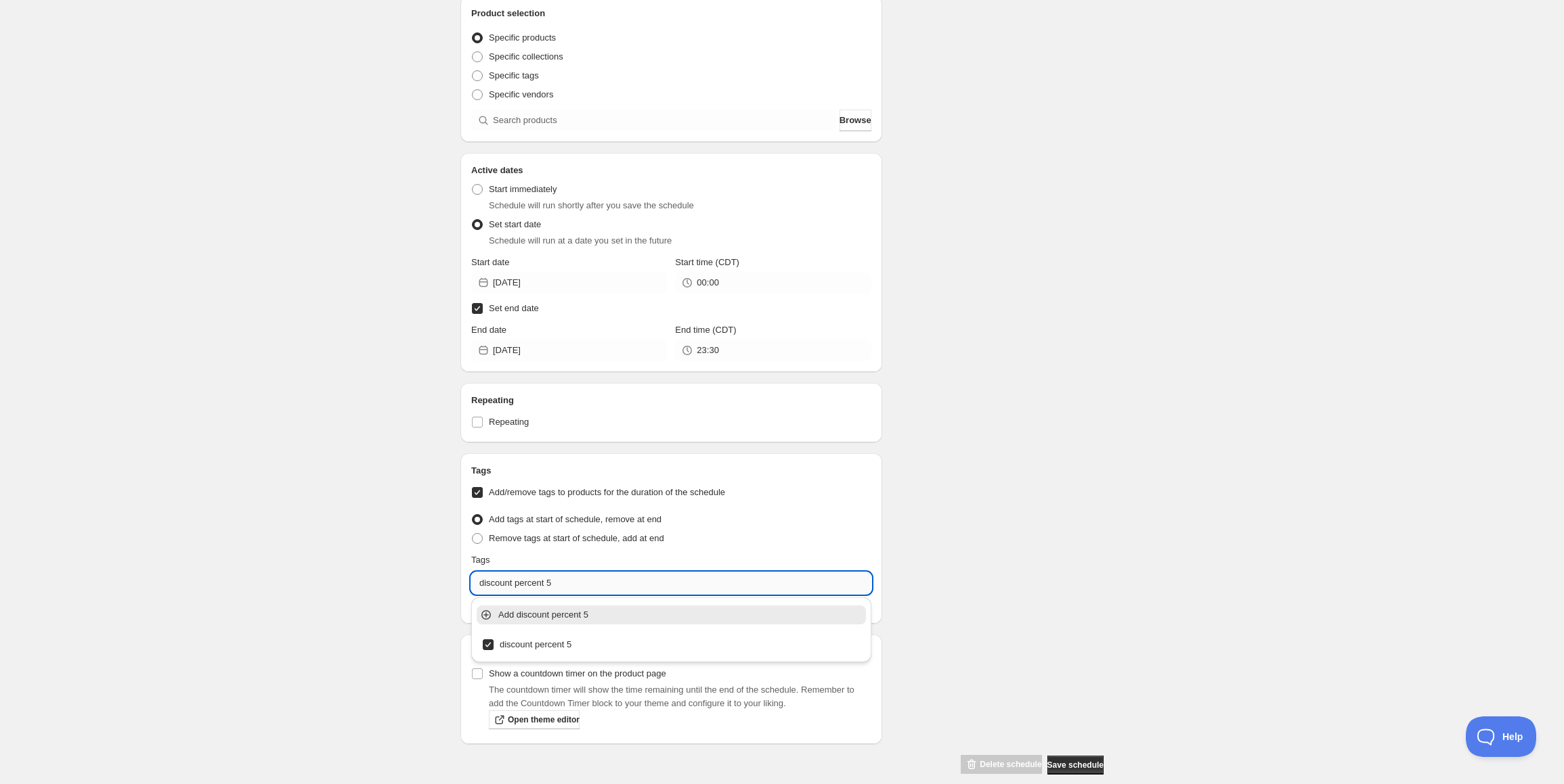
type input "discount percent 5"
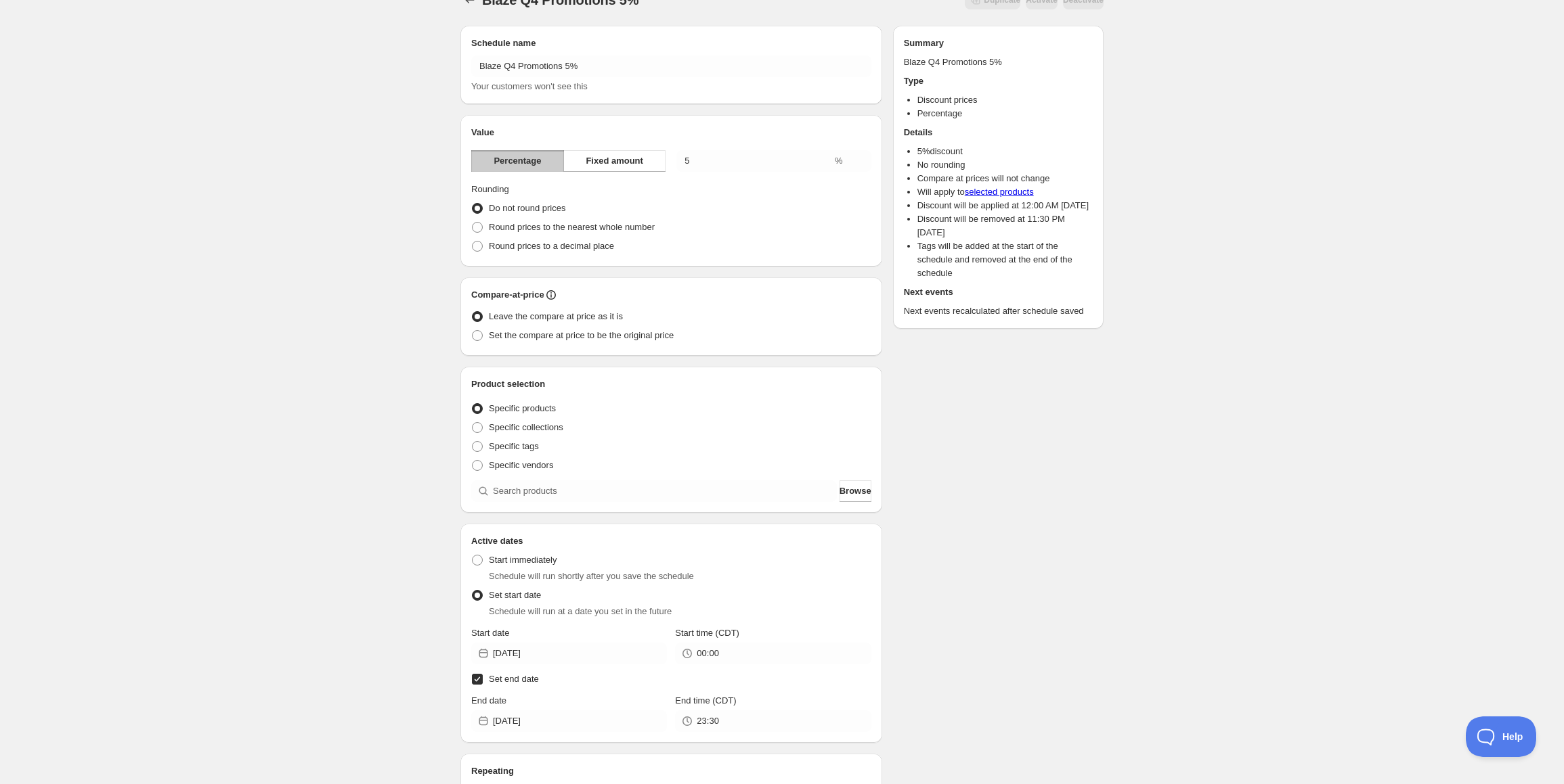
scroll to position [0, 0]
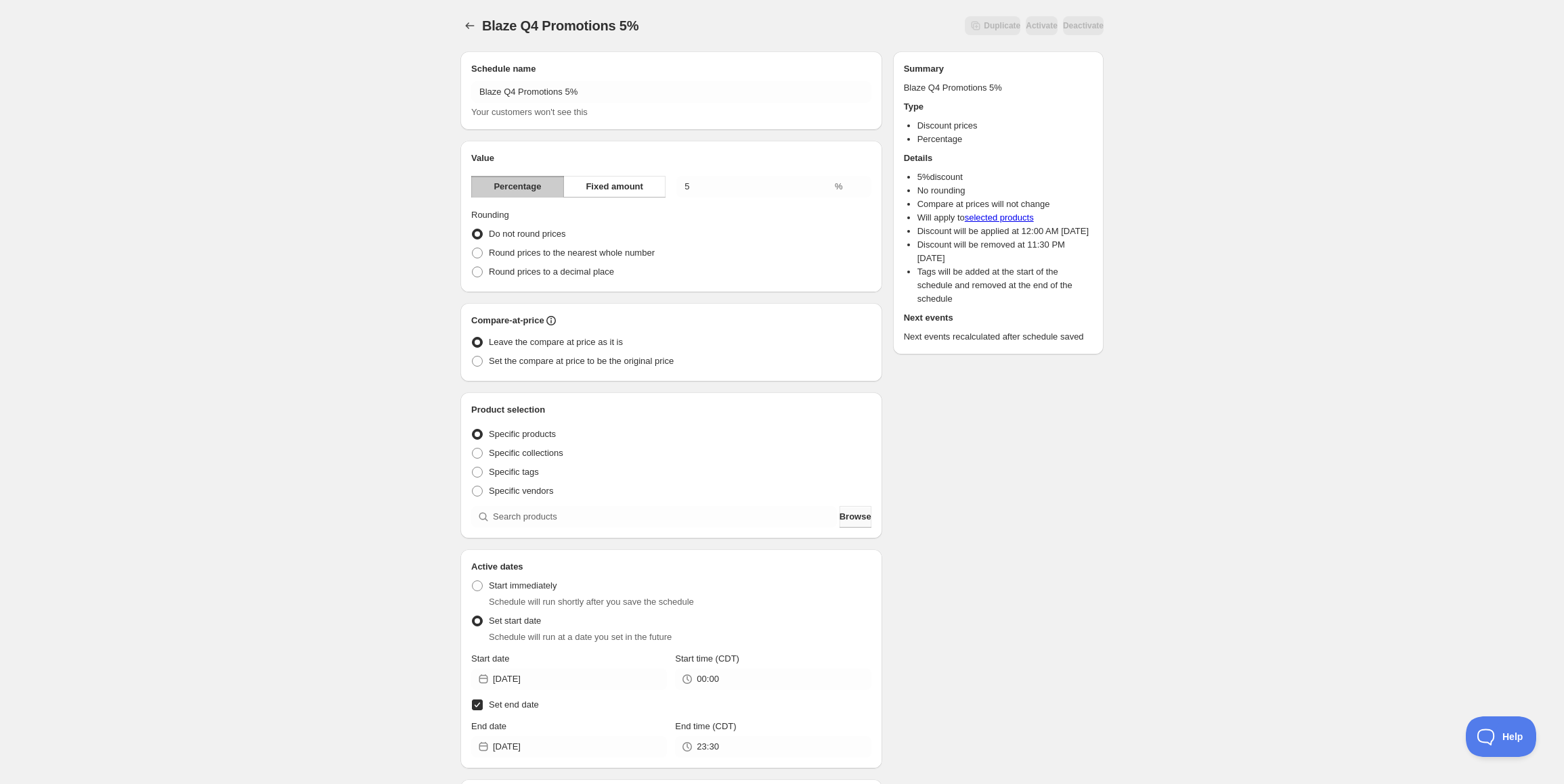
click at [841, 517] on span "Browse" at bounding box center [856, 517] width 32 height 14
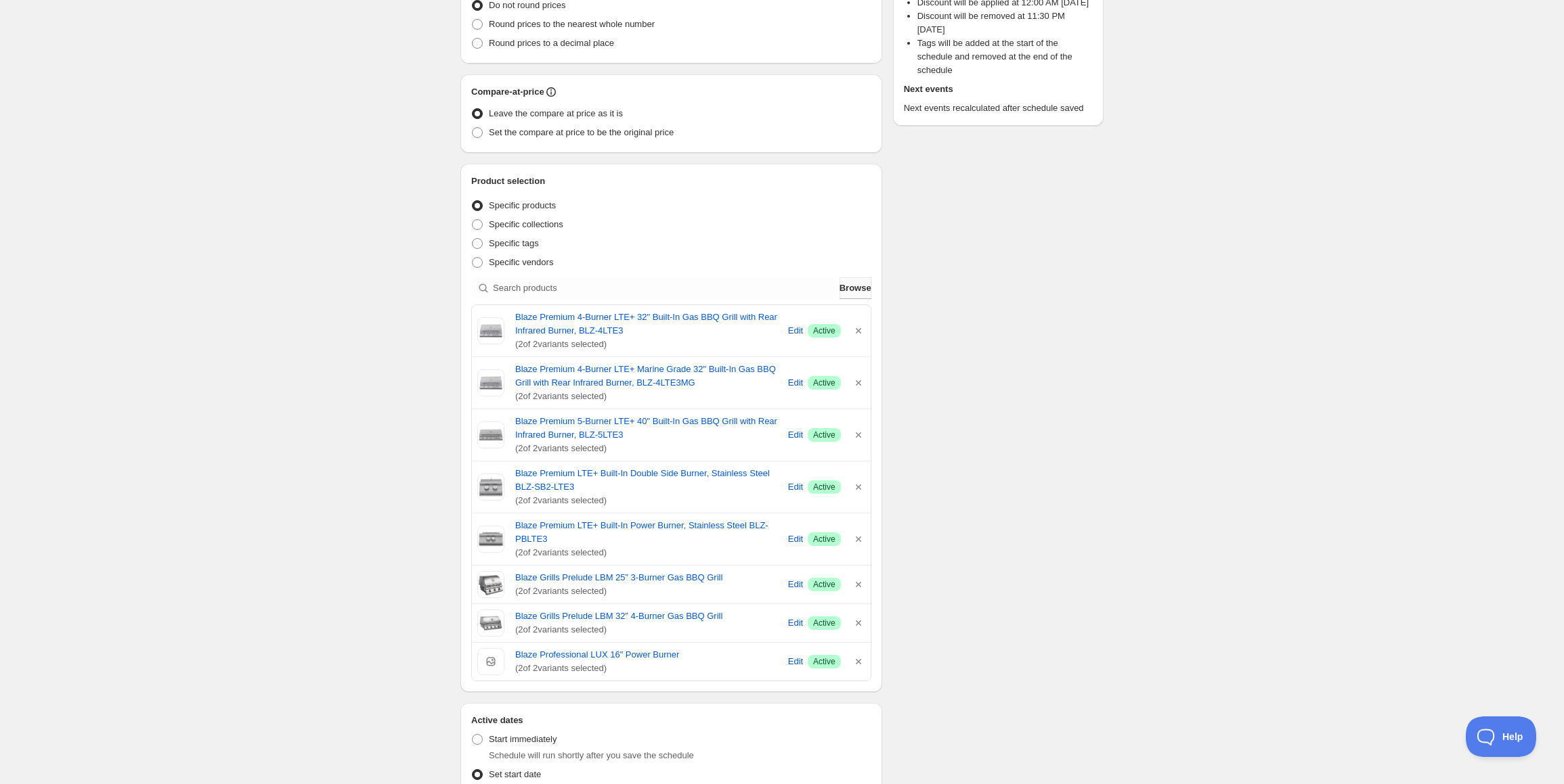
scroll to position [271, 0]
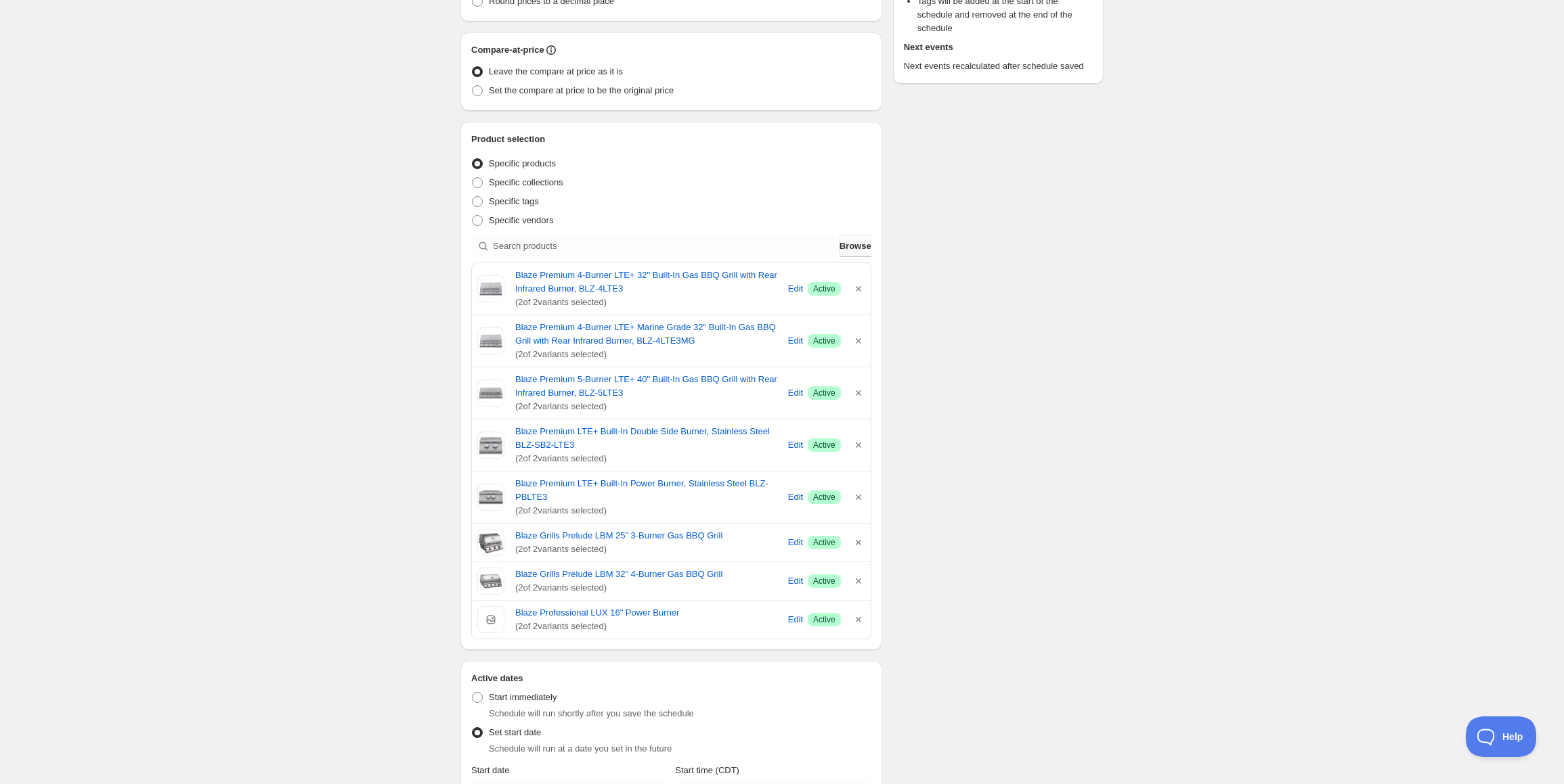
click at [851, 253] on button "Browse" at bounding box center [856, 246] width 32 height 21
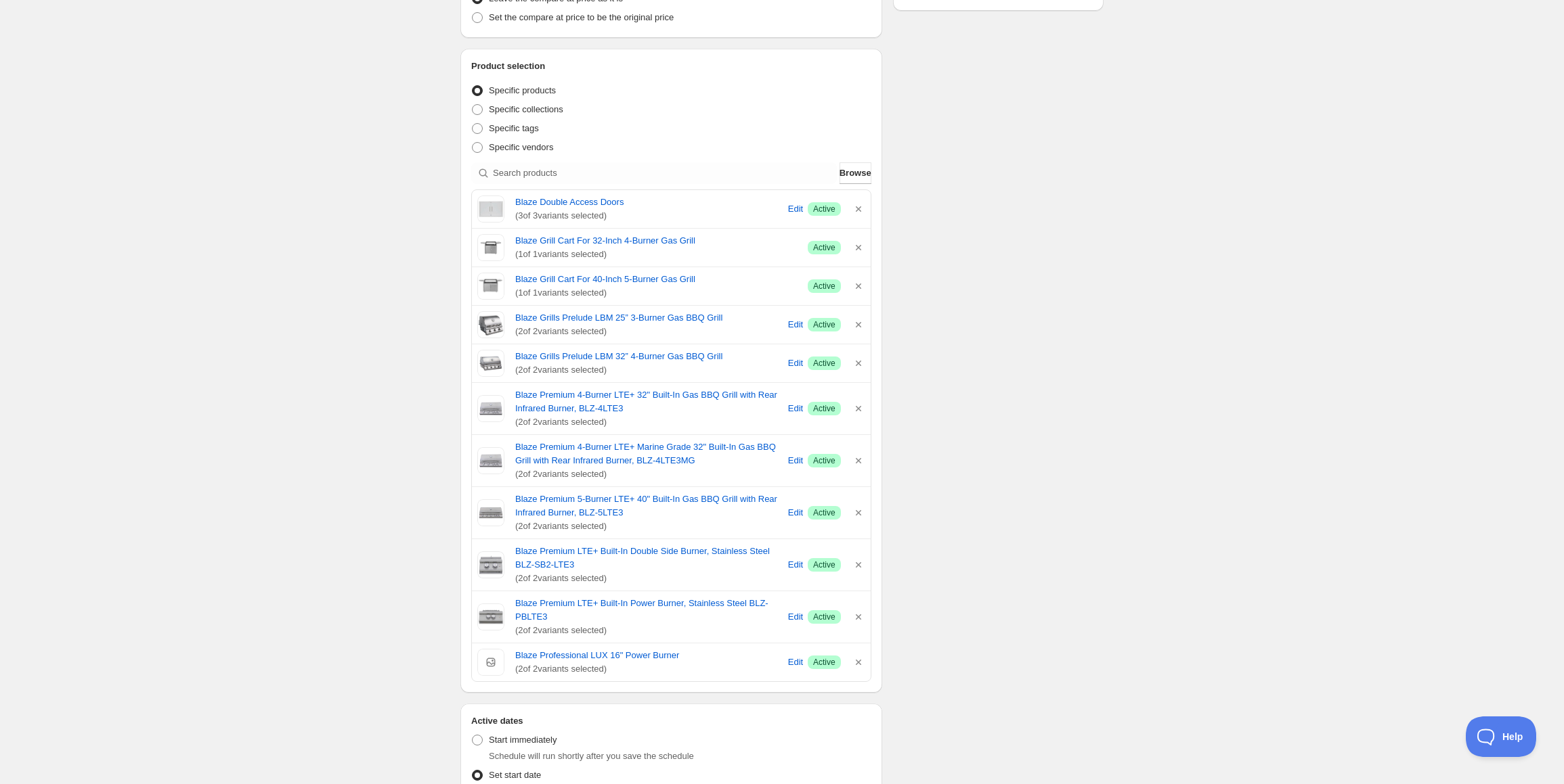
scroll to position [473, 0]
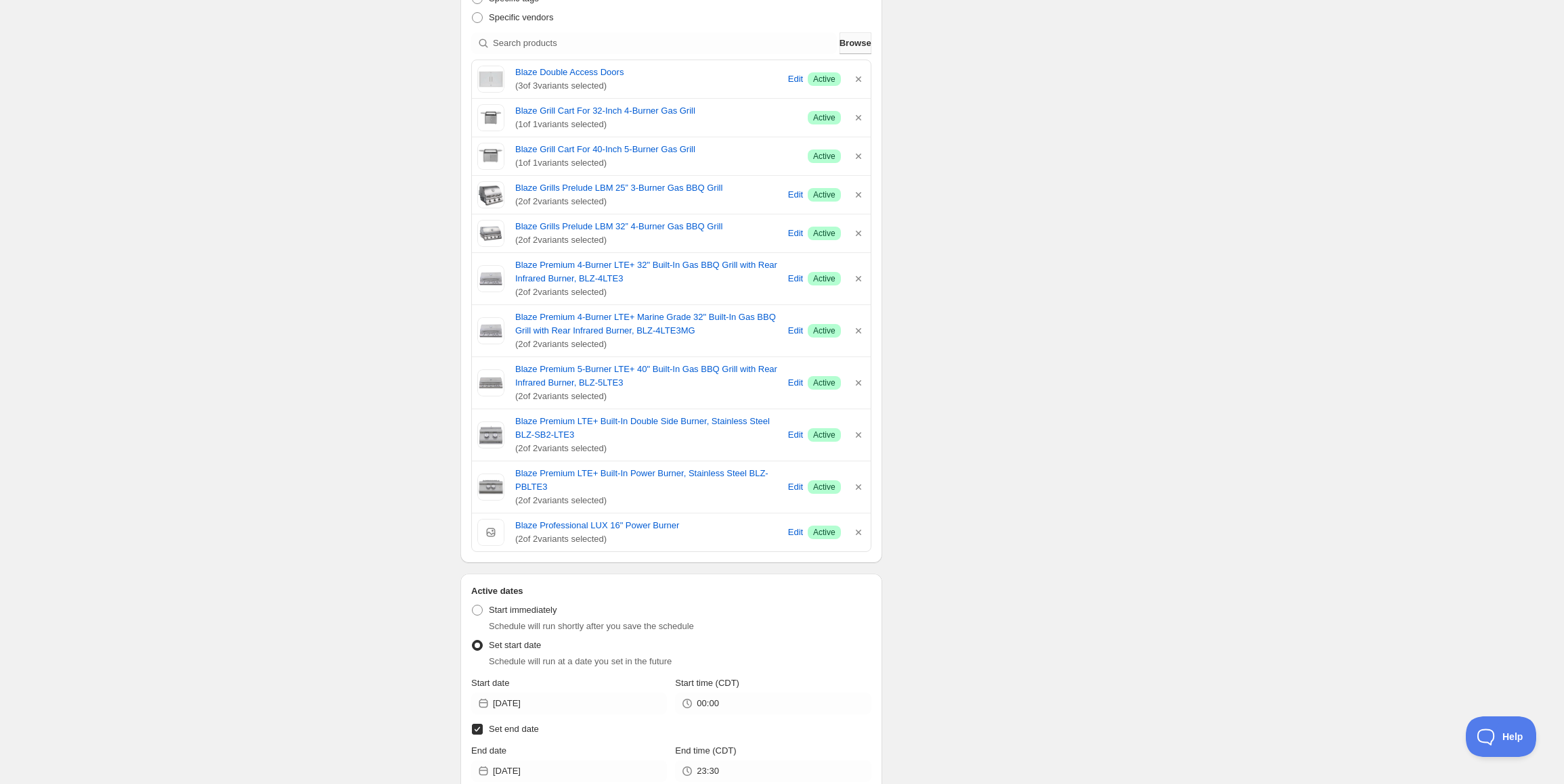
click at [848, 42] on span "Browse" at bounding box center [856, 44] width 32 height 14
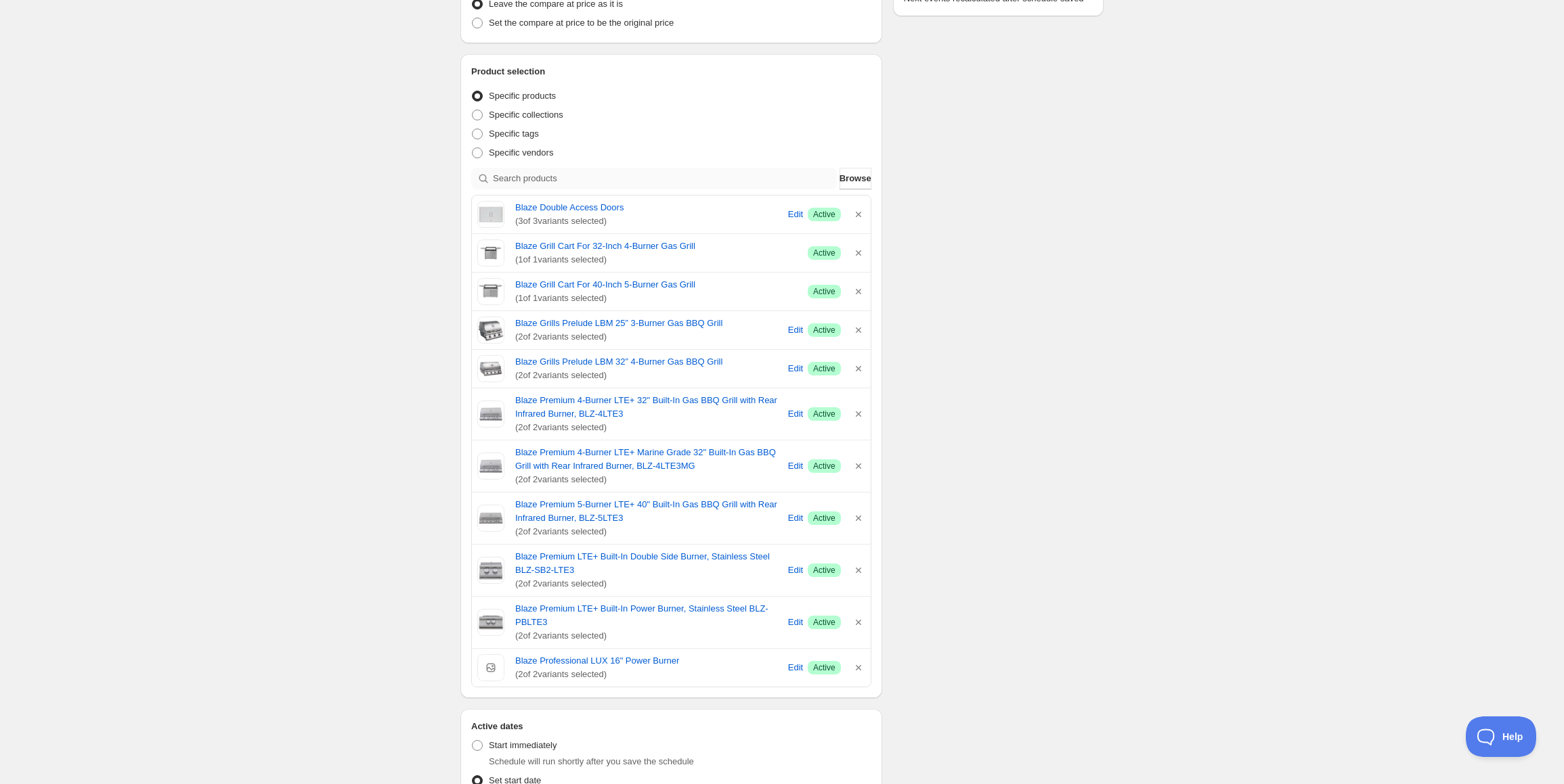
scroll to position [203, 0]
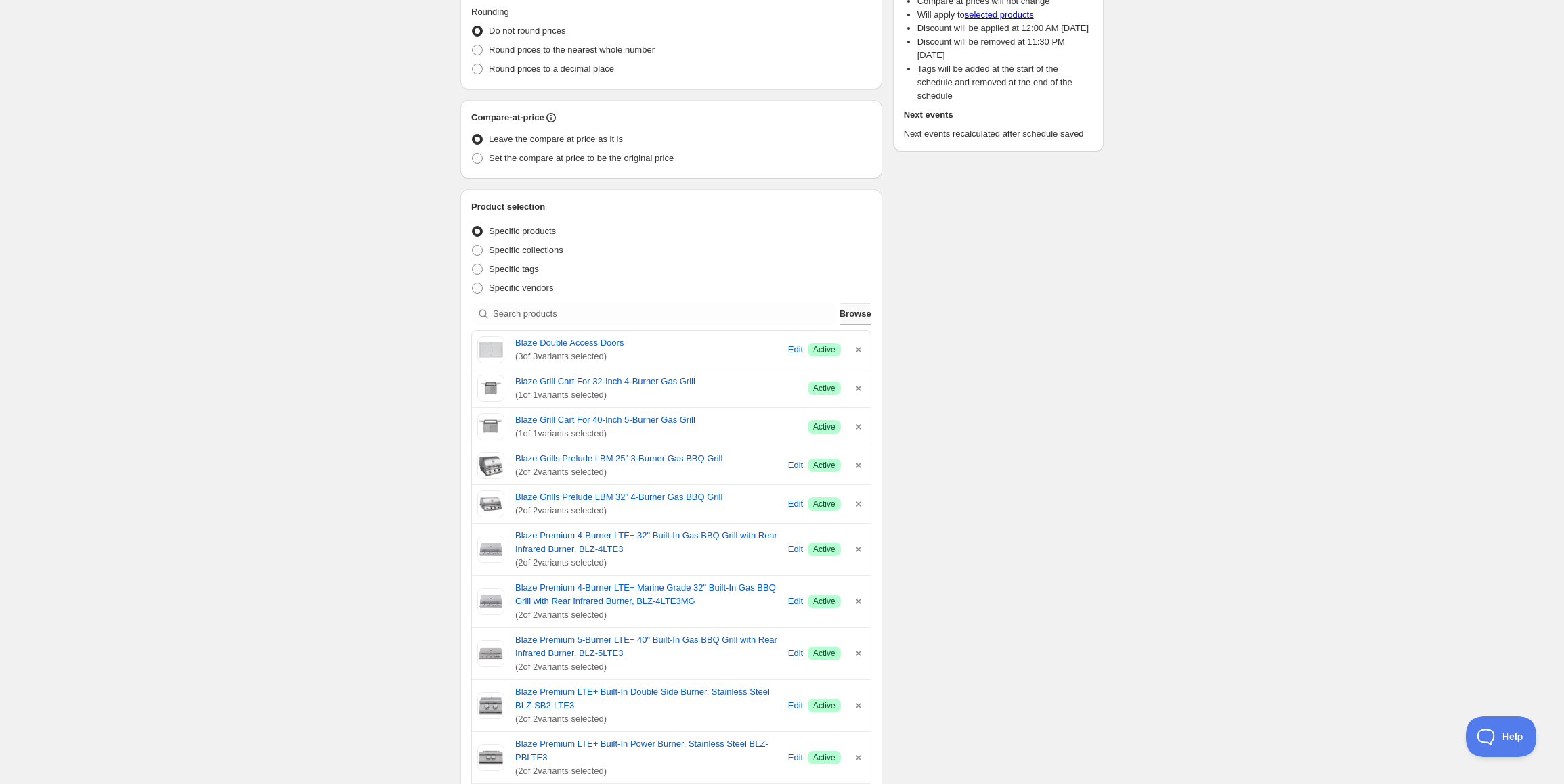
click at [852, 315] on span "Browse" at bounding box center [856, 314] width 32 height 14
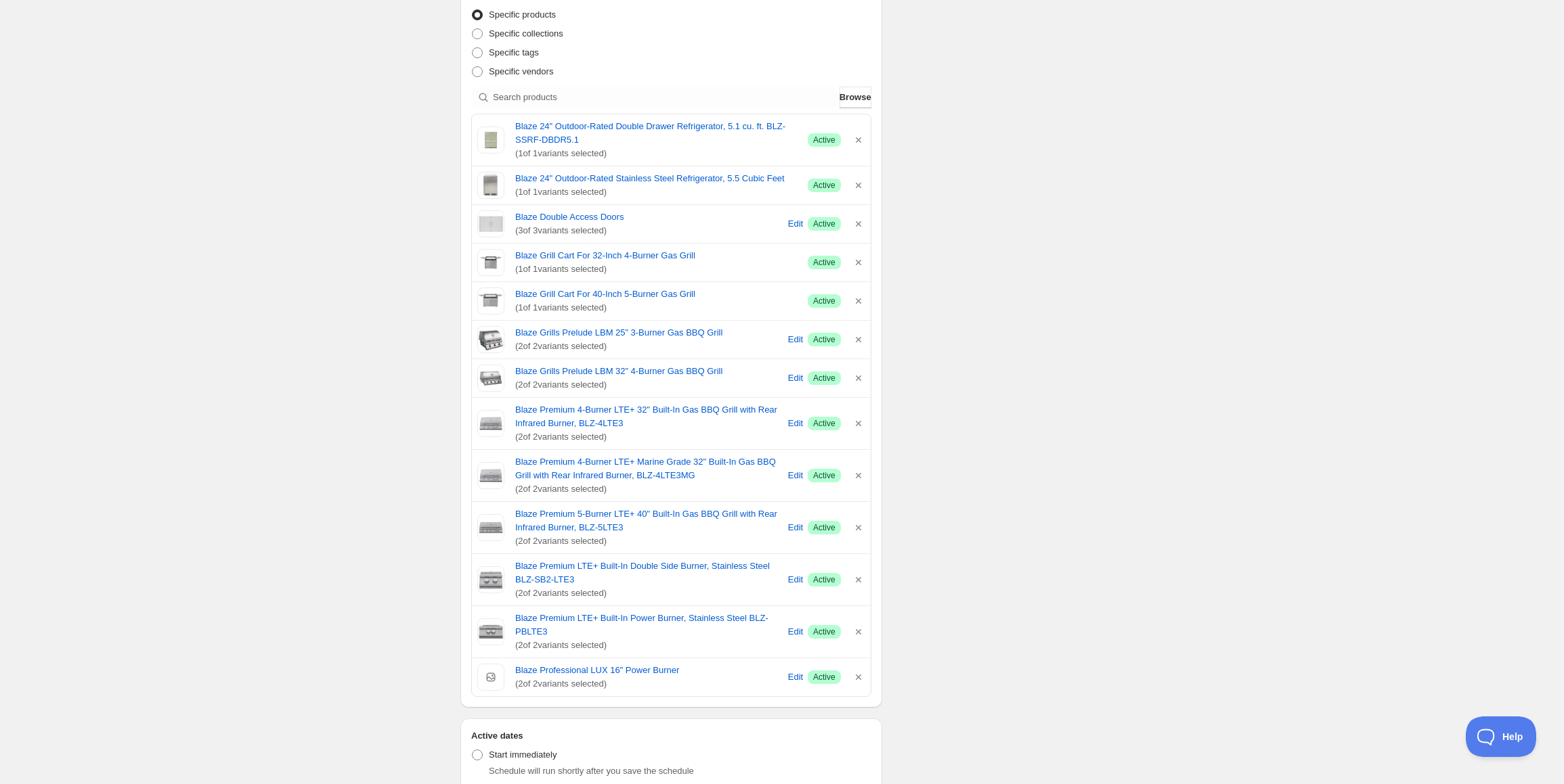
scroll to position [541, 0]
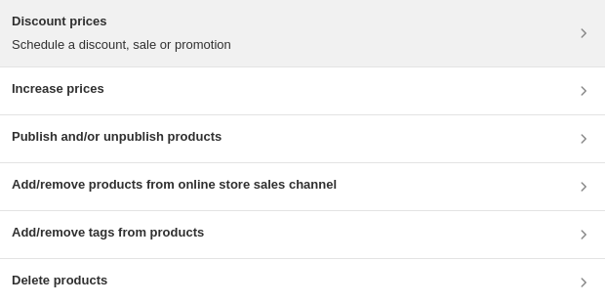
click at [269, 41] on div "Discount prices Schedule a discount, sale or promotion" at bounding box center [303, 33] width 582 height 43
click at [258, 46] on div "Discount prices Schedule a discount, sale or promotion" at bounding box center [303, 33] width 582 height 43
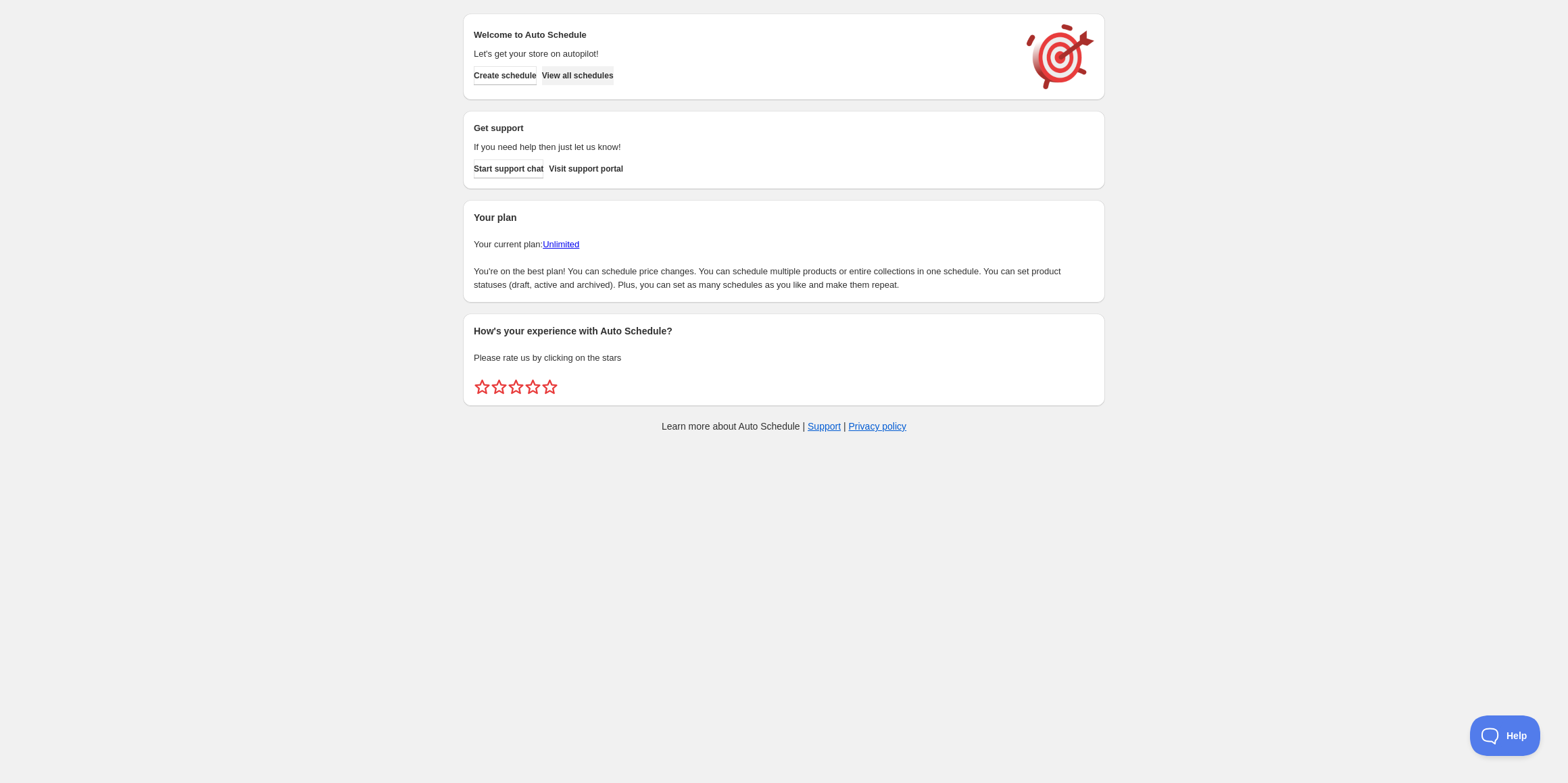
click at [613, 73] on span "View all schedules" at bounding box center [577, 76] width 71 height 11
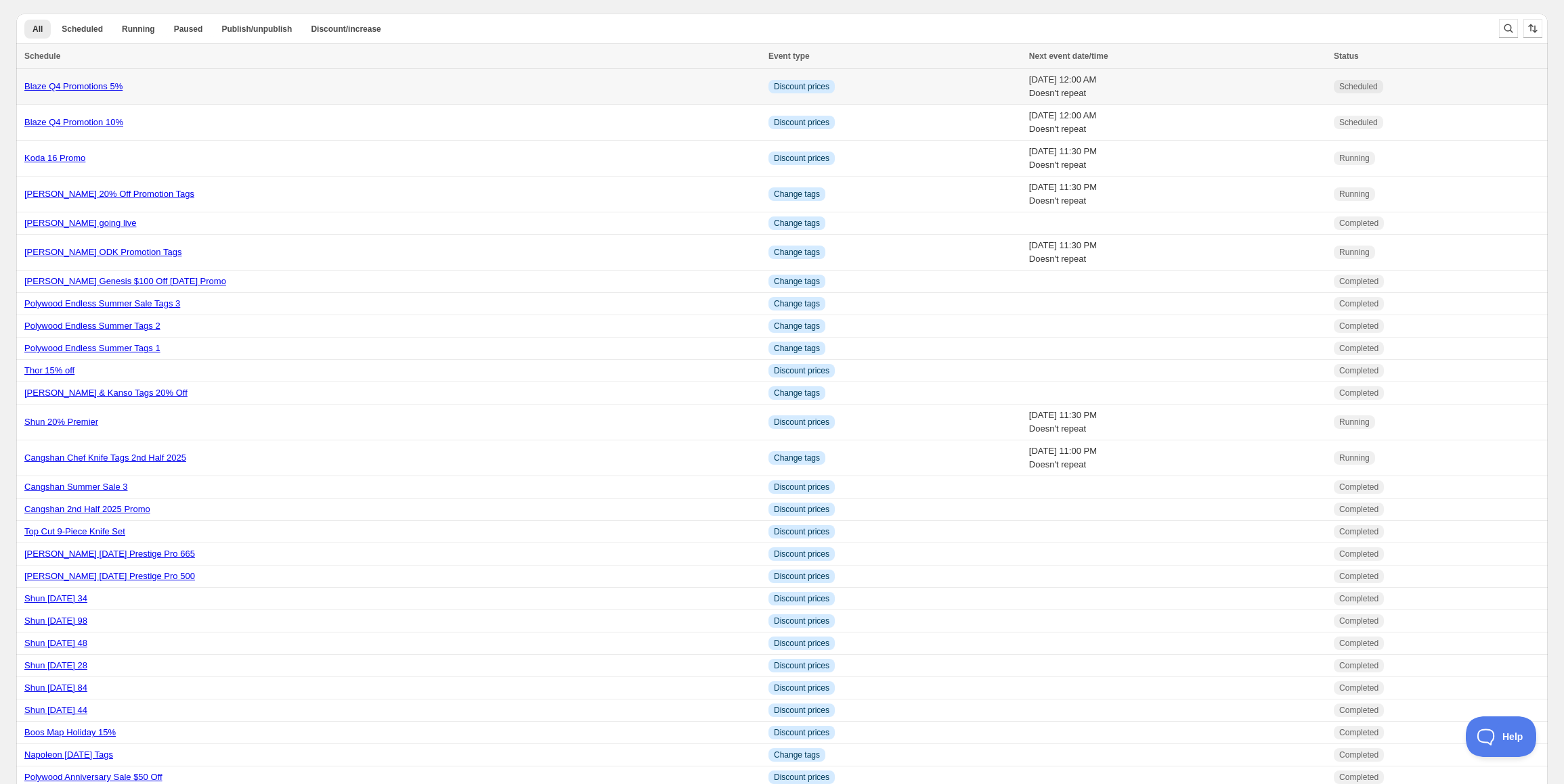
click at [107, 87] on link "Blaze Q4 Promotions 5%" at bounding box center [74, 86] width 98 height 10
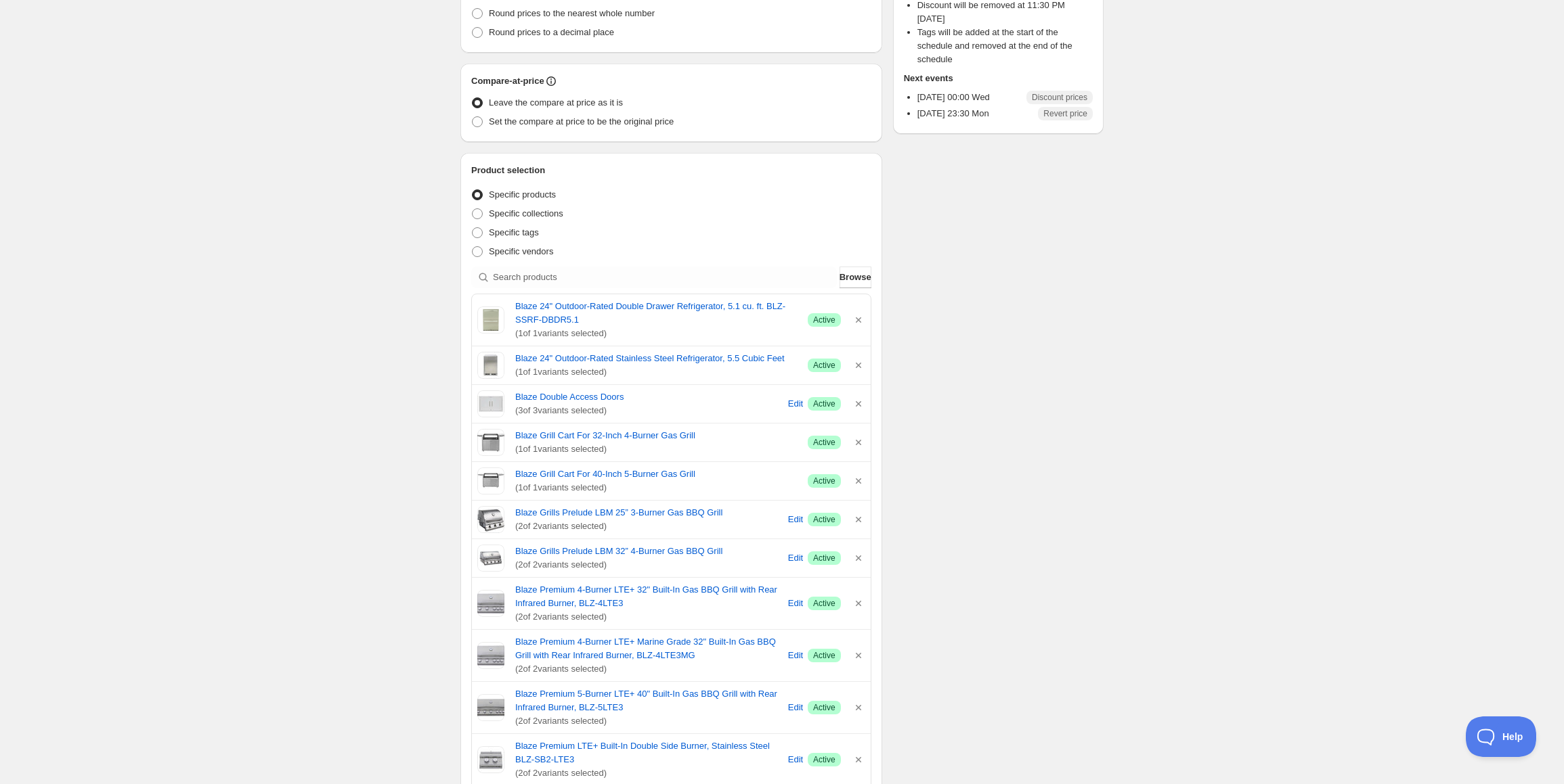
scroll to position [334, 0]
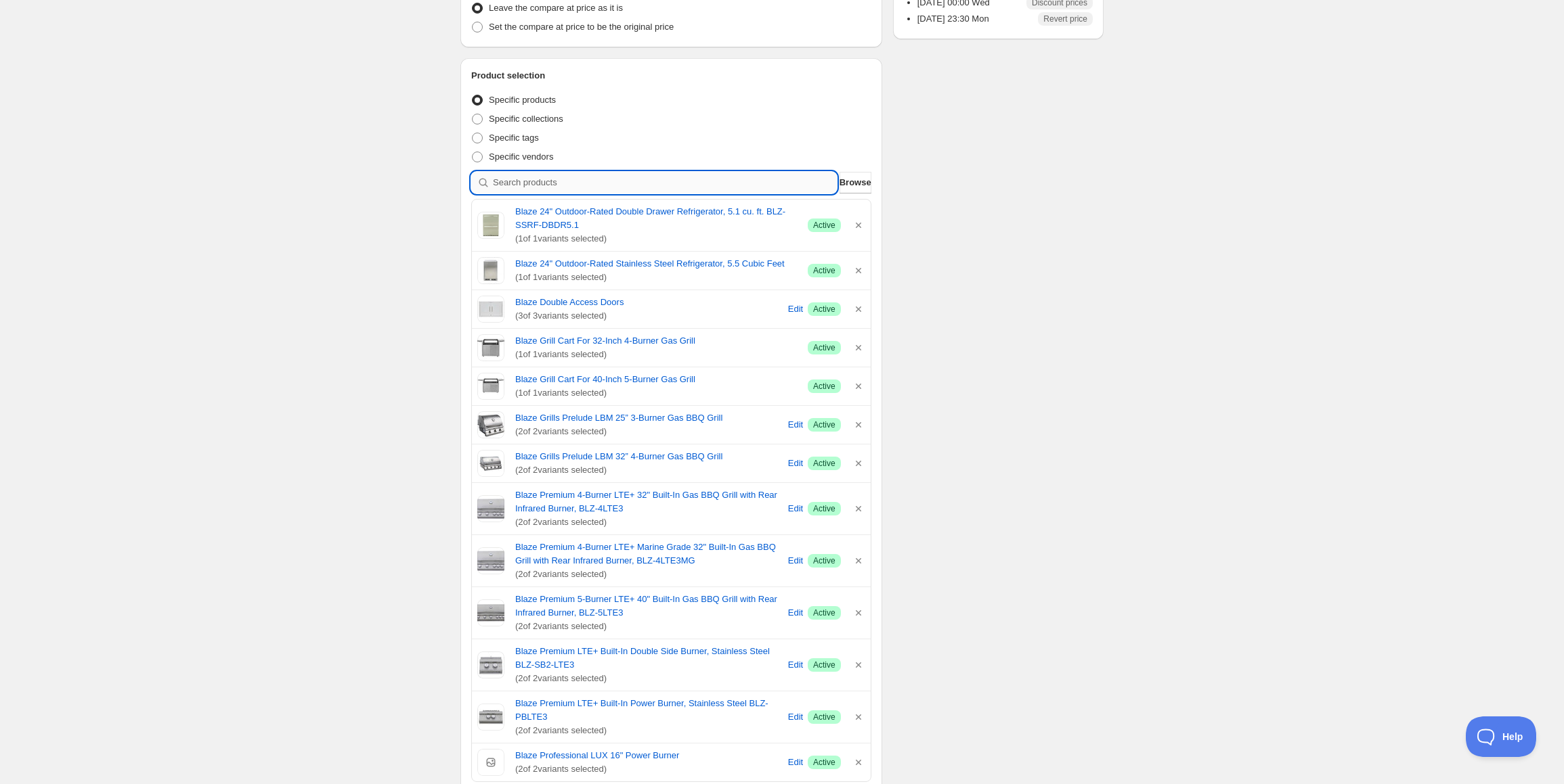
click at [795, 182] on input "search" at bounding box center [665, 182] width 344 height 21
type input "1"
